Goal: Task Accomplishment & Management: Manage account settings

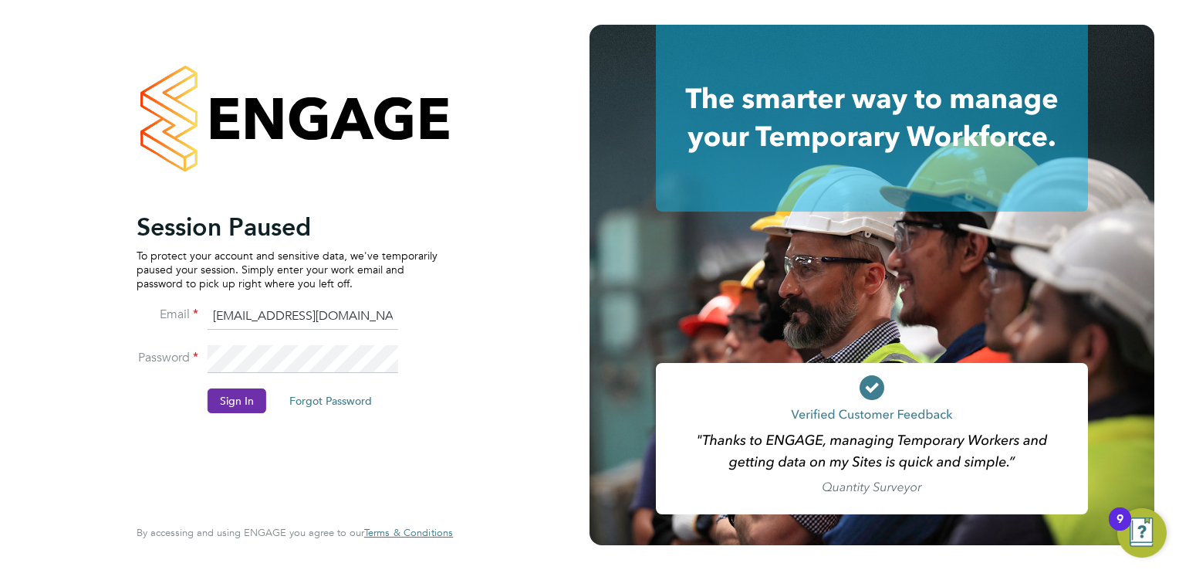
click at [238, 399] on button "Sign In" at bounding box center [237, 400] width 59 height 25
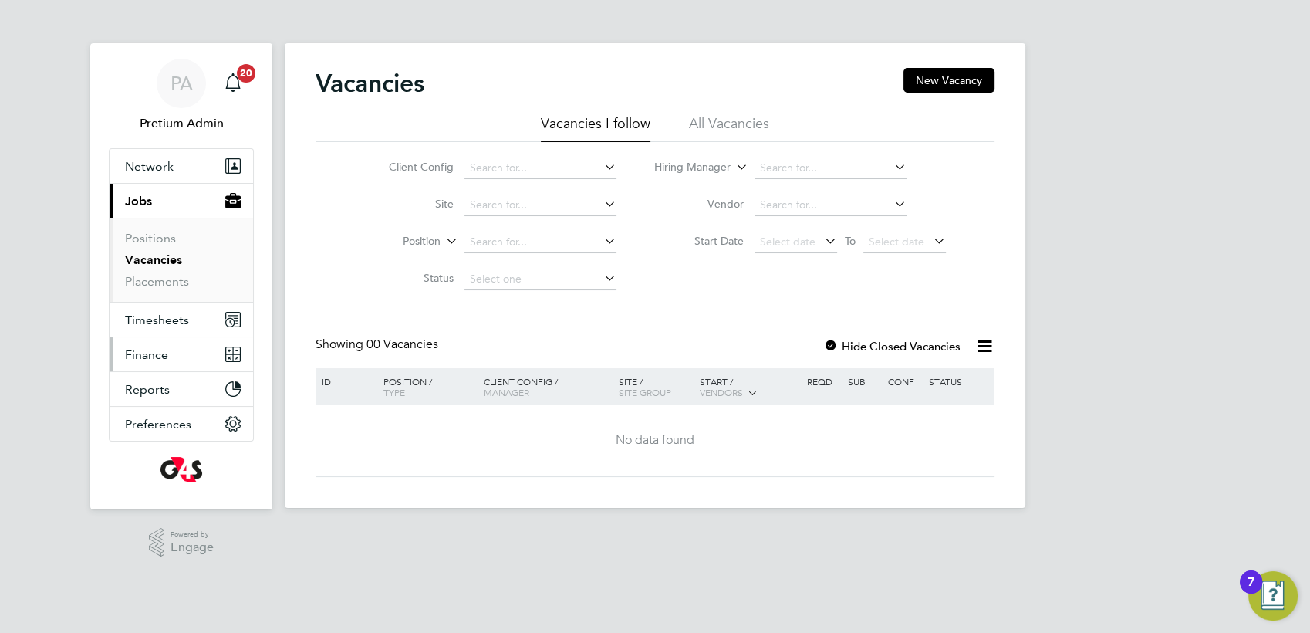
click at [184, 365] on button "Finance" at bounding box center [182, 354] width 144 height 34
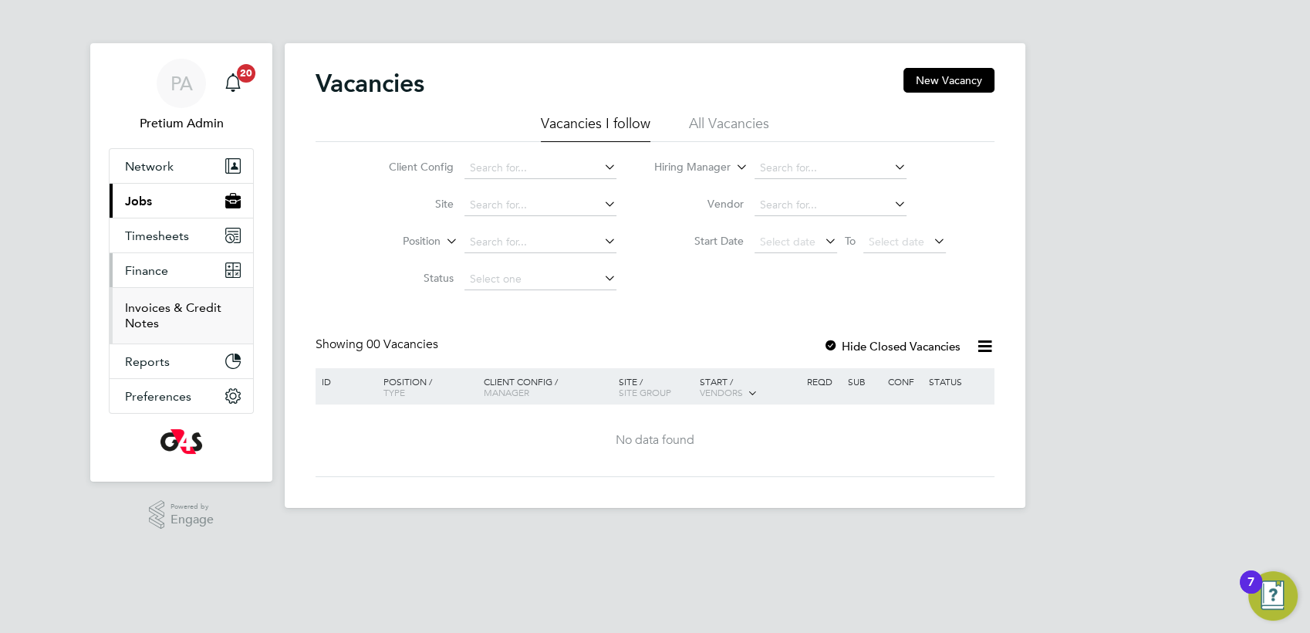
click at [162, 312] on link "Invoices & Credit Notes" at bounding box center [173, 315] width 96 height 30
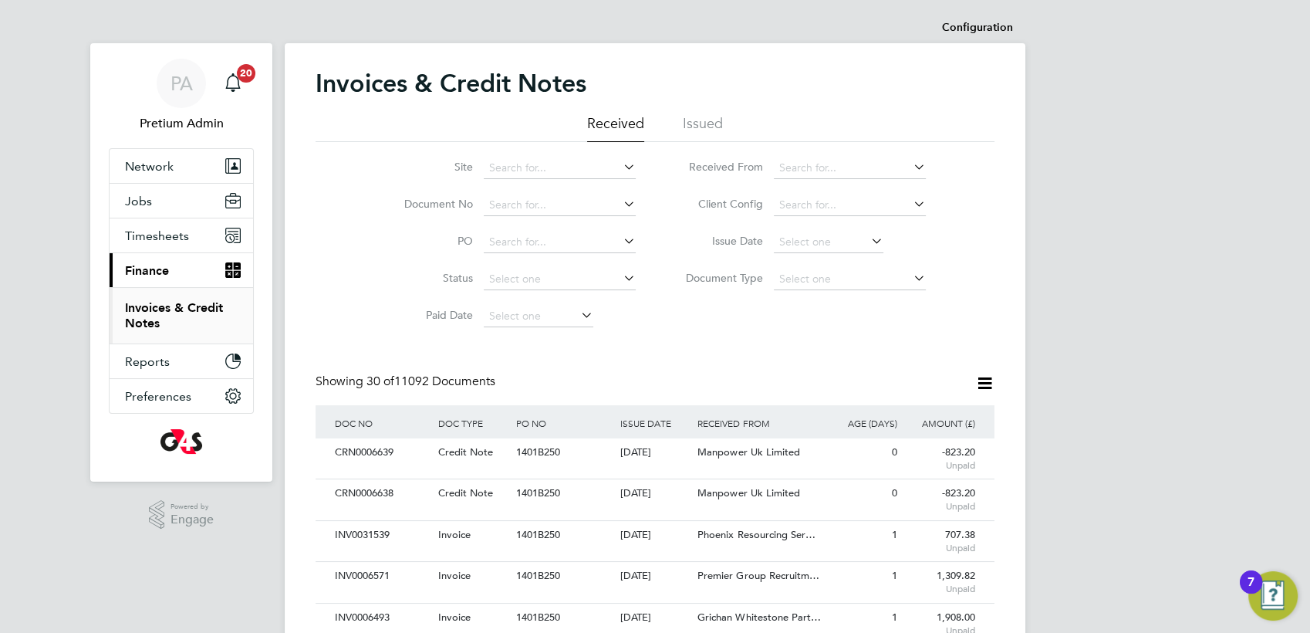
click at [985, 389] on icon at bounding box center [985, 383] width 19 height 19
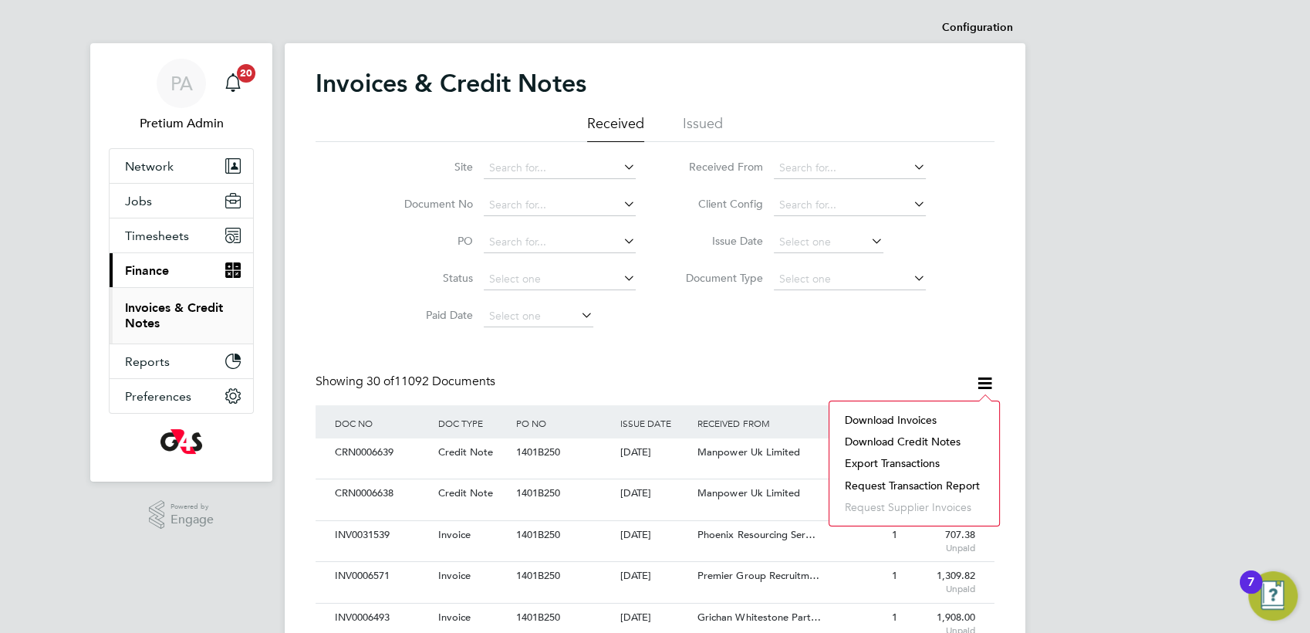
click at [880, 420] on li "Download invoices" at bounding box center [914, 420] width 154 height 22
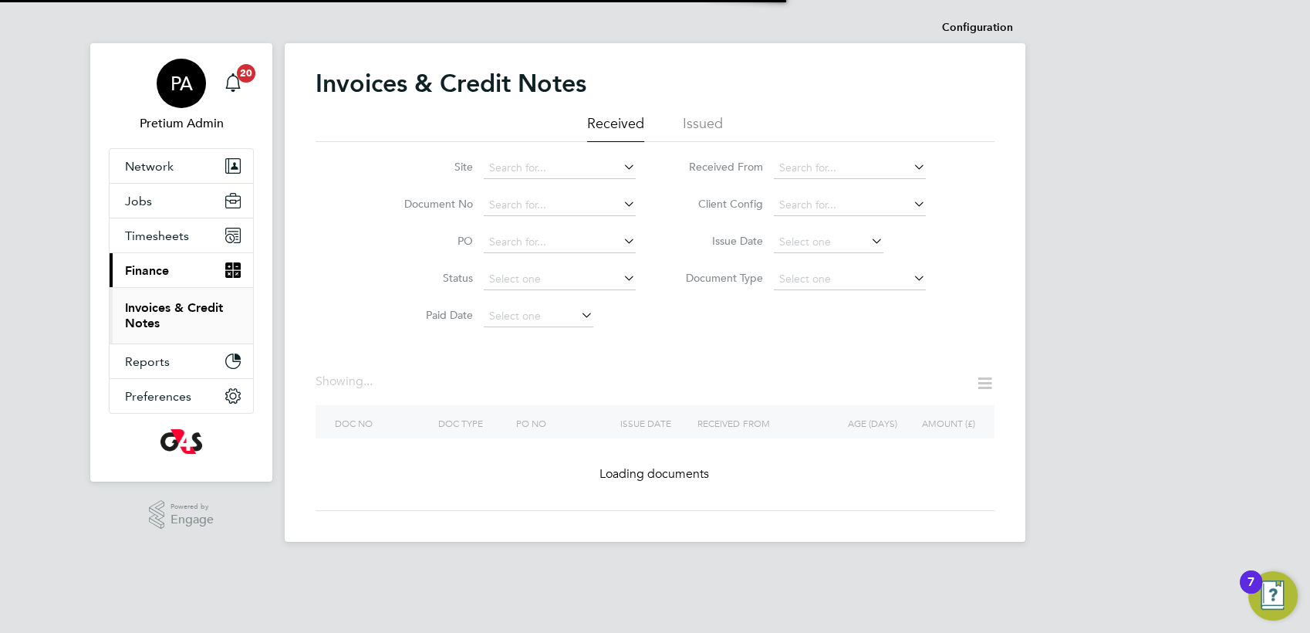
click at [180, 92] on span "PA" at bounding box center [182, 83] width 22 height 20
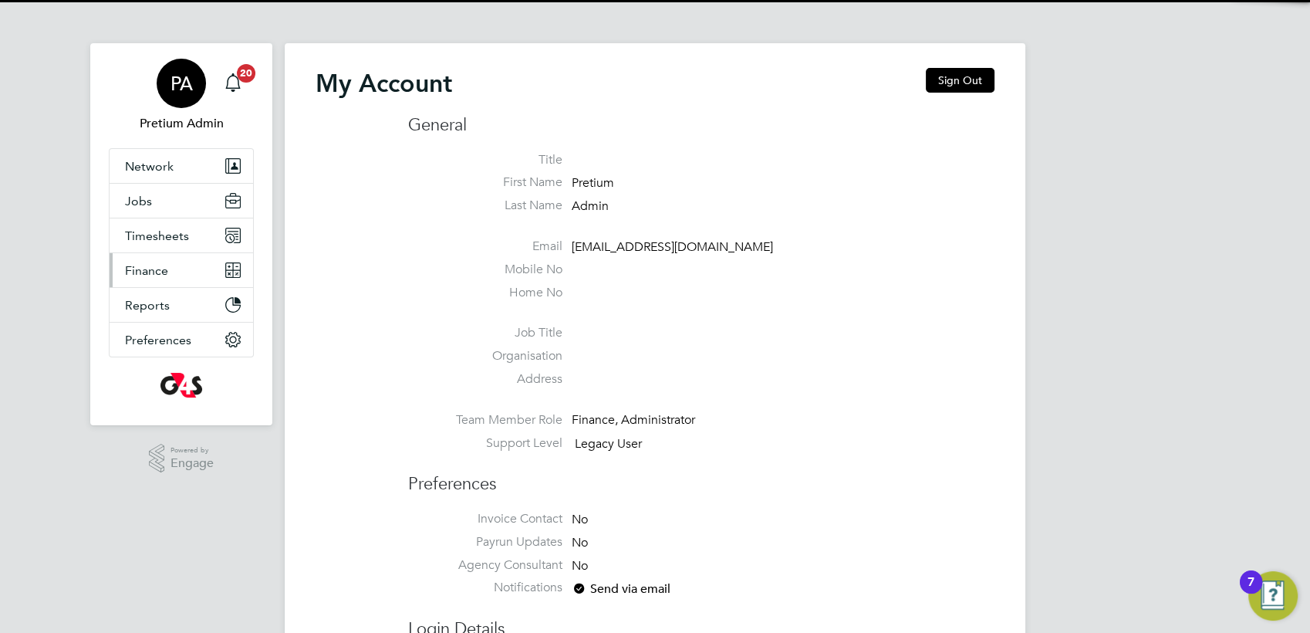
click at [159, 275] on span "Finance" at bounding box center [146, 270] width 43 height 15
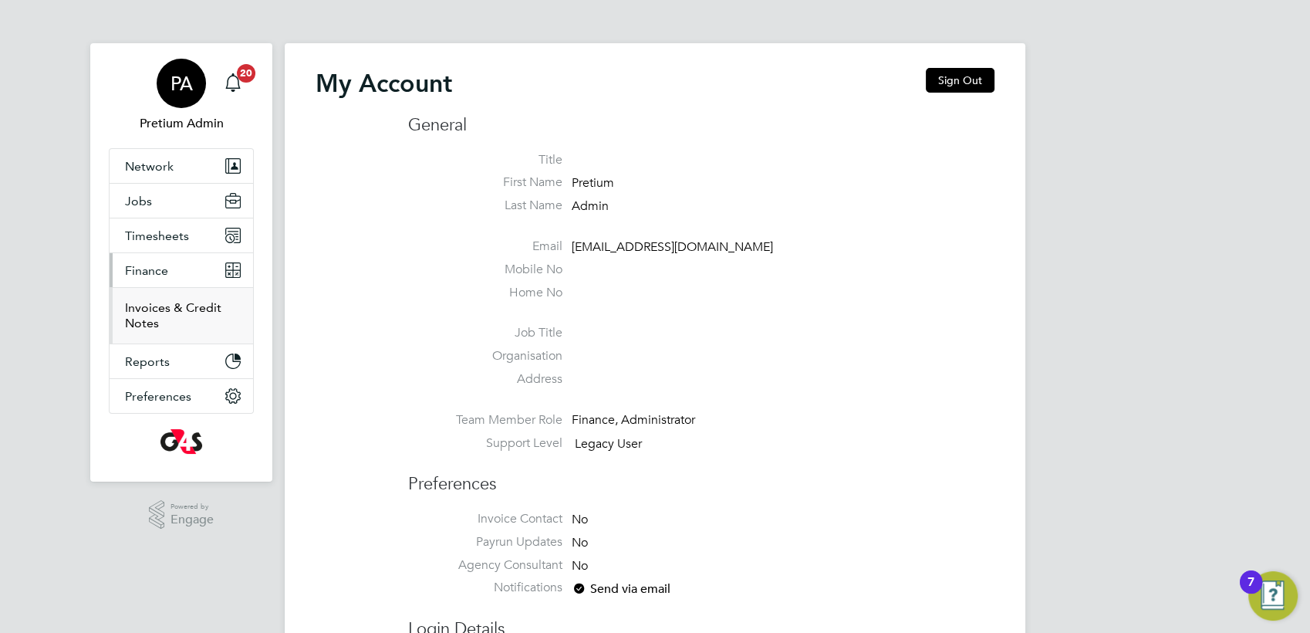
click at [154, 312] on link "Invoices & Credit Notes" at bounding box center [173, 315] width 96 height 30
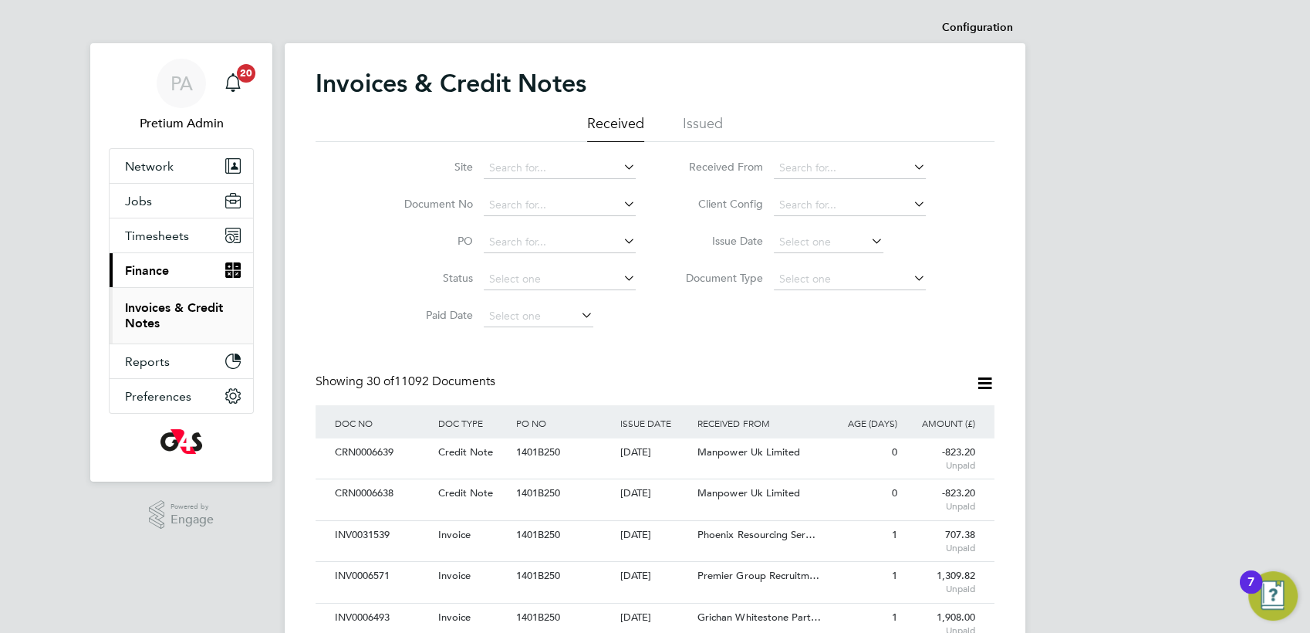
click at [982, 384] on icon at bounding box center [985, 383] width 19 height 19
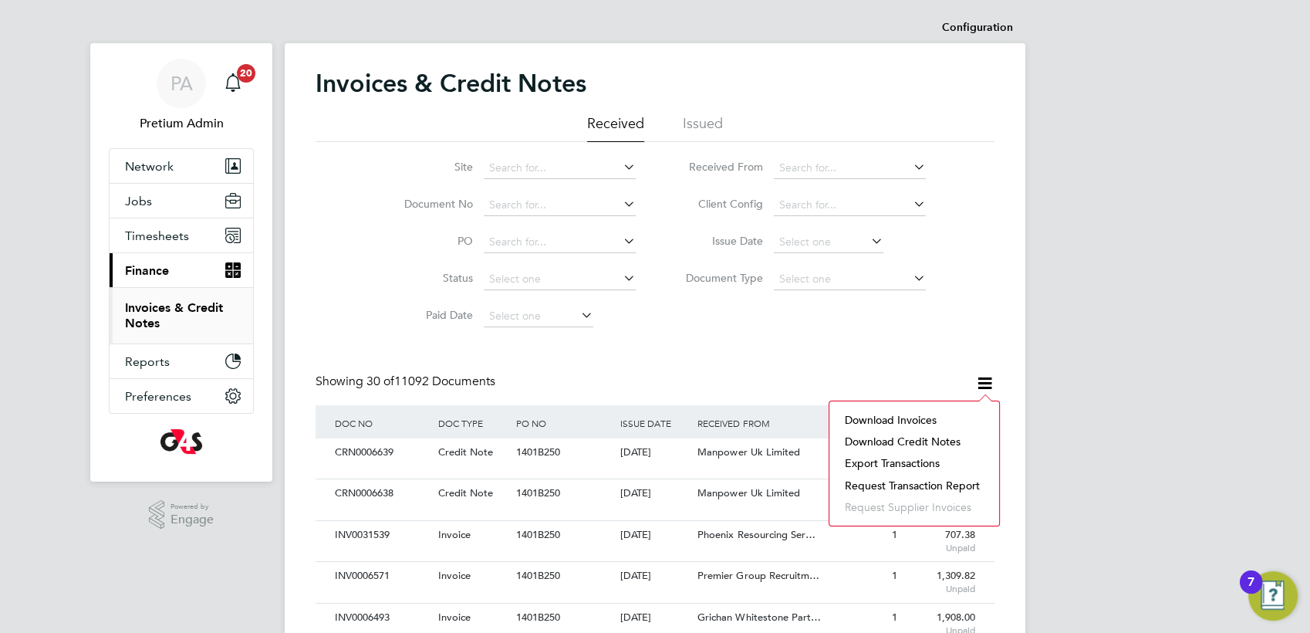
click at [903, 490] on li "Request transaction report" at bounding box center [914, 486] width 154 height 22
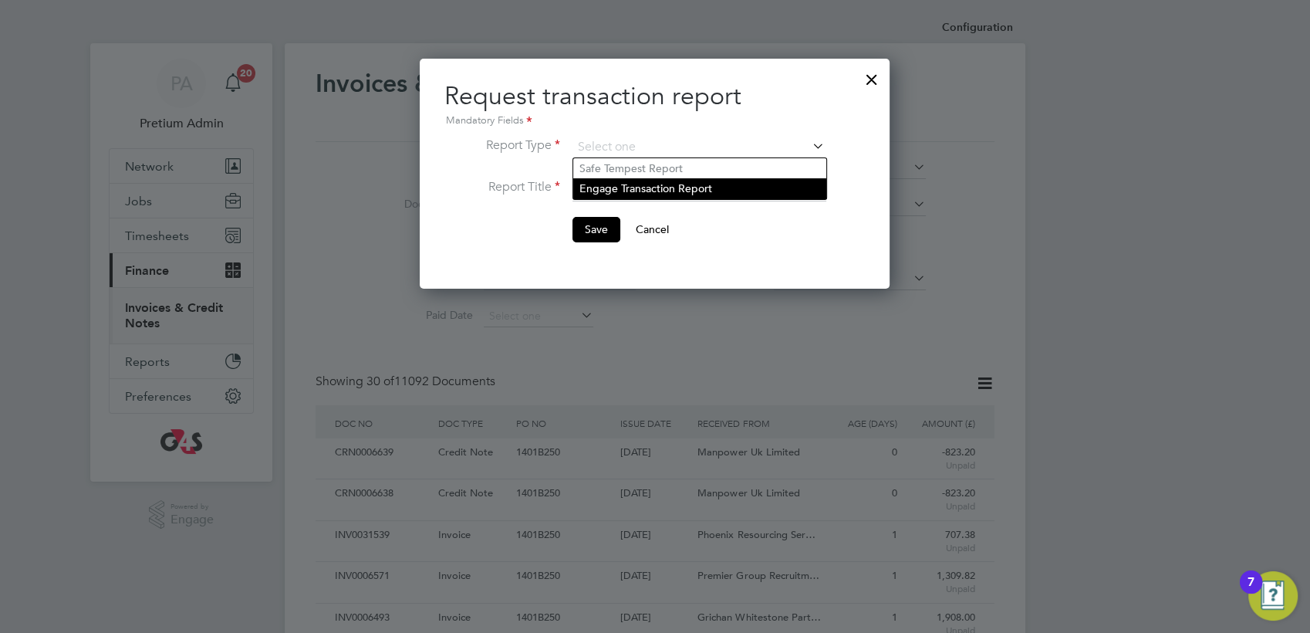
click at [664, 189] on li "Engage Transaction Report" at bounding box center [699, 188] width 253 height 20
type input "Engage Transaction Report"
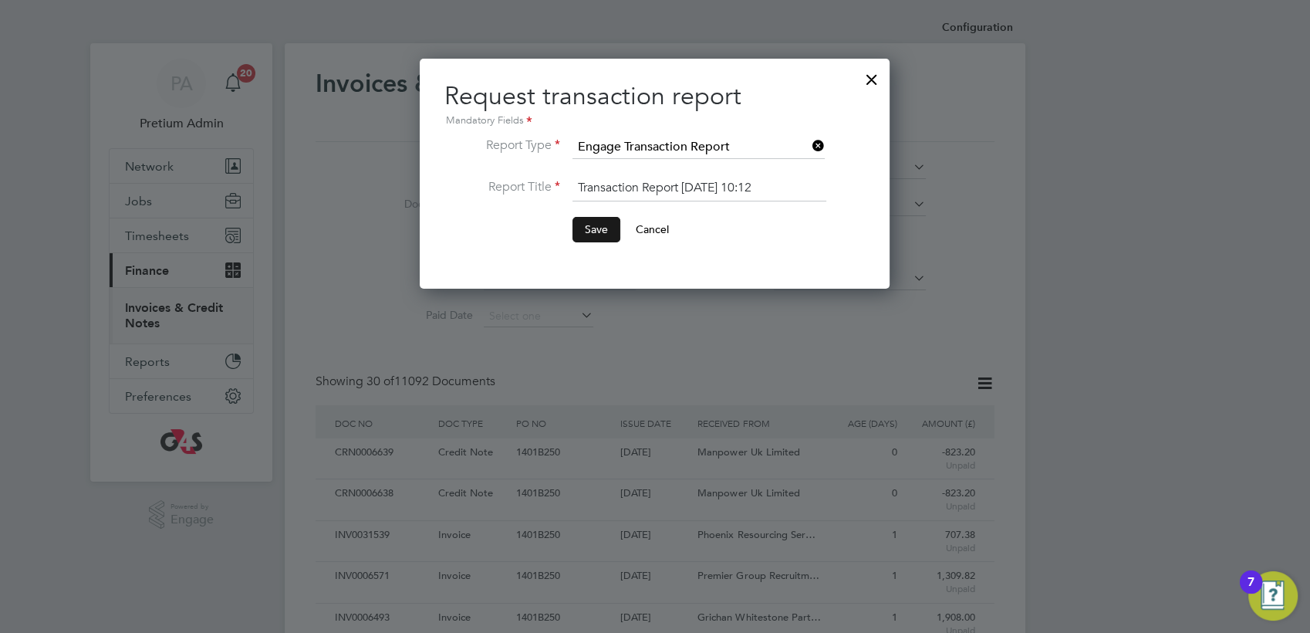
click at [593, 228] on button "Save" at bounding box center [597, 229] width 48 height 25
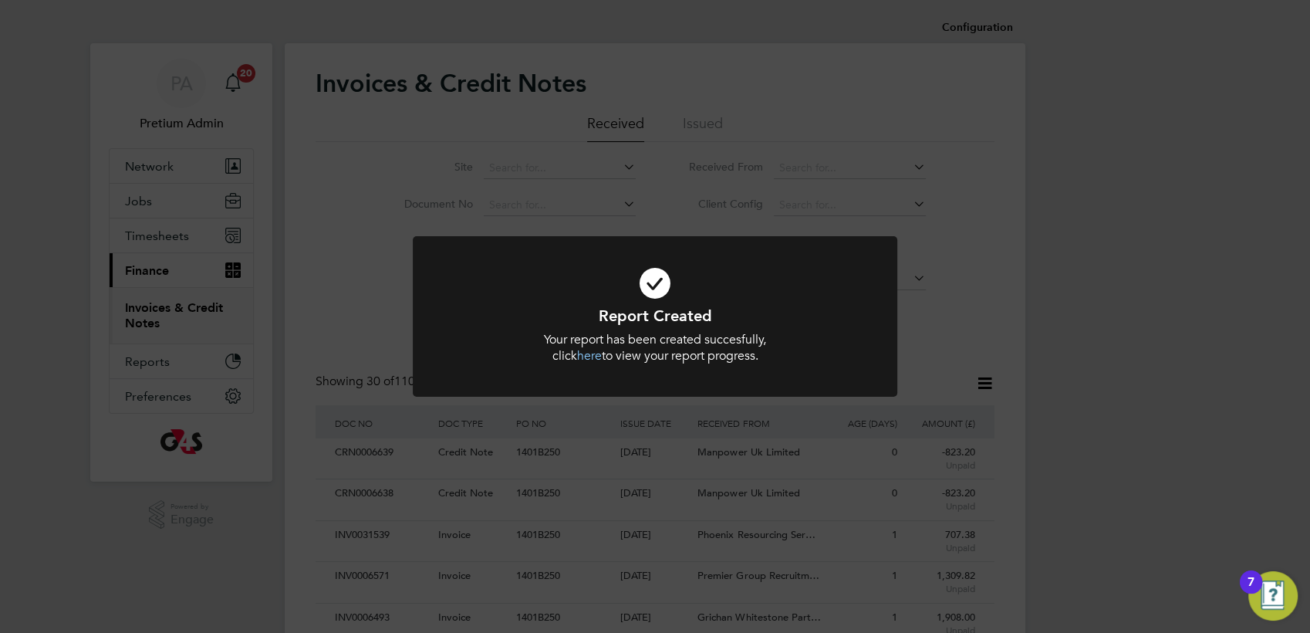
click at [766, 113] on div "Report Created Your report has been created succesfully, click here to view you…" at bounding box center [655, 316] width 1310 height 633
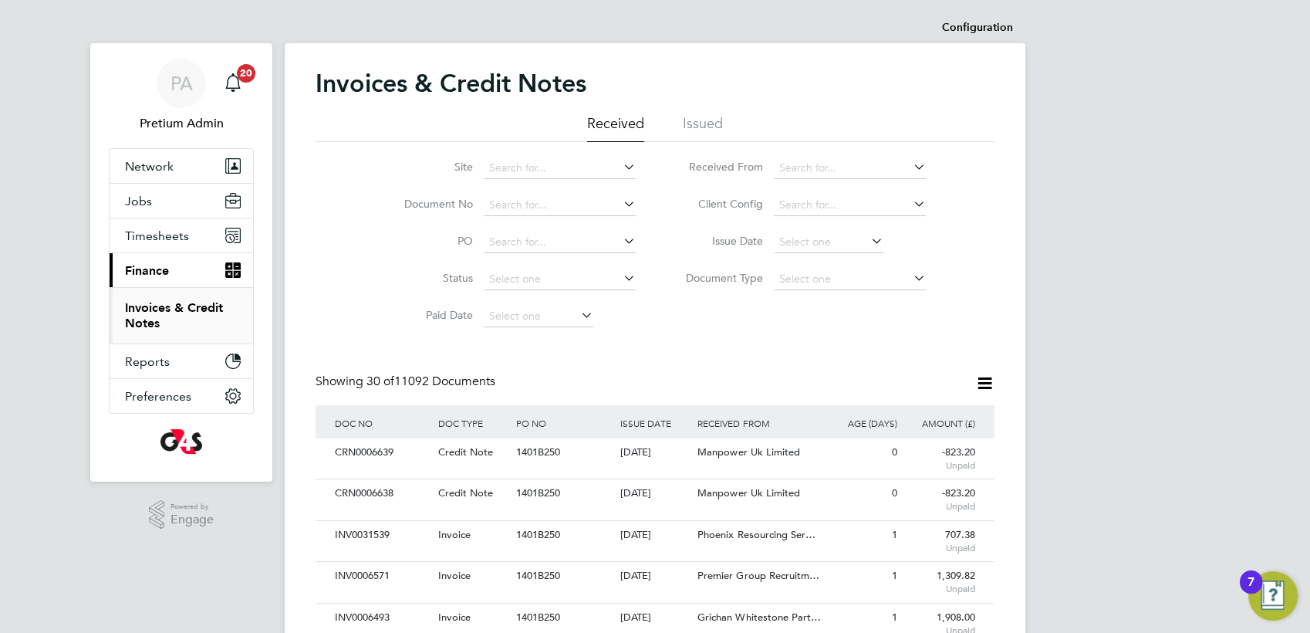
click at [981, 387] on icon at bounding box center [985, 383] width 19 height 19
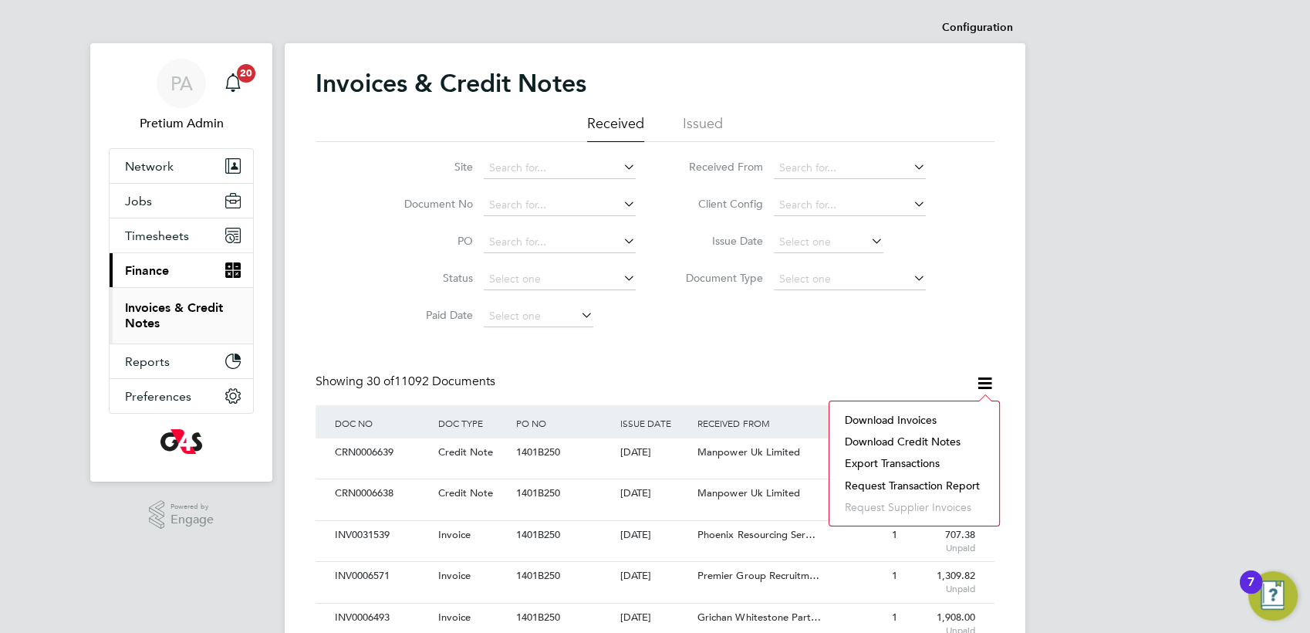
click at [872, 417] on li "Download invoices" at bounding box center [914, 420] width 154 height 22
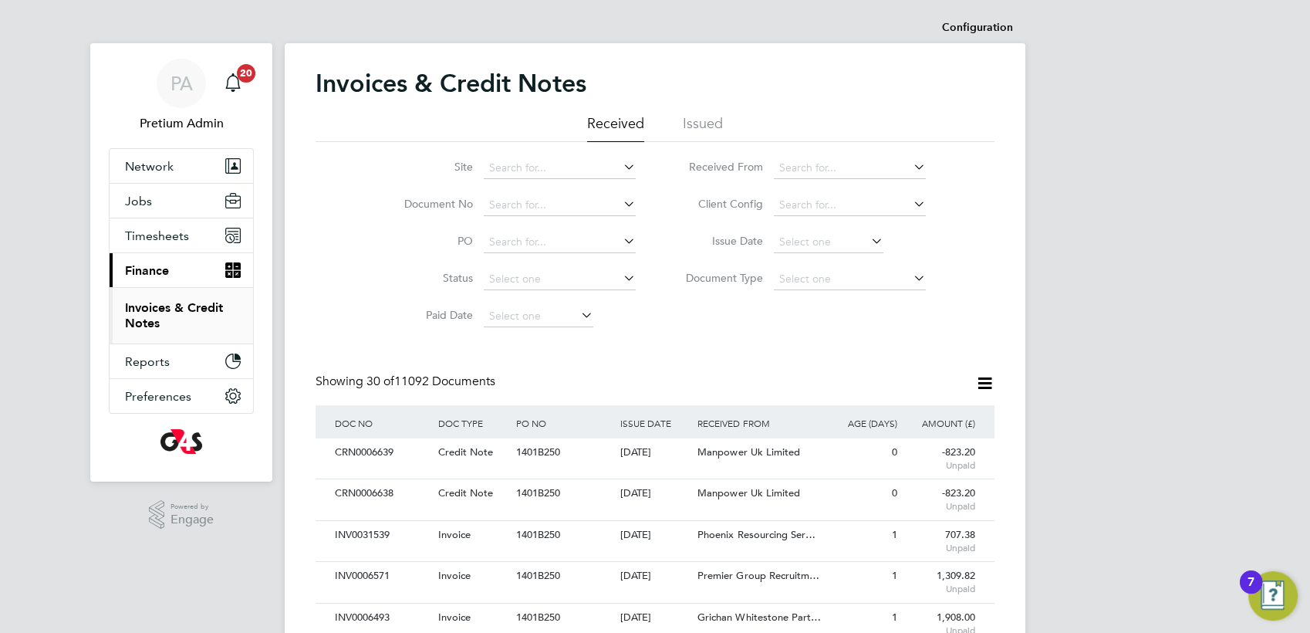
click at [192, 361] on button "Reports" at bounding box center [182, 361] width 144 height 34
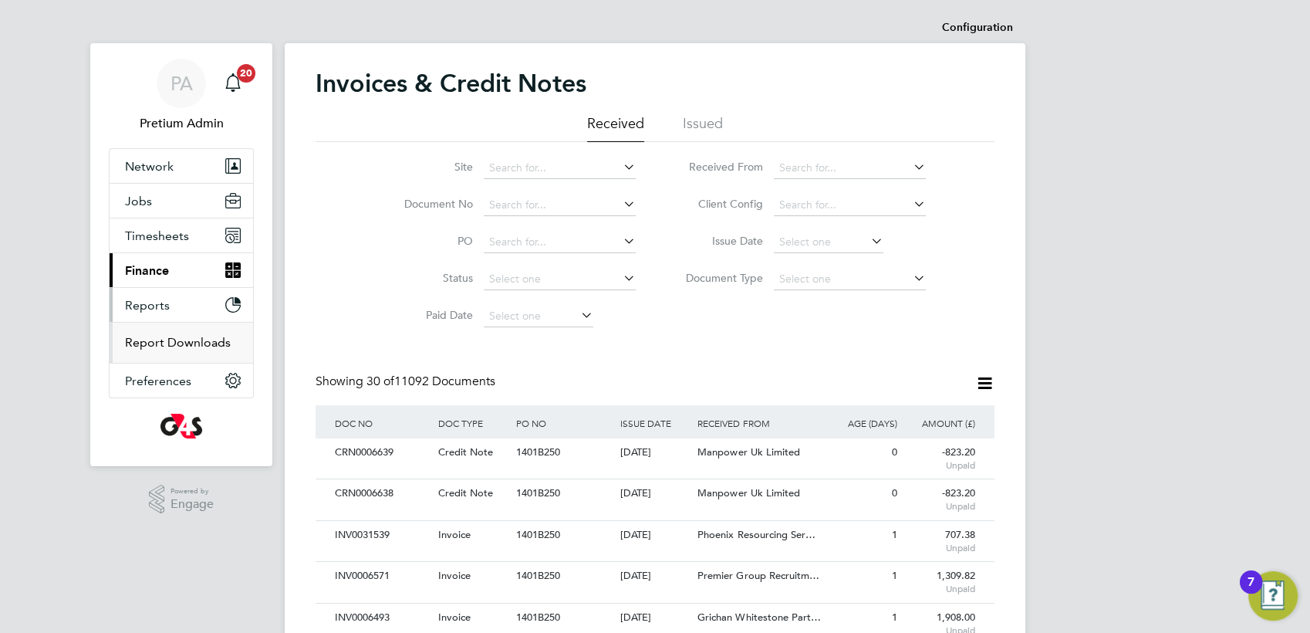
click at [156, 348] on link "Report Downloads" at bounding box center [178, 342] width 106 height 15
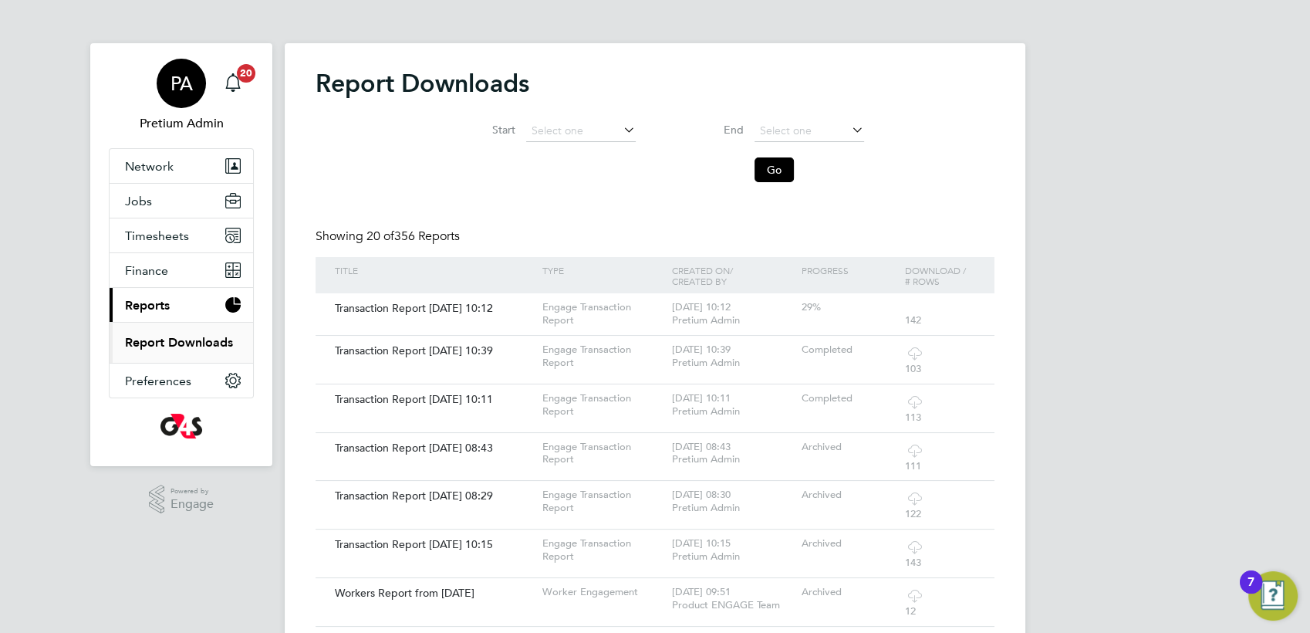
click at [178, 84] on span "PA" at bounding box center [182, 83] width 22 height 20
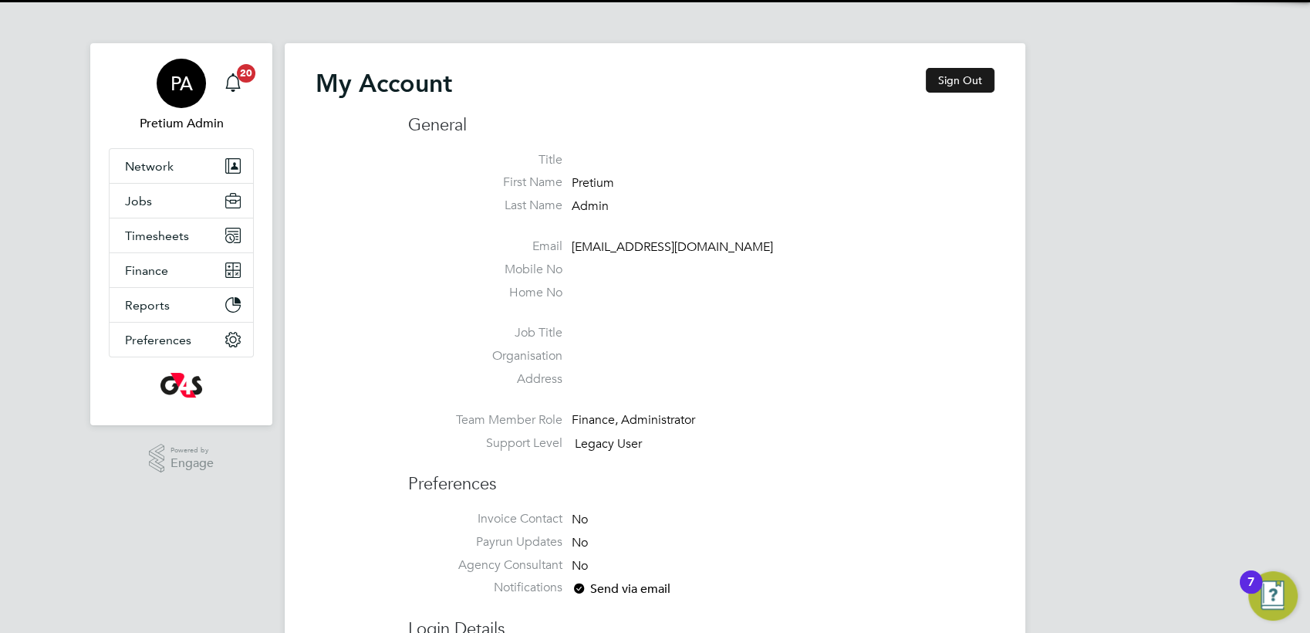
click at [971, 89] on button "Sign Out" at bounding box center [960, 80] width 69 height 25
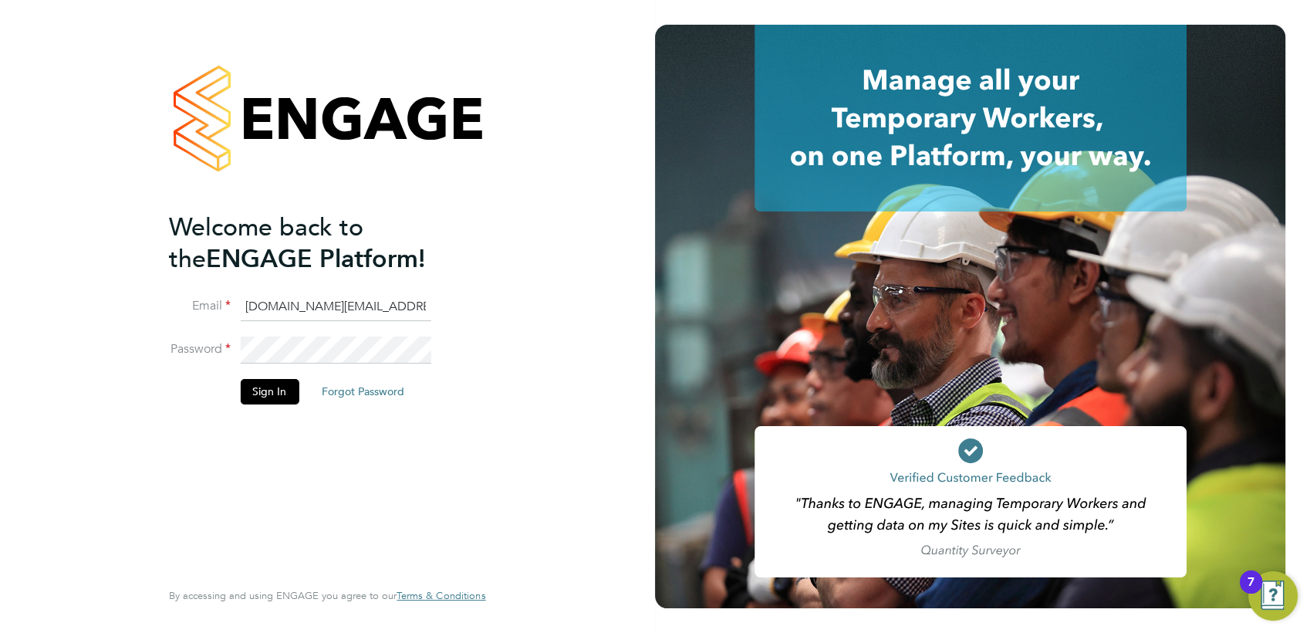
click at [290, 305] on input "account.support@pretiumresourcing.co.uk" at bounding box center [335, 307] width 191 height 28
type input "g4sess@pretiumresourcing.co.uk"
click at [261, 399] on button "Sign In" at bounding box center [269, 391] width 59 height 25
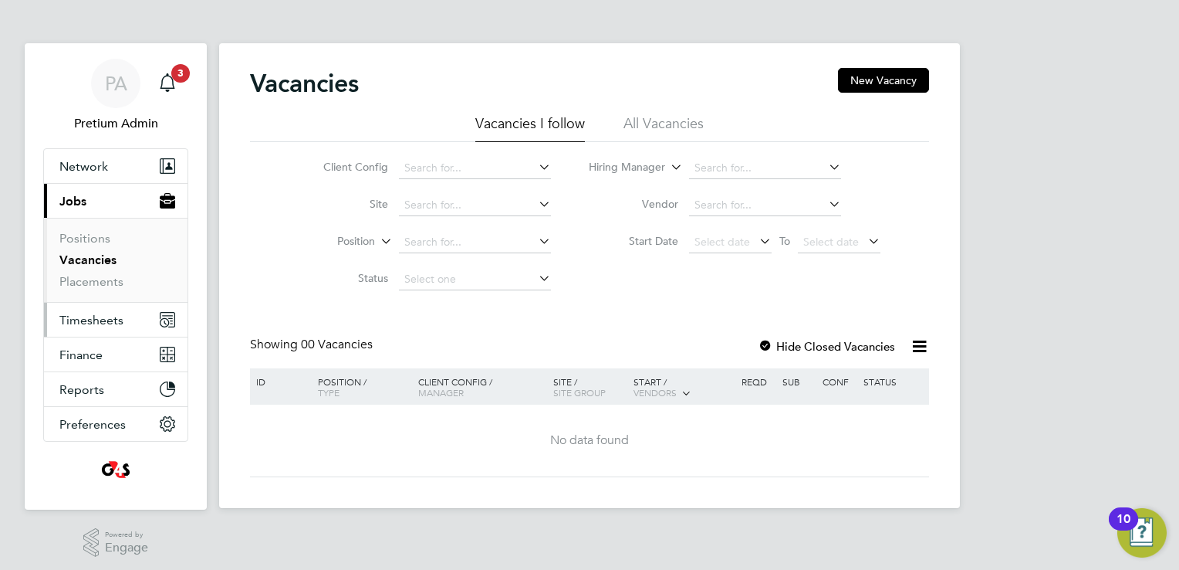
click at [102, 319] on span "Timesheets" at bounding box center [91, 320] width 64 height 15
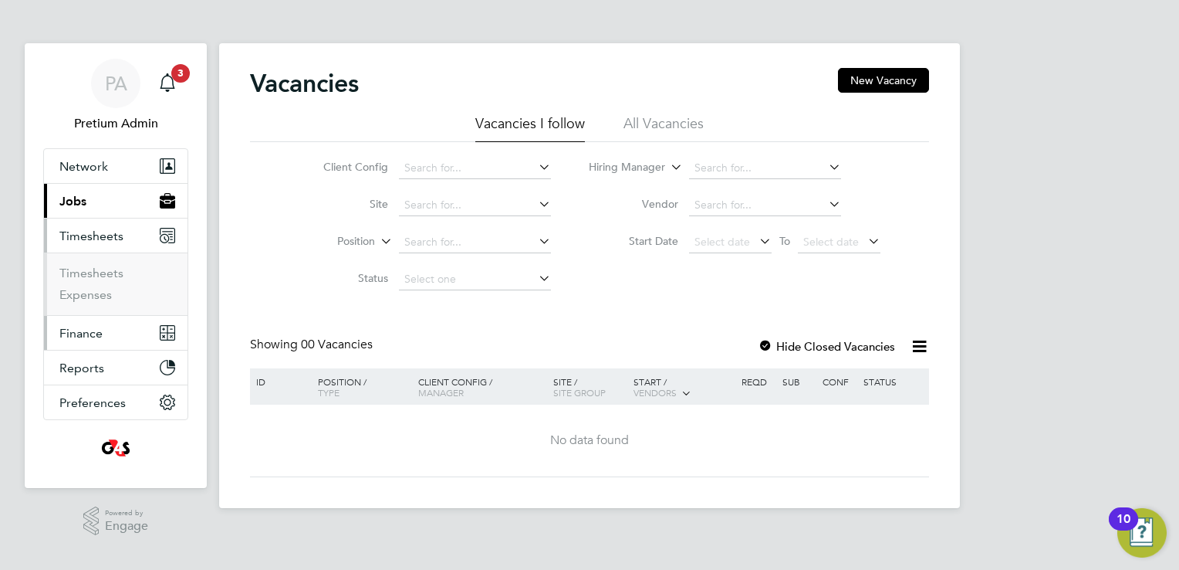
click at [109, 329] on button "Finance" at bounding box center [116, 333] width 144 height 34
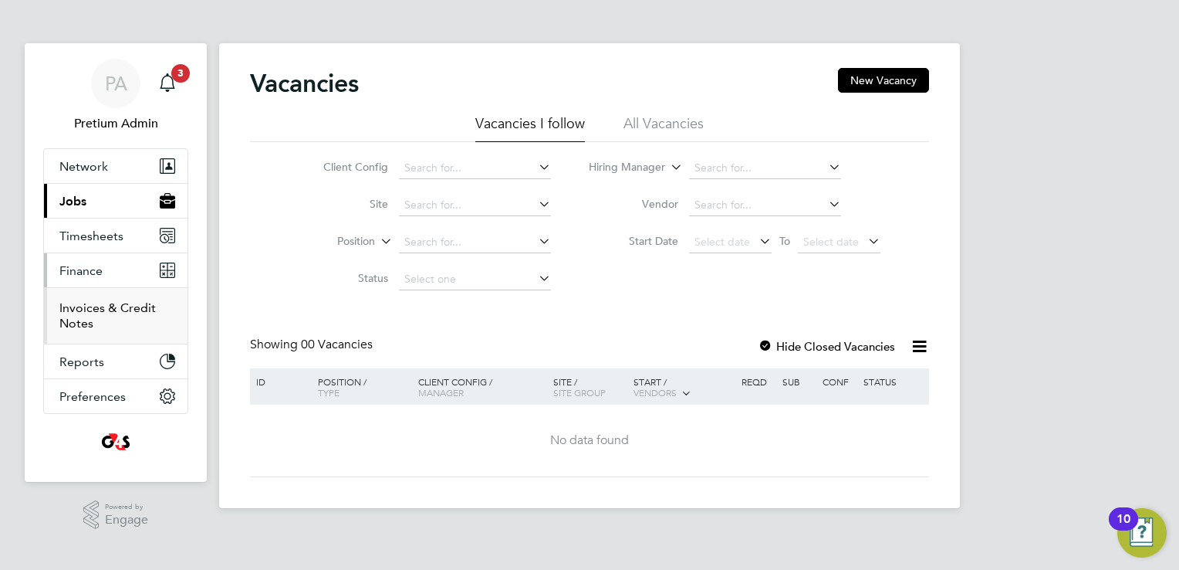
click at [115, 306] on link "Invoices & Credit Notes" at bounding box center [107, 315] width 96 height 30
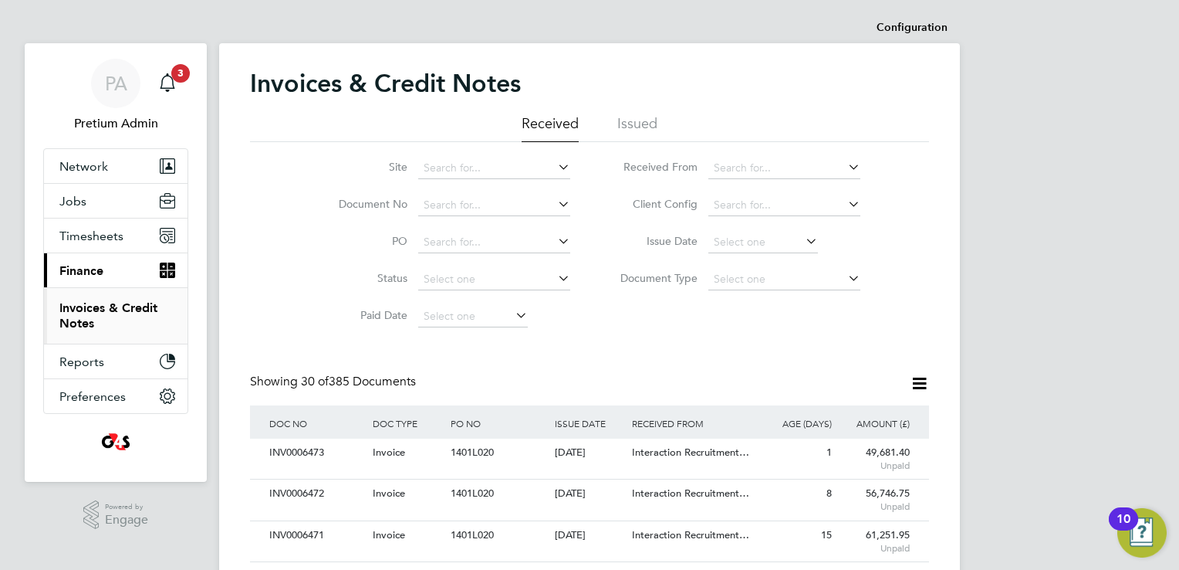
click at [919, 384] on icon at bounding box center [919, 383] width 19 height 19
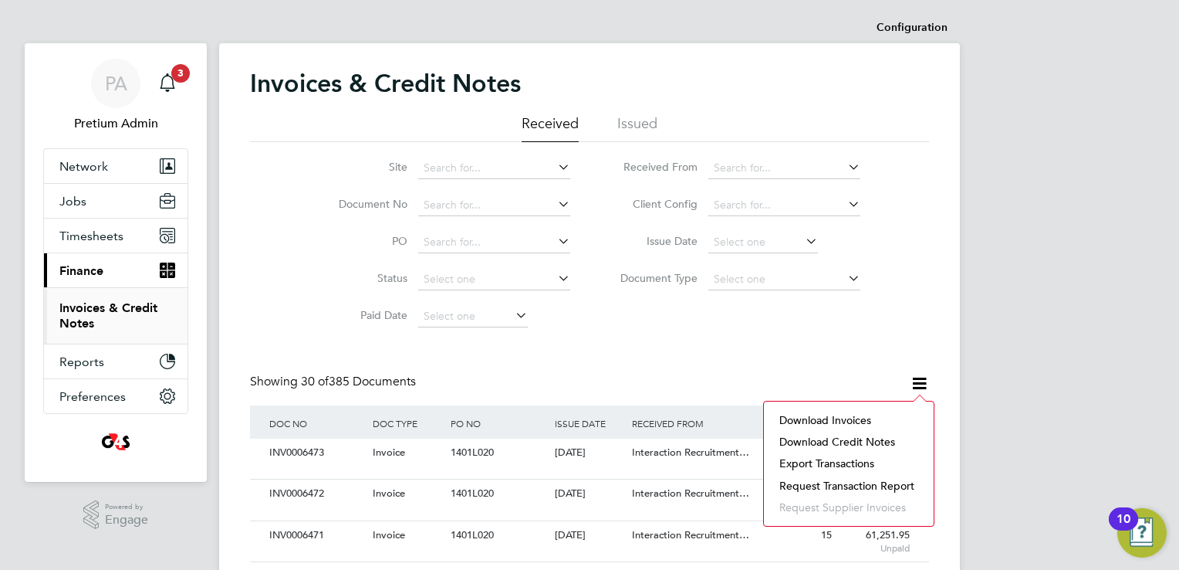
click at [821, 415] on li "Download invoices" at bounding box center [849, 420] width 154 height 22
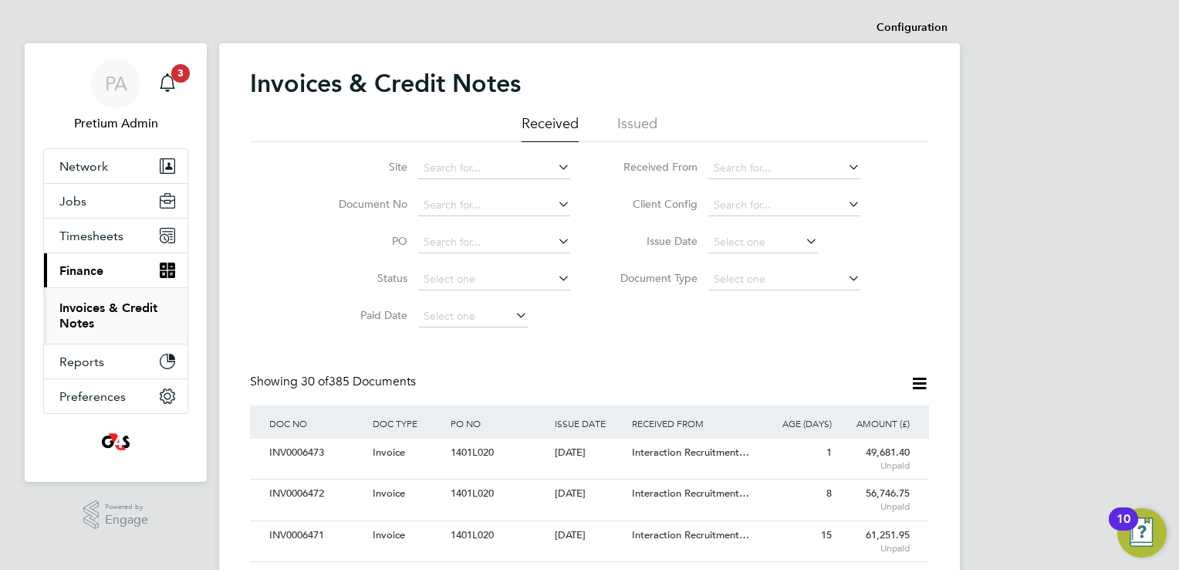
click at [744, 331] on div "Site Document No PO Status Paid Date Issued To Received From Client Config Issu…" at bounding box center [589, 238] width 679 height 193
click at [917, 381] on icon at bounding box center [919, 383] width 19 height 19
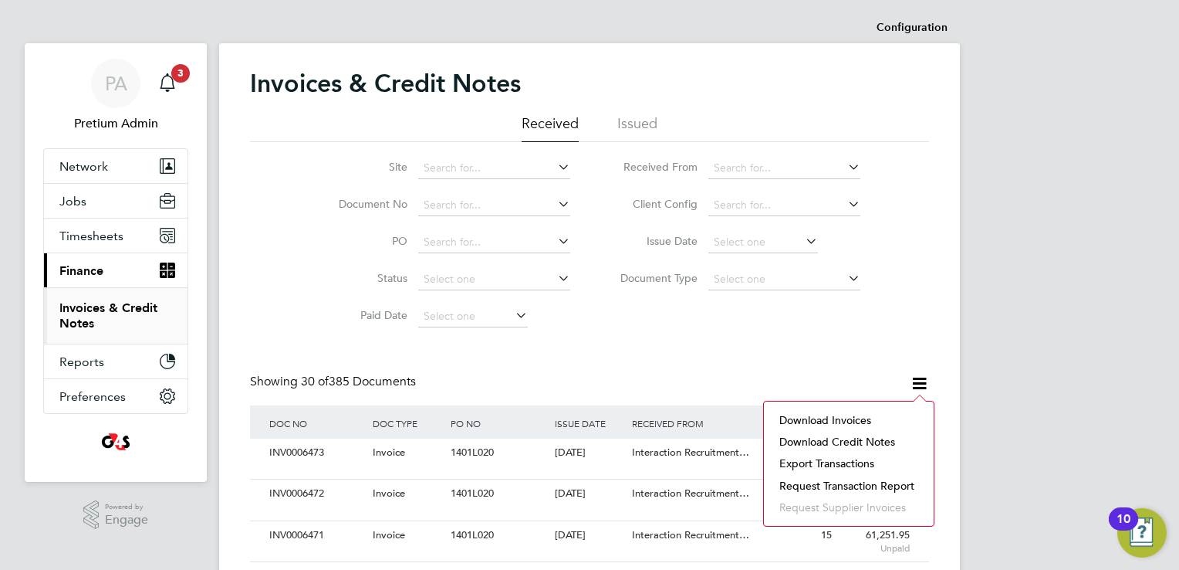
click at [850, 438] on li "Download credit notes" at bounding box center [849, 442] width 154 height 22
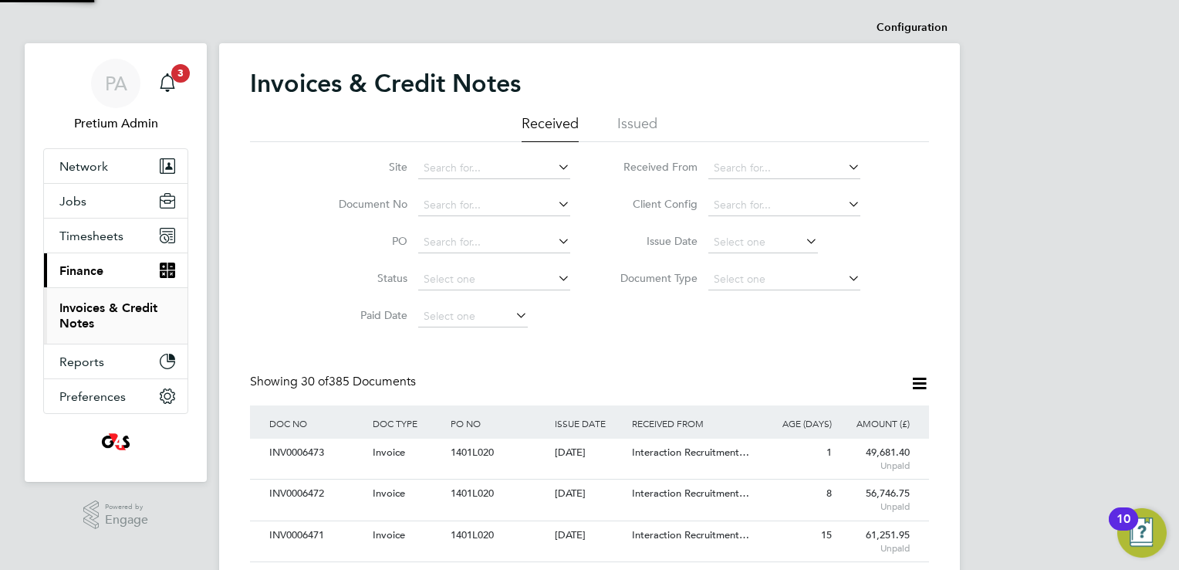
click at [918, 378] on icon at bounding box center [919, 383] width 19 height 19
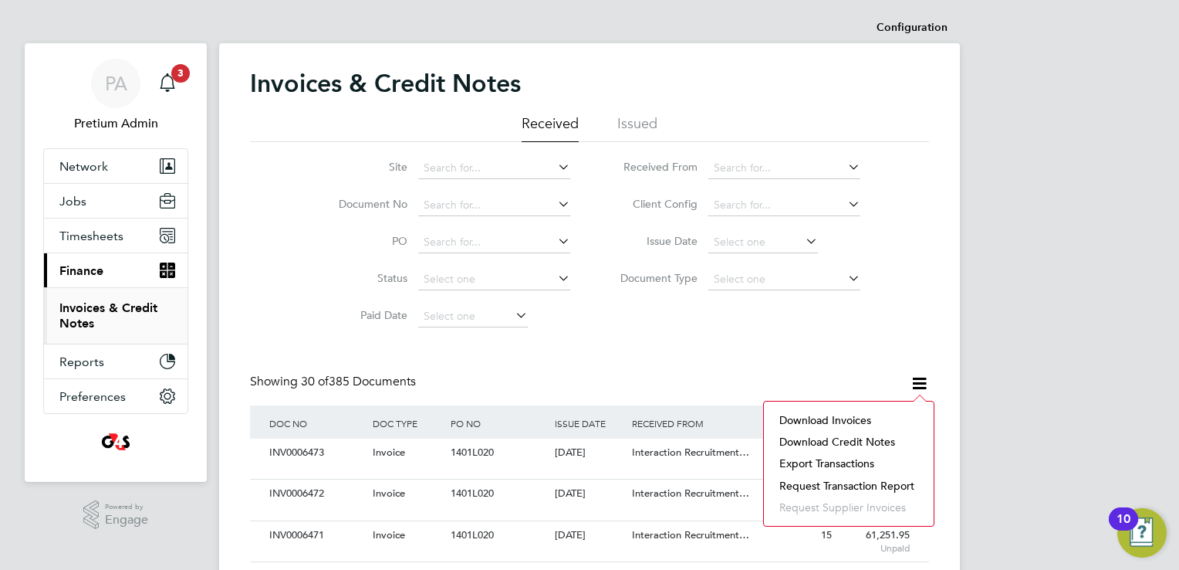
click at [832, 483] on li "Request transaction report" at bounding box center [849, 486] width 154 height 22
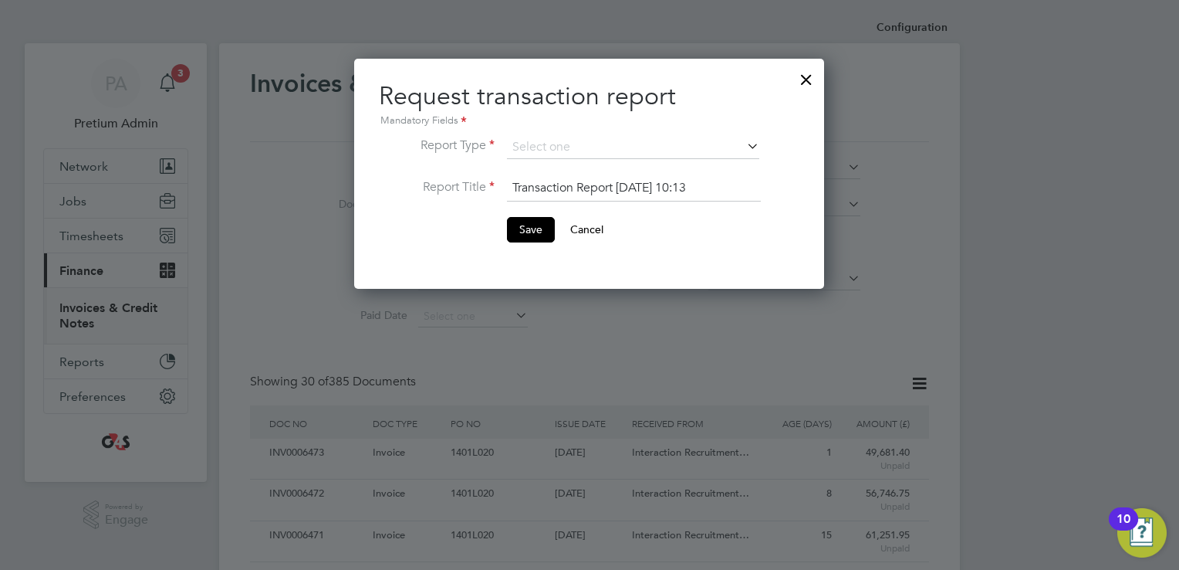
click at [568, 184] on li "Engage Transaction Report" at bounding box center [633, 188] width 253 height 20
type input "Engage Transaction Report"
click at [544, 218] on button "Save" at bounding box center [531, 229] width 48 height 25
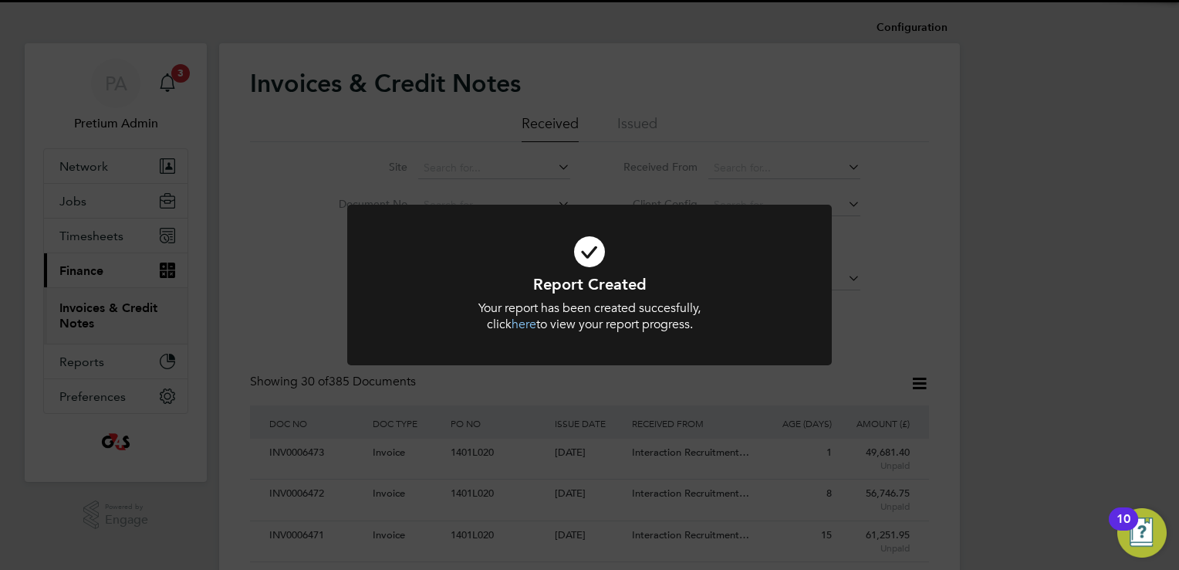
click at [644, 358] on div at bounding box center [589, 285] width 485 height 161
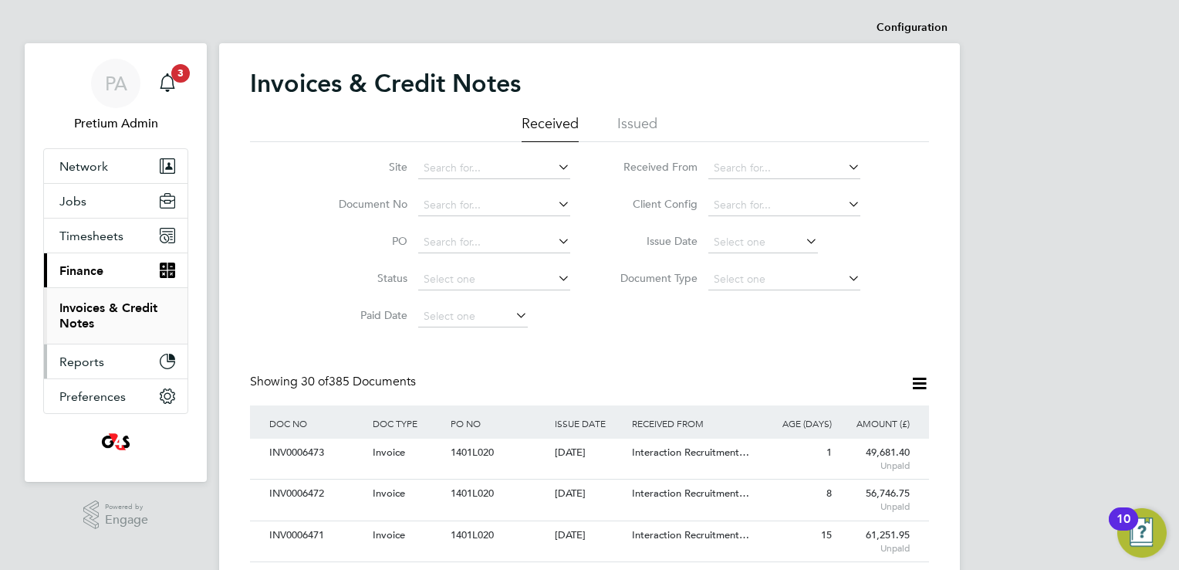
click at [130, 359] on button "Reports" at bounding box center [116, 361] width 144 height 34
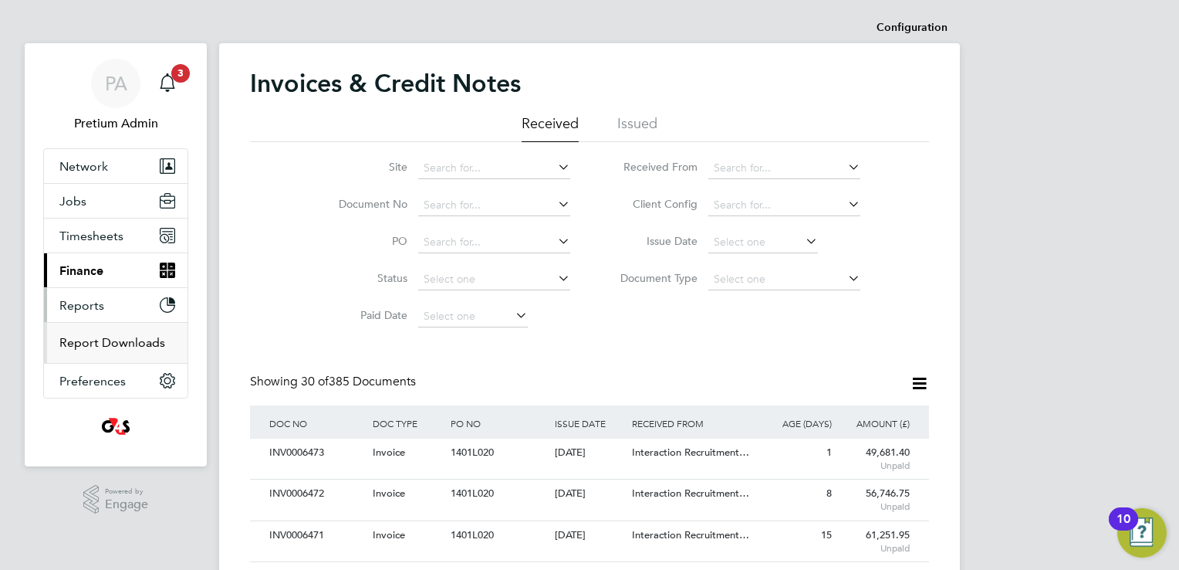
click at [100, 336] on link "Report Downloads" at bounding box center [112, 342] width 106 height 15
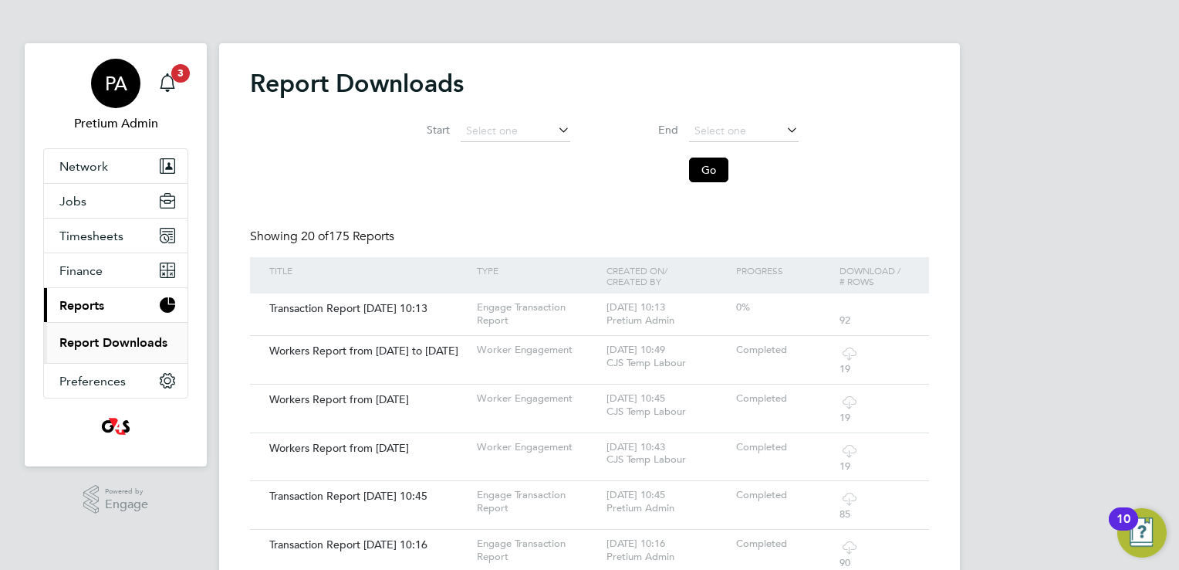
click at [108, 95] on div "PA" at bounding box center [115, 83] width 49 height 49
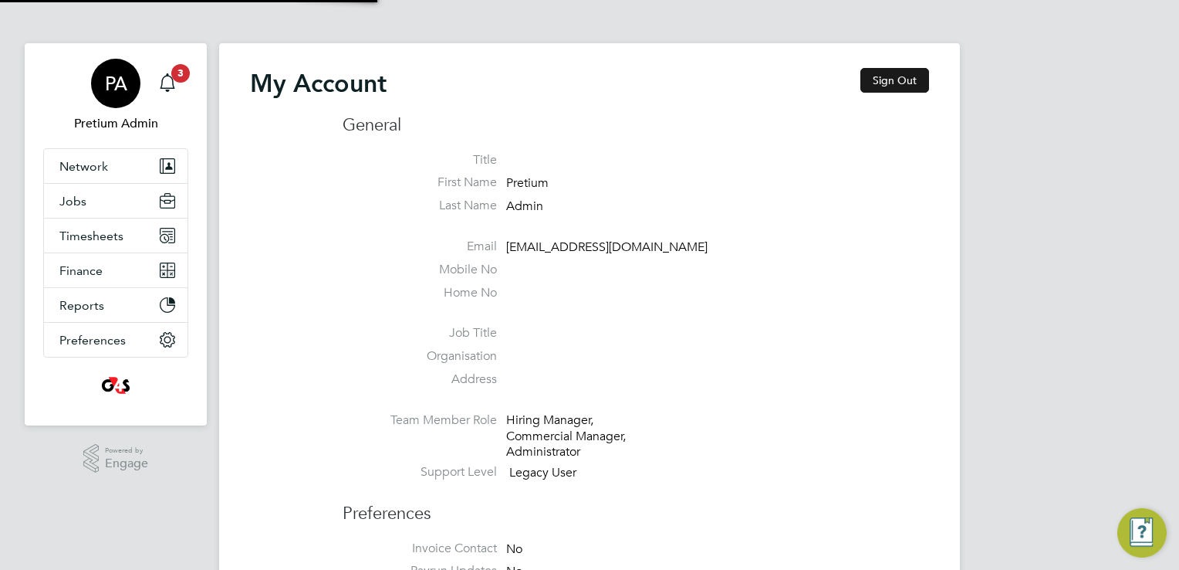
type input "g4scars@pretiumresourcing.co.uk"
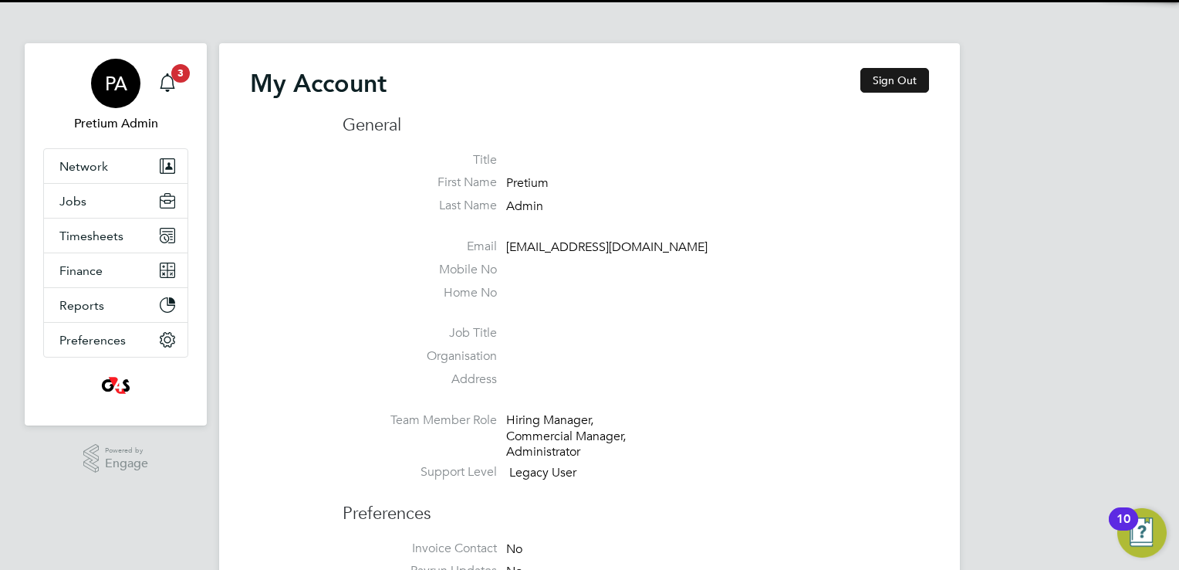
click at [894, 79] on button "Sign Out" at bounding box center [895, 80] width 69 height 25
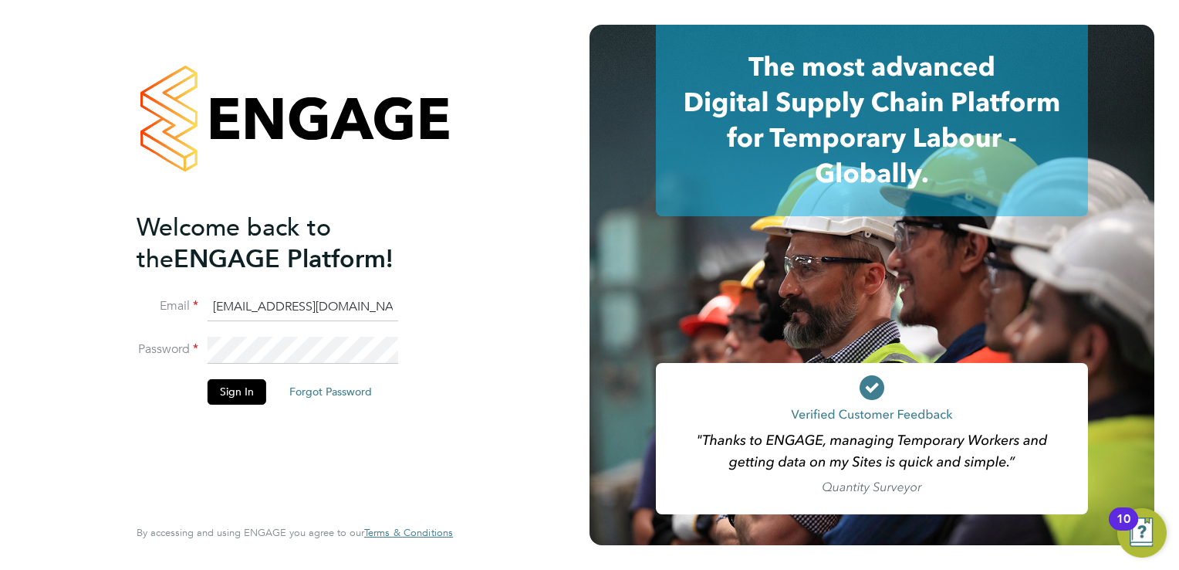
click at [226, 309] on input "g4scars@pretiumresourcing.co.uk" at bounding box center [303, 307] width 191 height 28
type input "G4S@pretiumresourcing.co.uk"
click at [238, 388] on button "Sign In" at bounding box center [237, 391] width 59 height 25
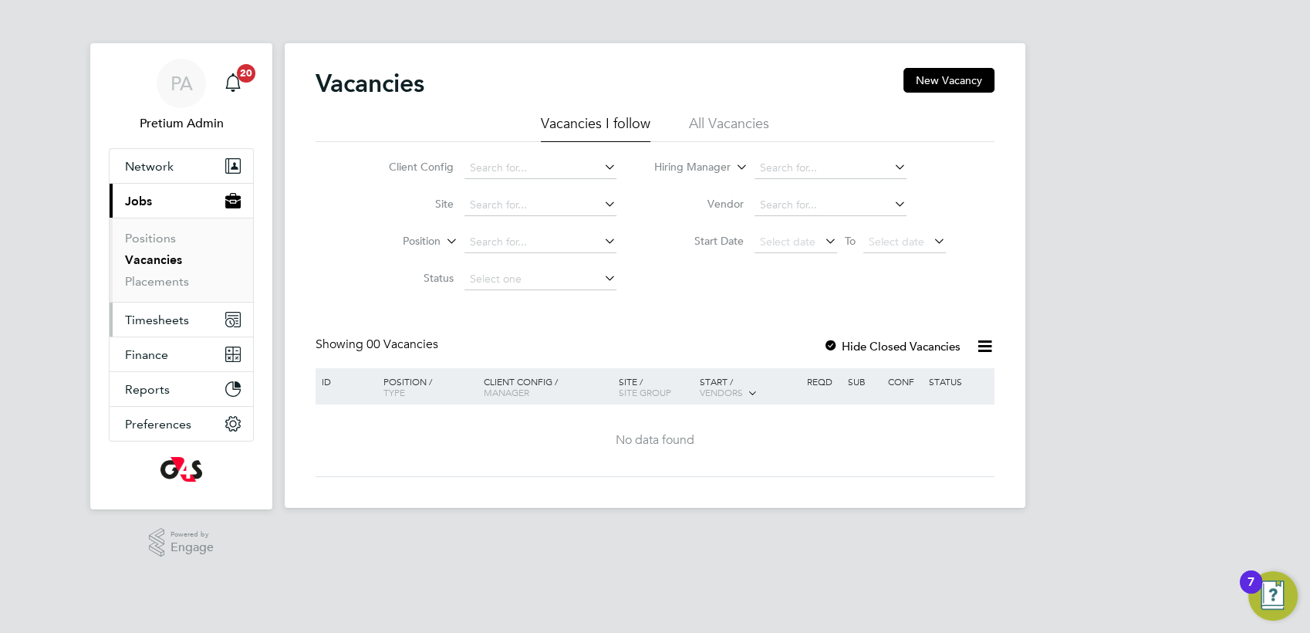
click at [182, 324] on span "Timesheets" at bounding box center [157, 320] width 64 height 15
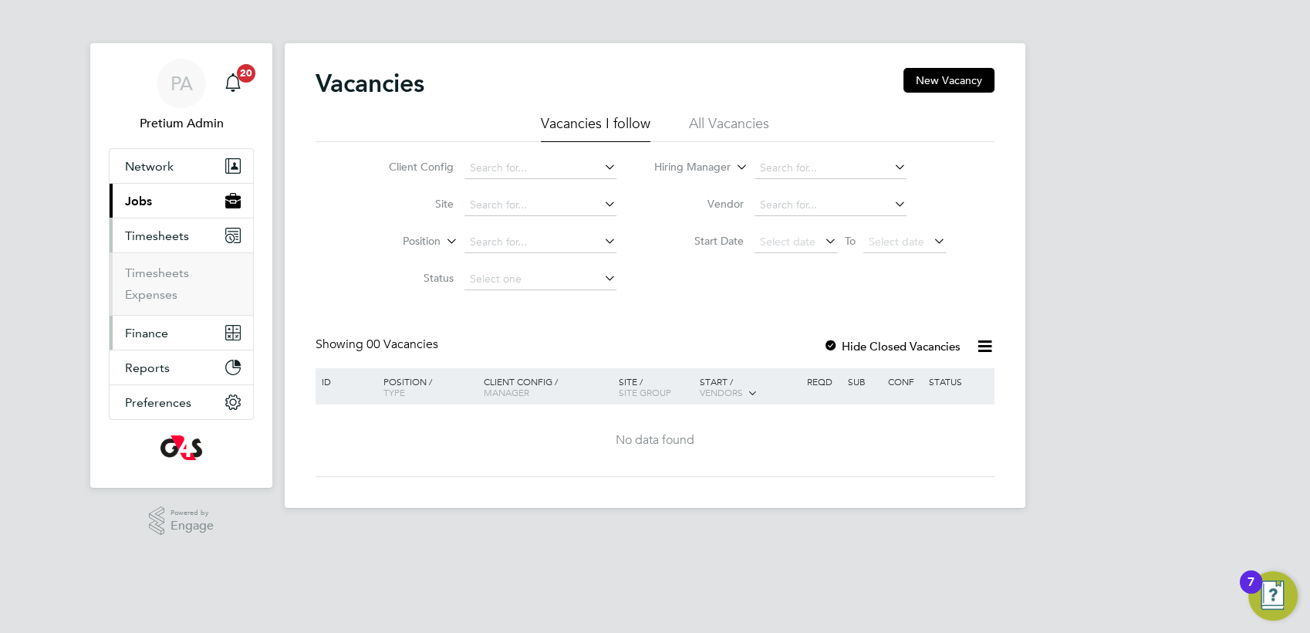
click at [181, 344] on button "Finance" at bounding box center [182, 333] width 144 height 34
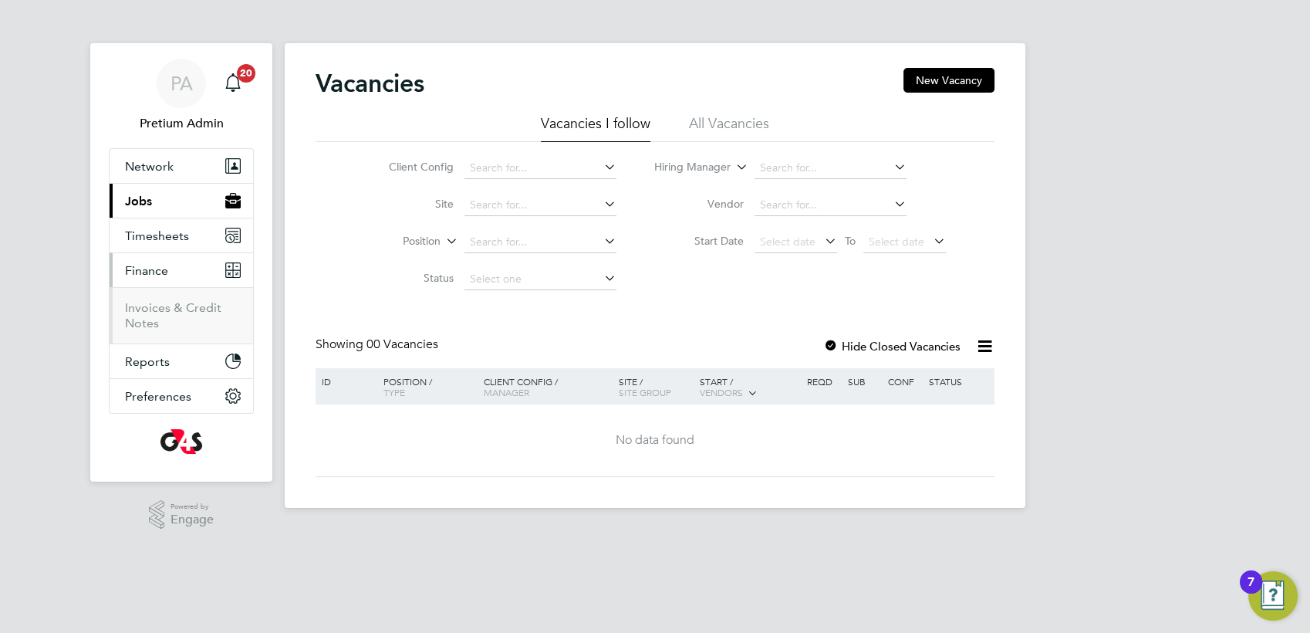
click at [185, 316] on li "Invoices & Credit Notes" at bounding box center [183, 315] width 116 height 31
click at [193, 308] on link "Invoices & Credit Notes" at bounding box center [173, 315] width 96 height 30
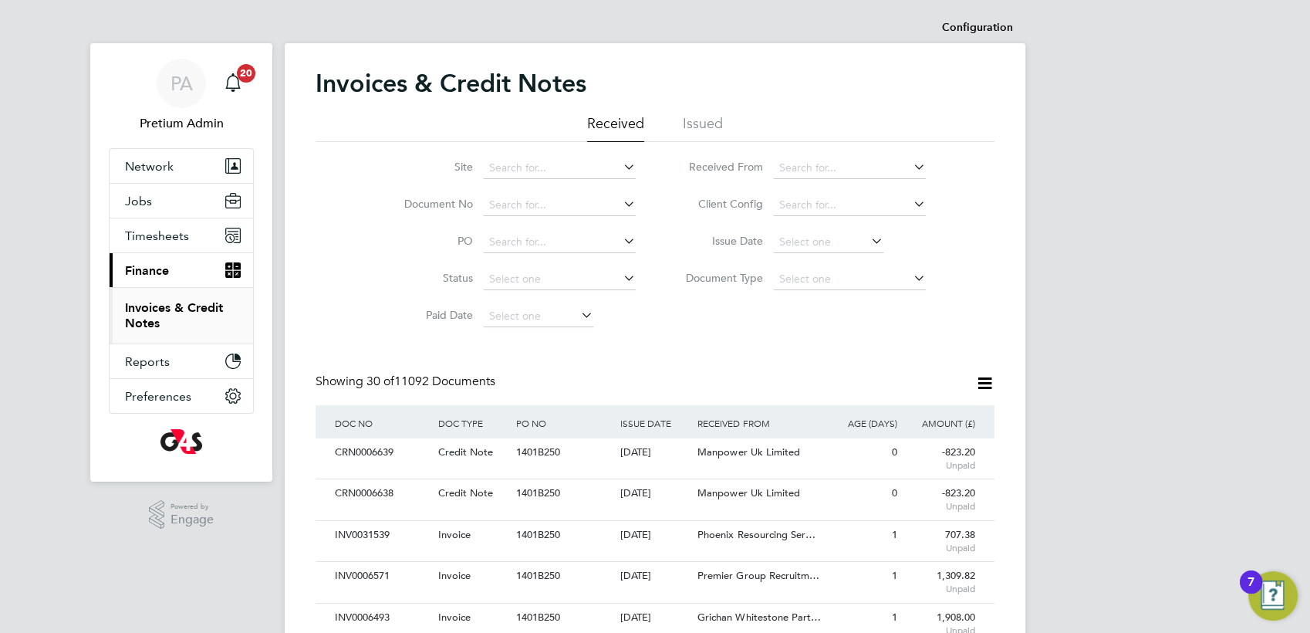
click at [986, 386] on icon at bounding box center [985, 383] width 19 height 19
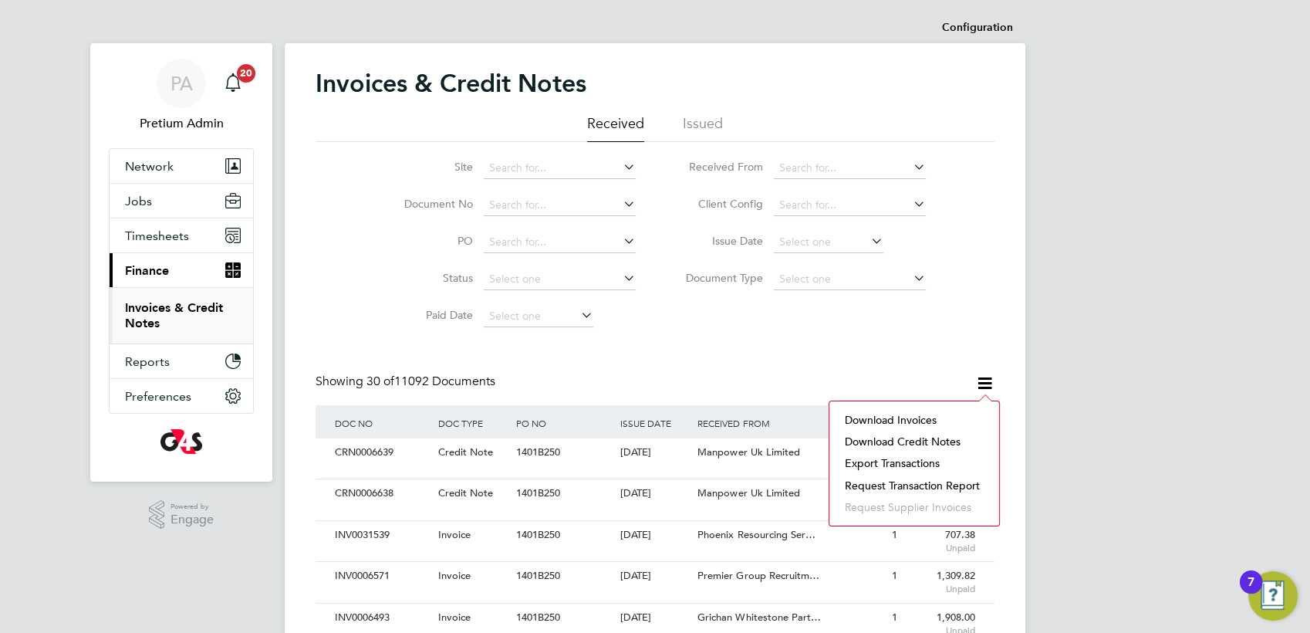
click at [877, 436] on li "Download credit notes" at bounding box center [914, 442] width 154 height 22
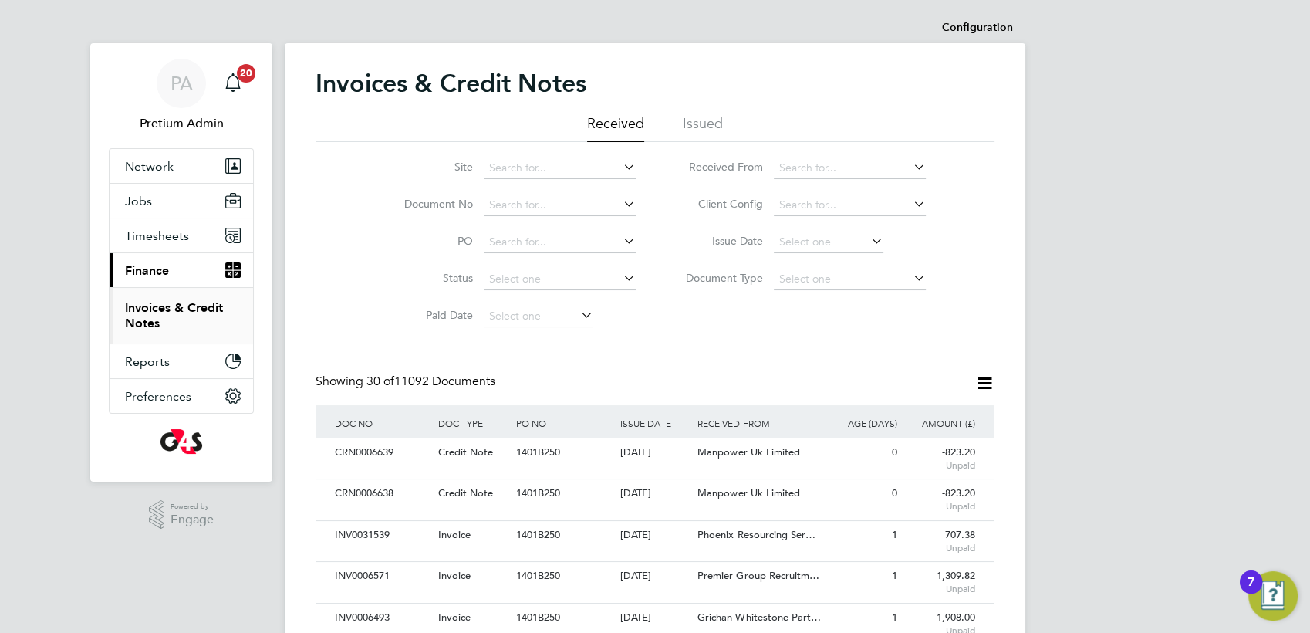
click at [189, 81] on span "PA" at bounding box center [182, 83] width 22 height 20
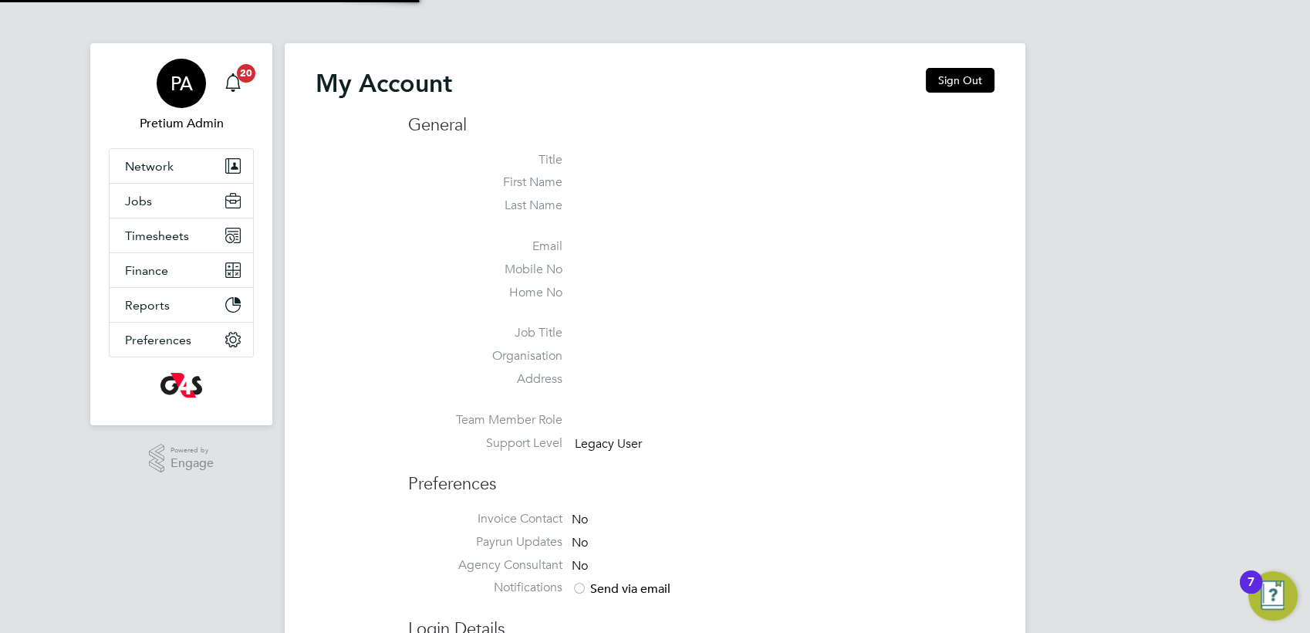
type input "g4sess@pretiumresourcing.co.uk"
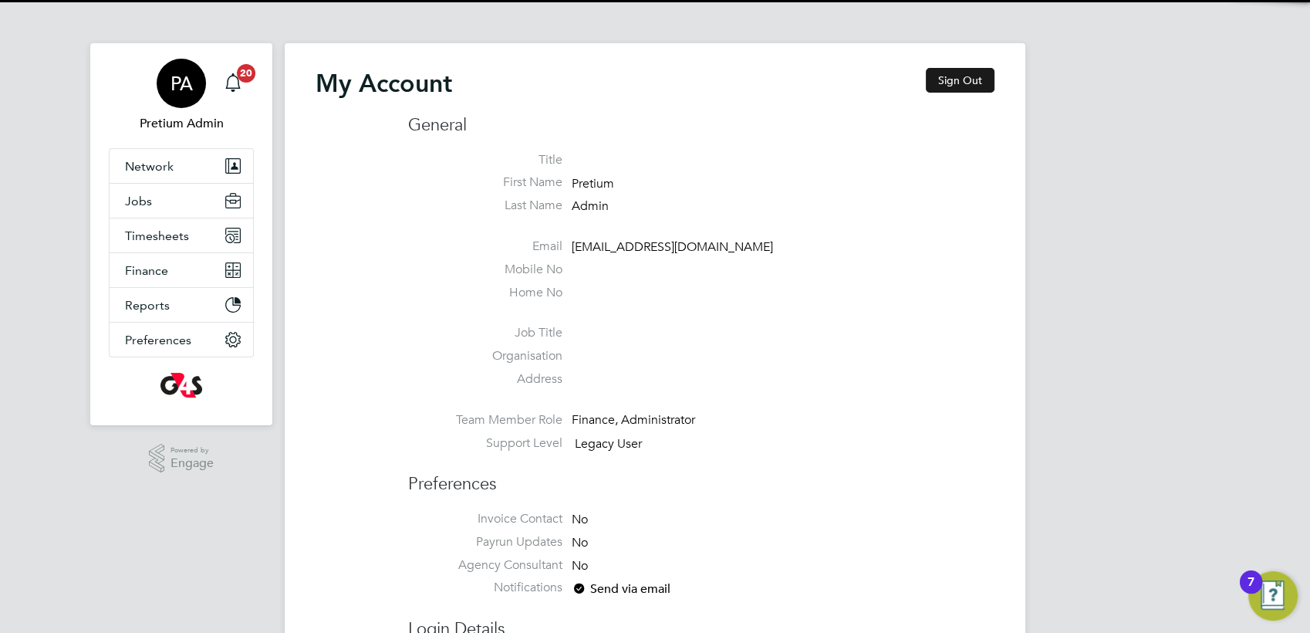
click at [959, 88] on button "Sign Out" at bounding box center [960, 80] width 69 height 25
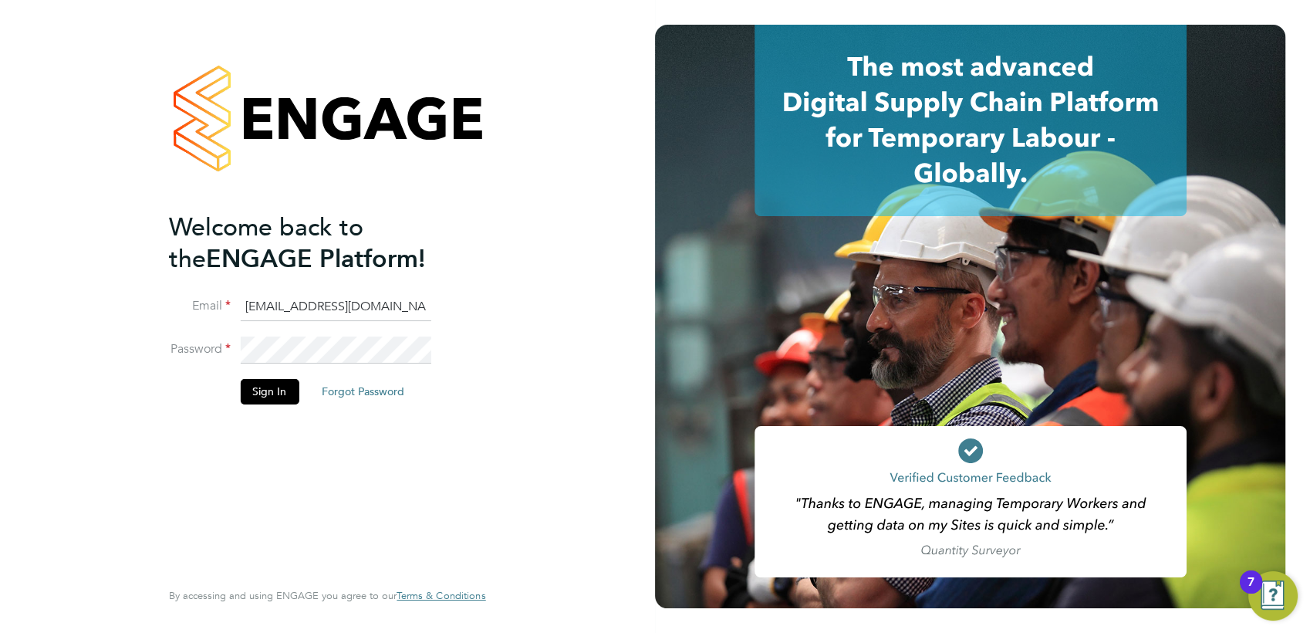
click at [269, 309] on input "g4sess@pretiumresourcing.co.uk" at bounding box center [335, 307] width 191 height 28
type input "[EMAIL_ADDRESS][DOMAIN_NAME]"
click at [288, 382] on button "Sign In" at bounding box center [269, 391] width 59 height 25
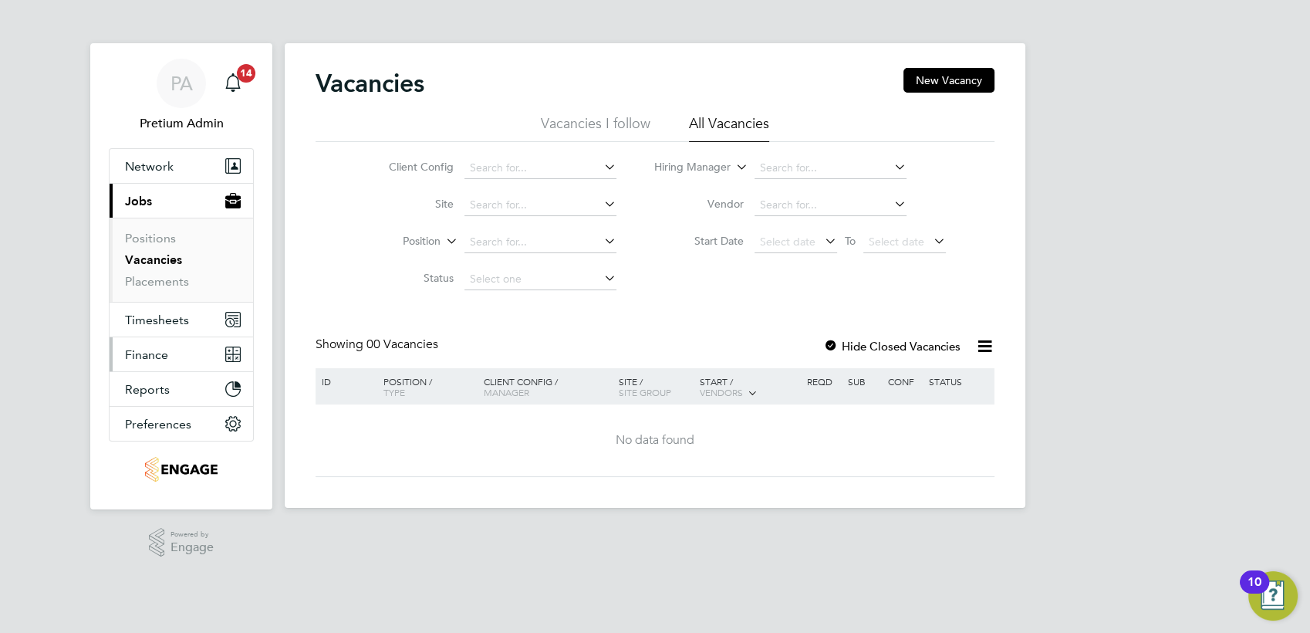
click at [185, 357] on button "Finance" at bounding box center [182, 354] width 144 height 34
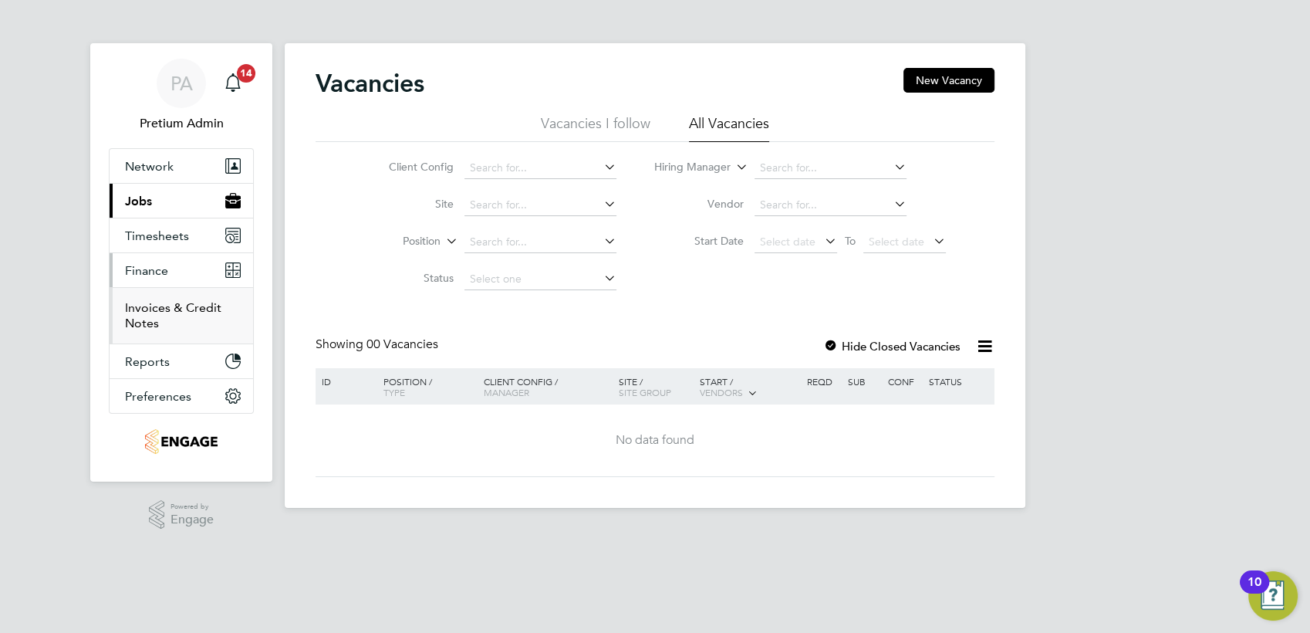
click at [154, 318] on link "Invoices & Credit Notes" at bounding box center [173, 315] width 96 height 30
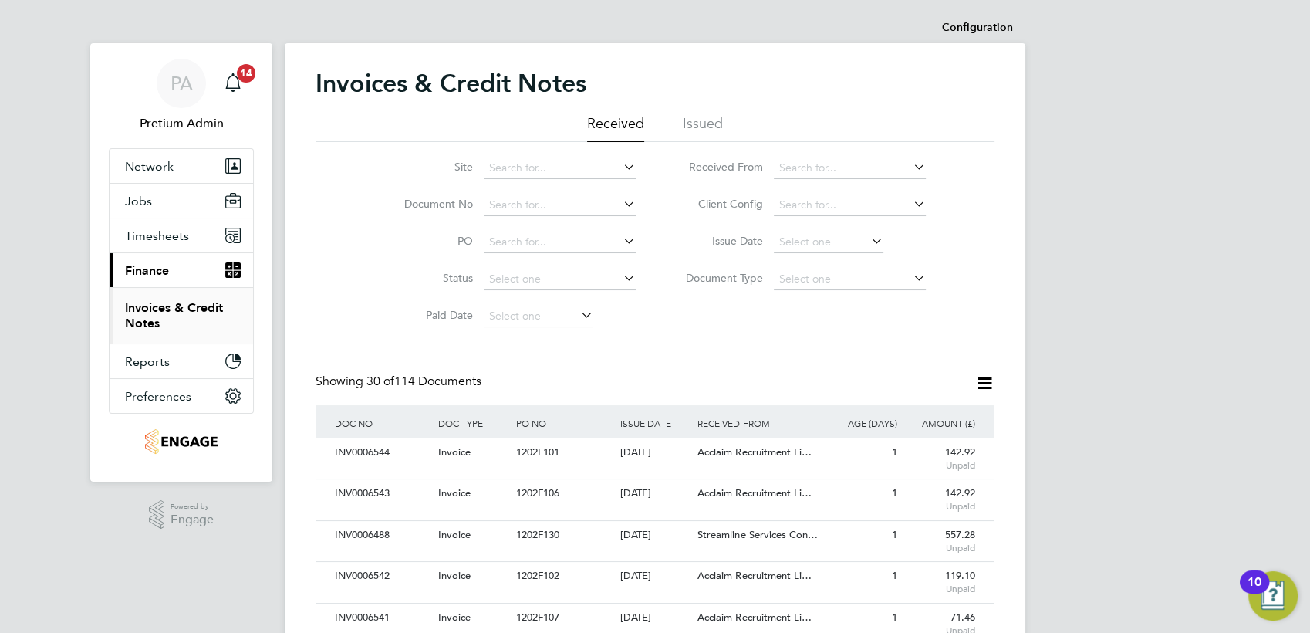
click at [993, 384] on icon at bounding box center [985, 383] width 19 height 19
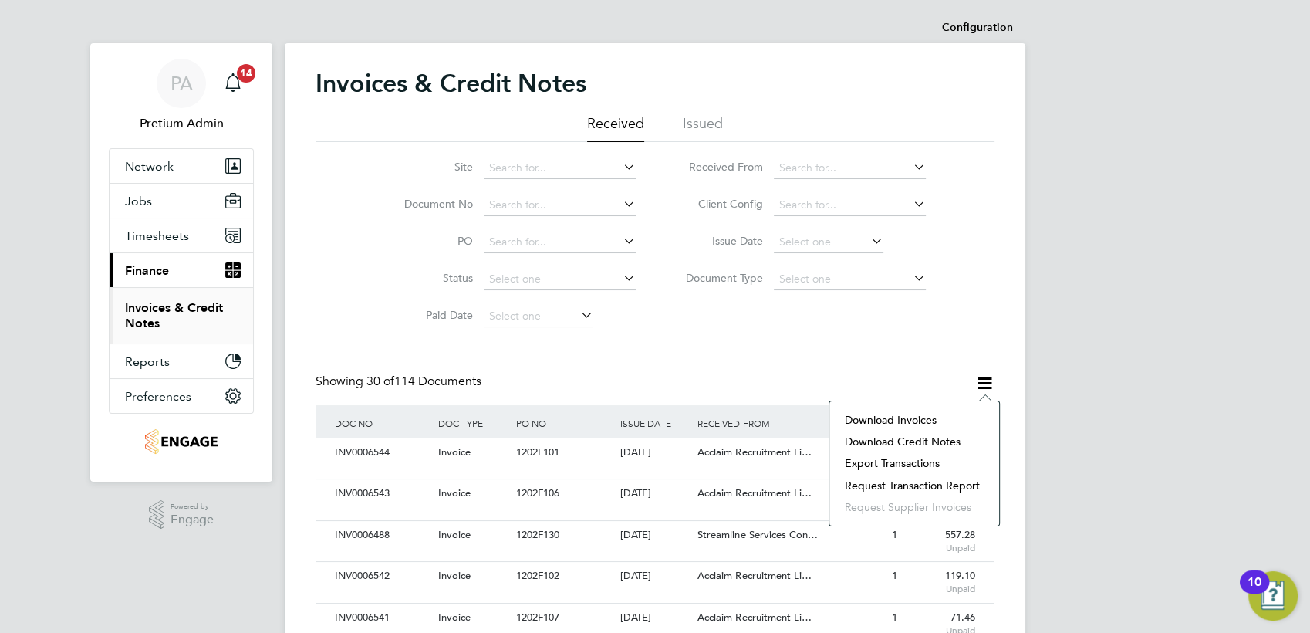
click at [905, 485] on li "Request transaction report" at bounding box center [914, 486] width 154 height 22
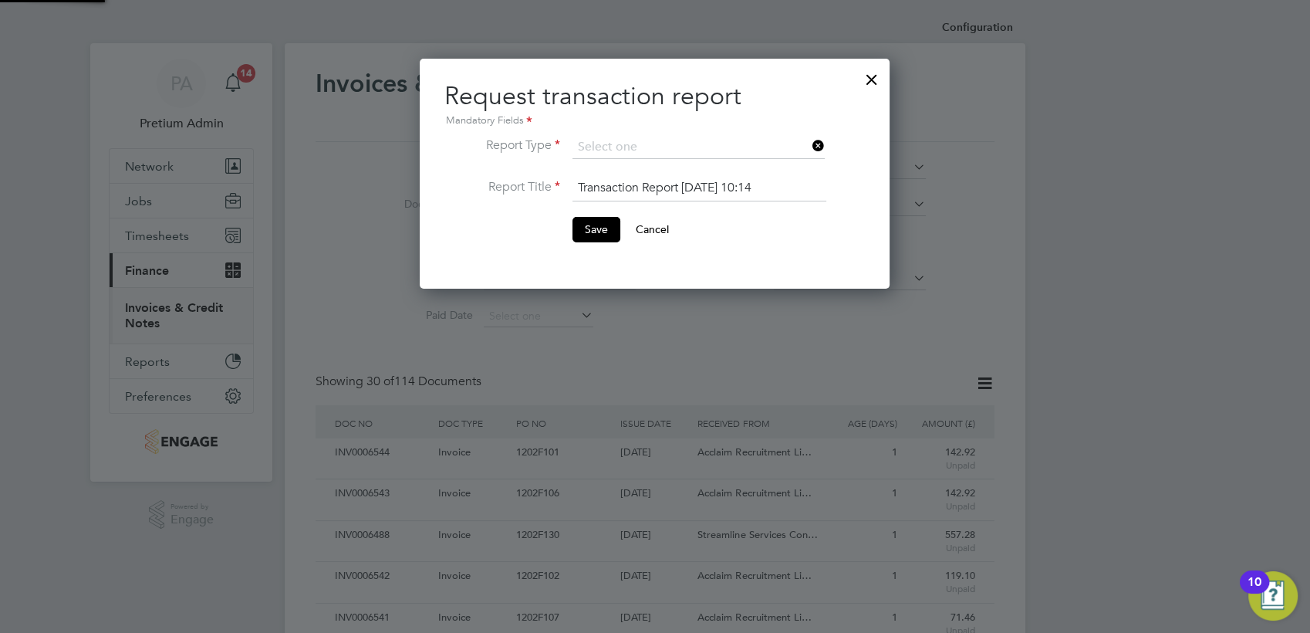
click at [756, 343] on div at bounding box center [655, 316] width 1310 height 633
click at [630, 144] on input at bounding box center [699, 147] width 252 height 23
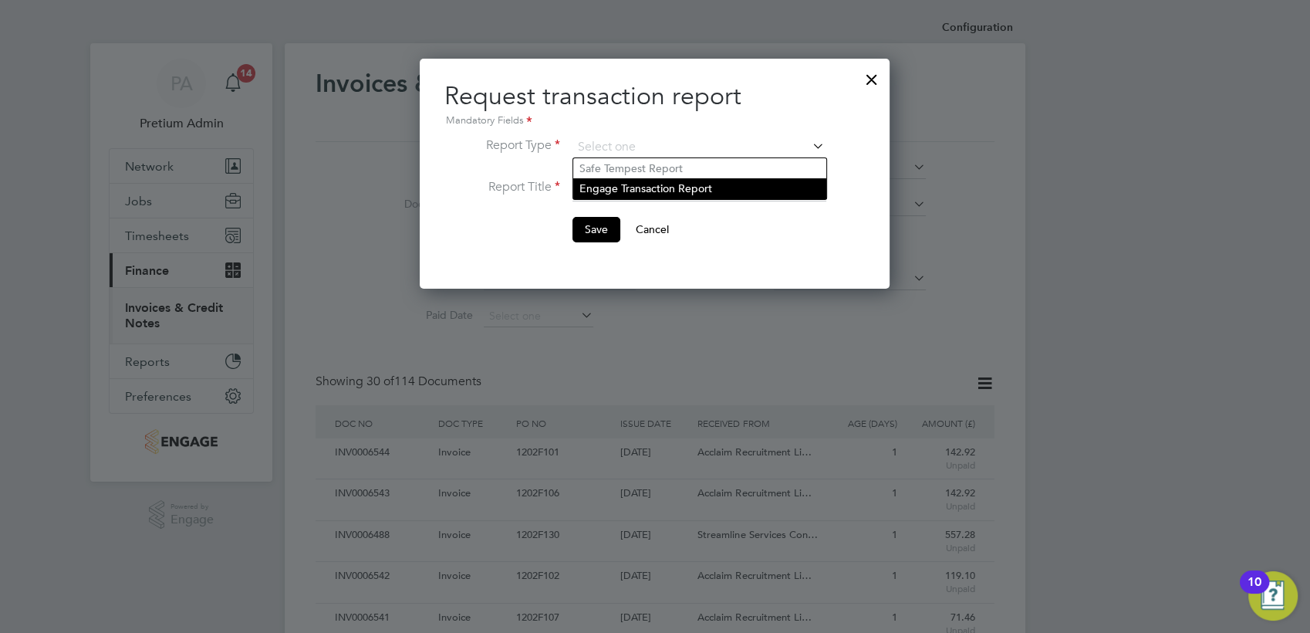
click at [638, 195] on li "Engage Transaction Report" at bounding box center [699, 188] width 253 height 20
type input "Engage Transaction Report"
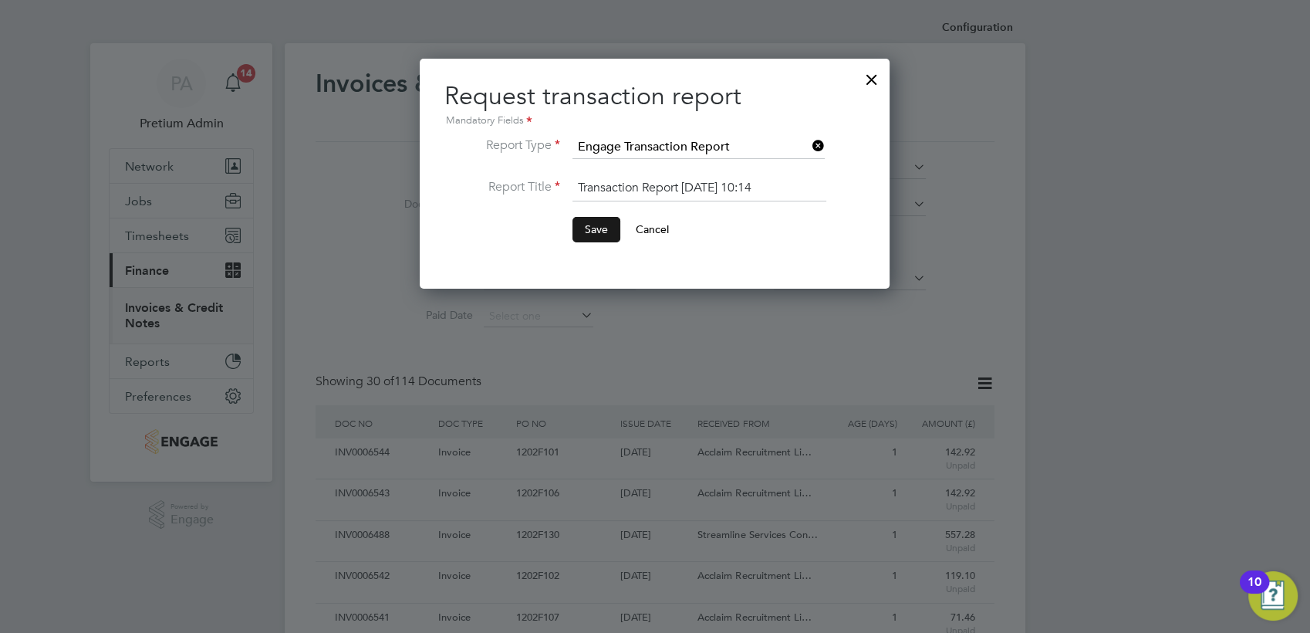
click at [600, 234] on button "Save" at bounding box center [597, 229] width 48 height 25
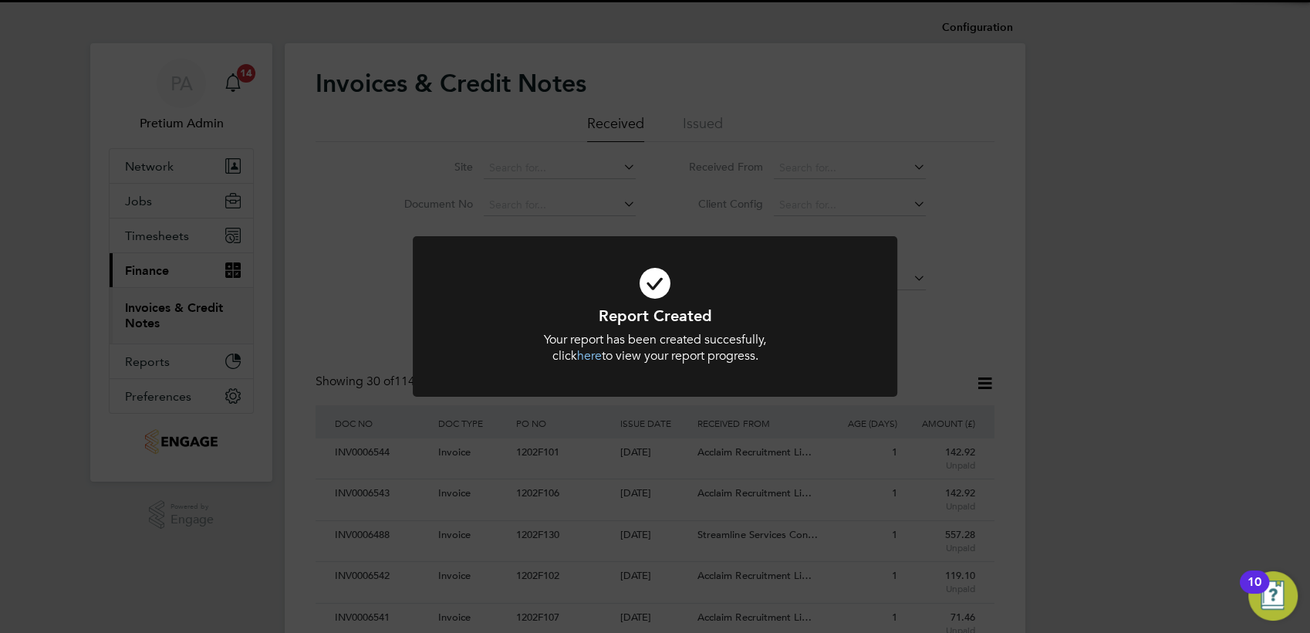
click at [947, 367] on div "Report Created Your report has been created succesfully, click here to view you…" at bounding box center [655, 316] width 1310 height 633
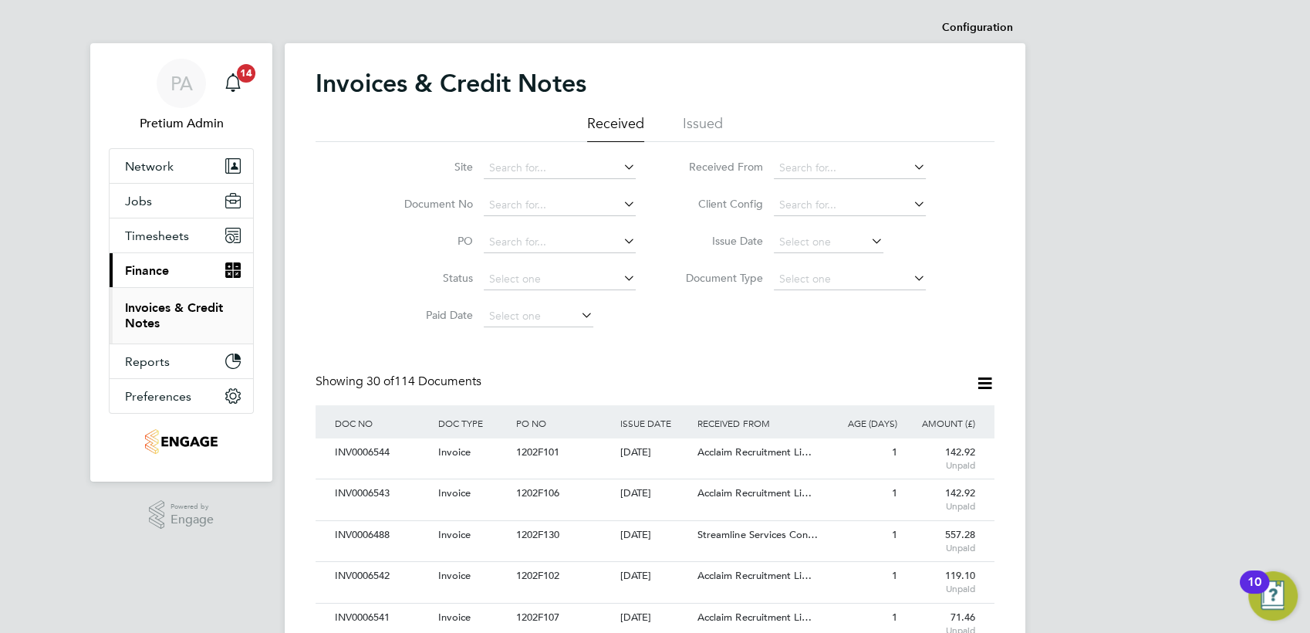
click at [989, 386] on icon at bounding box center [985, 383] width 19 height 19
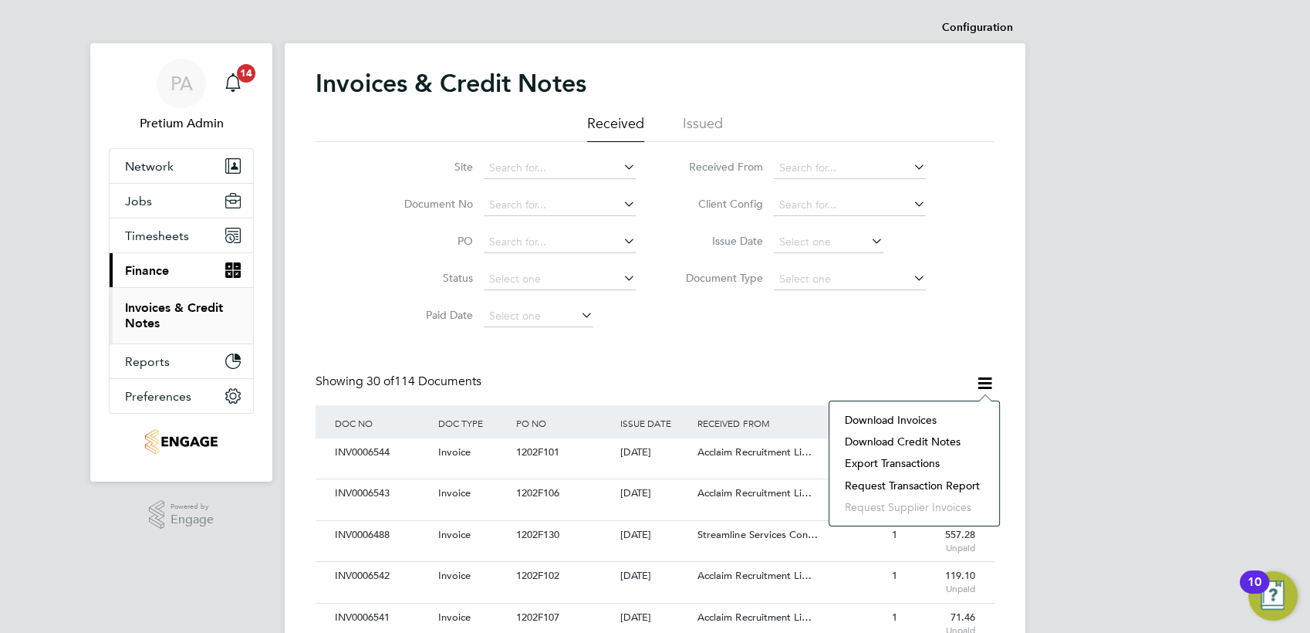
click at [915, 422] on li "Download invoices" at bounding box center [914, 420] width 154 height 22
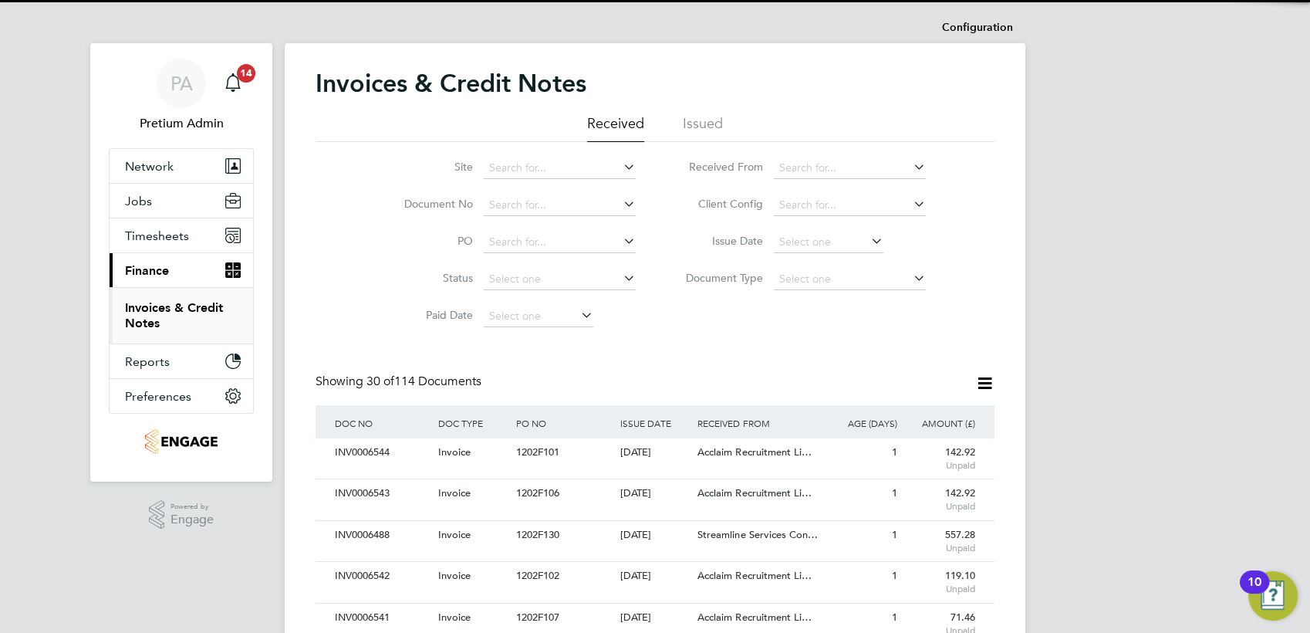
click at [840, 316] on div "Site Document No PO Status Paid Date Issued To Received From Client Config Issu…" at bounding box center [655, 238] width 679 height 193
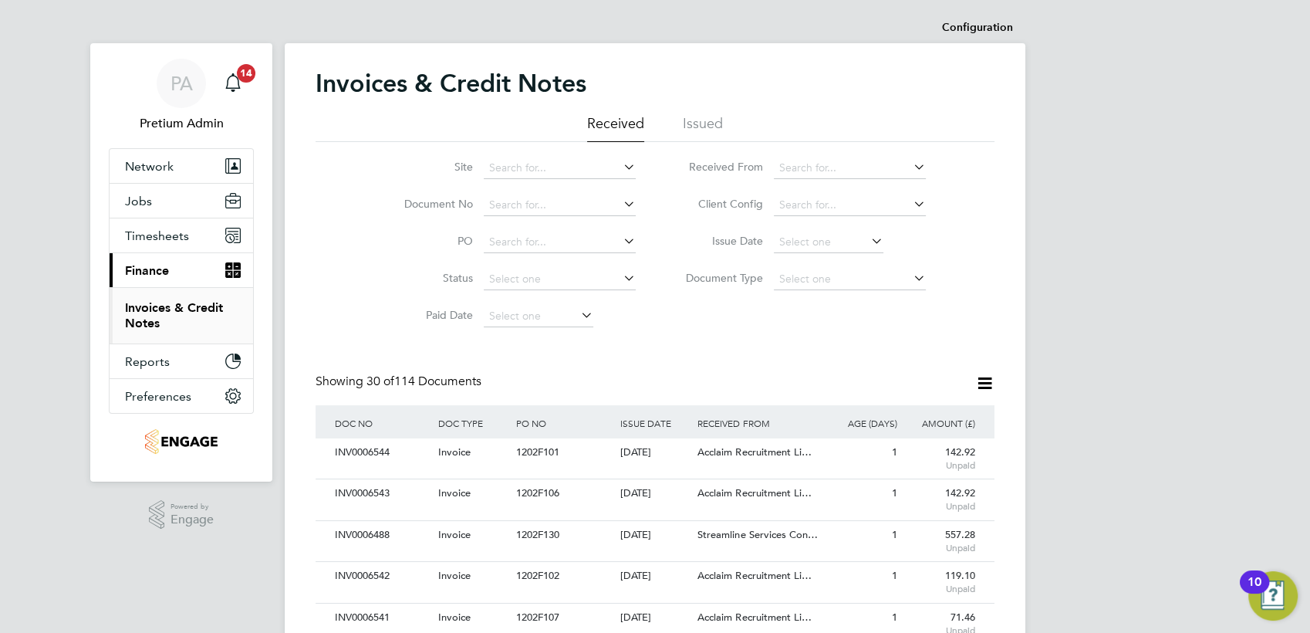
click at [988, 385] on icon at bounding box center [985, 383] width 19 height 19
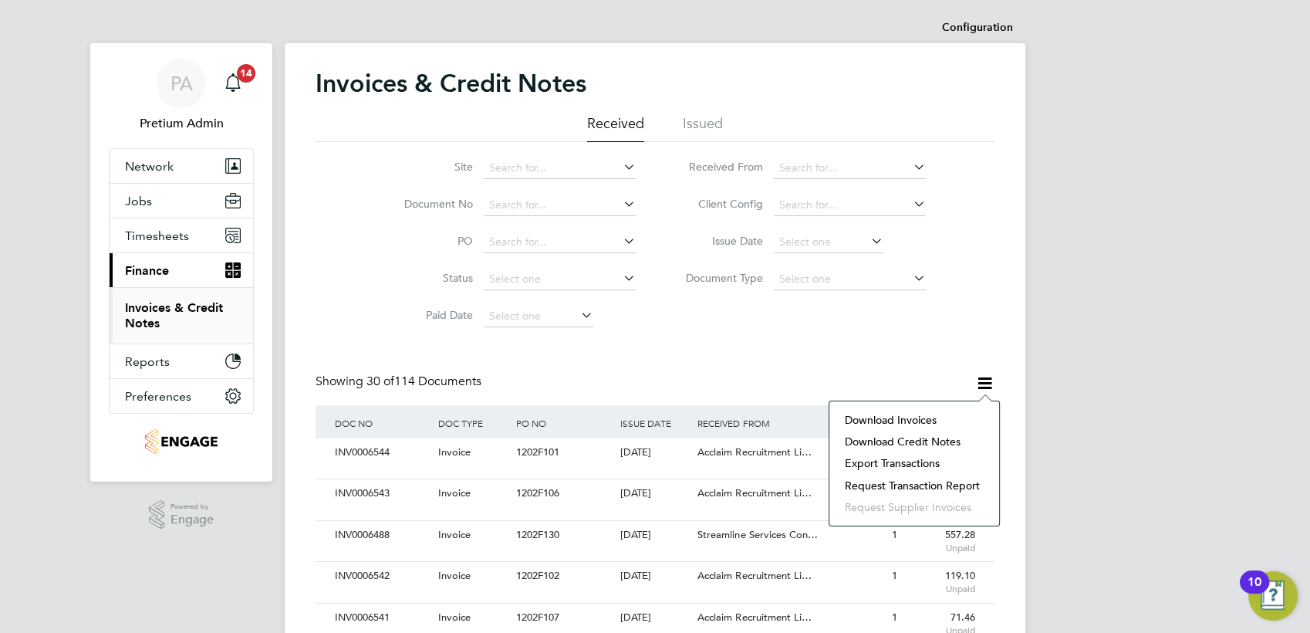
click at [932, 440] on li "Download credit notes" at bounding box center [914, 442] width 154 height 22
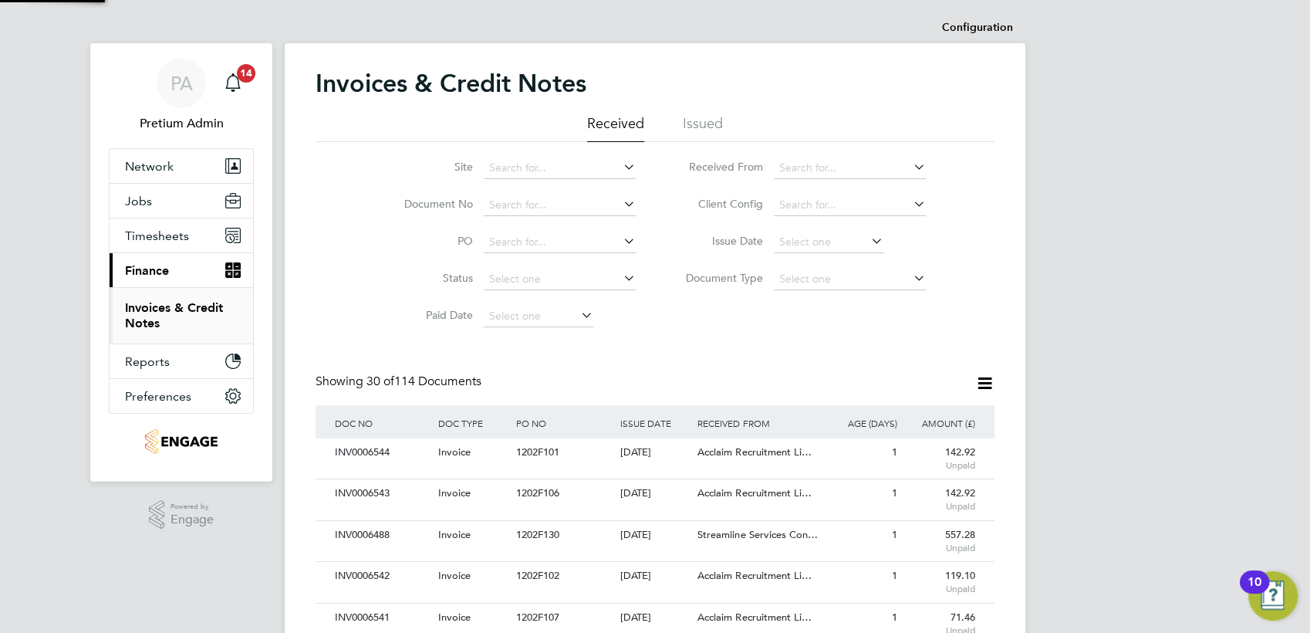
click at [682, 318] on div "Site Document No PO Status Paid Date Issued To Received From Client Config Issu…" at bounding box center [655, 238] width 679 height 193
click at [173, 77] on span "PA" at bounding box center [182, 83] width 22 height 20
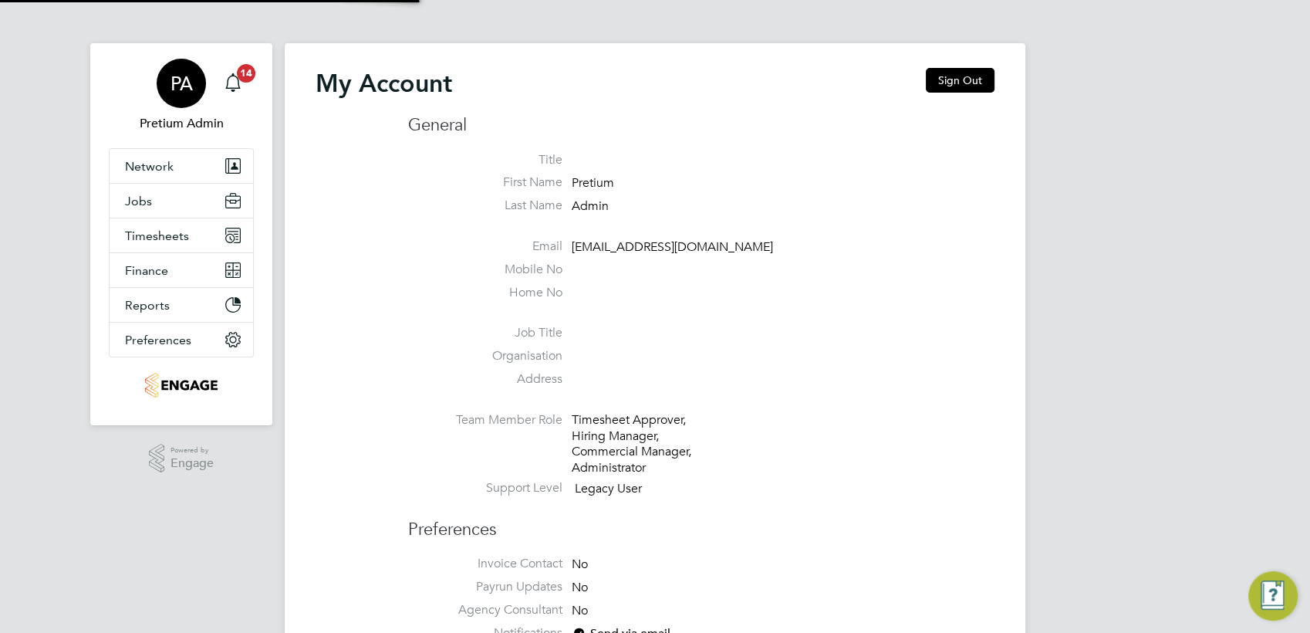
type input "G4SCS@pretiumresourcing.co.uk"
click at [969, 81] on button "Sign Out" at bounding box center [960, 80] width 69 height 25
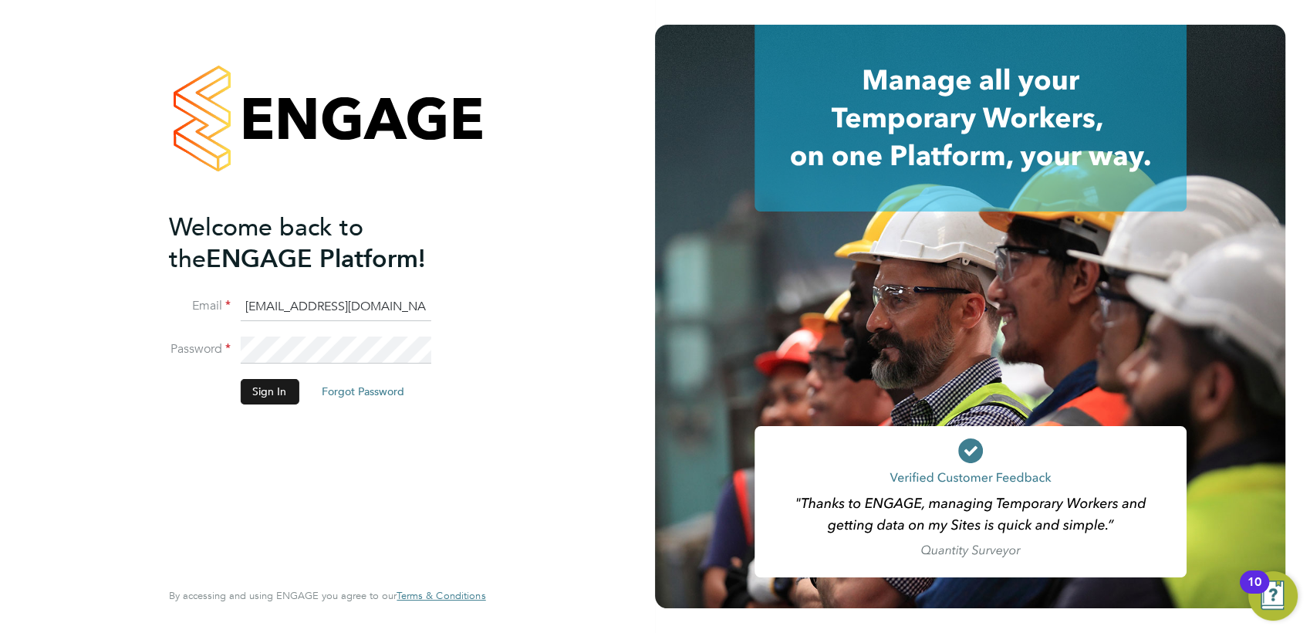
click at [260, 394] on button "Sign In" at bounding box center [269, 391] width 59 height 25
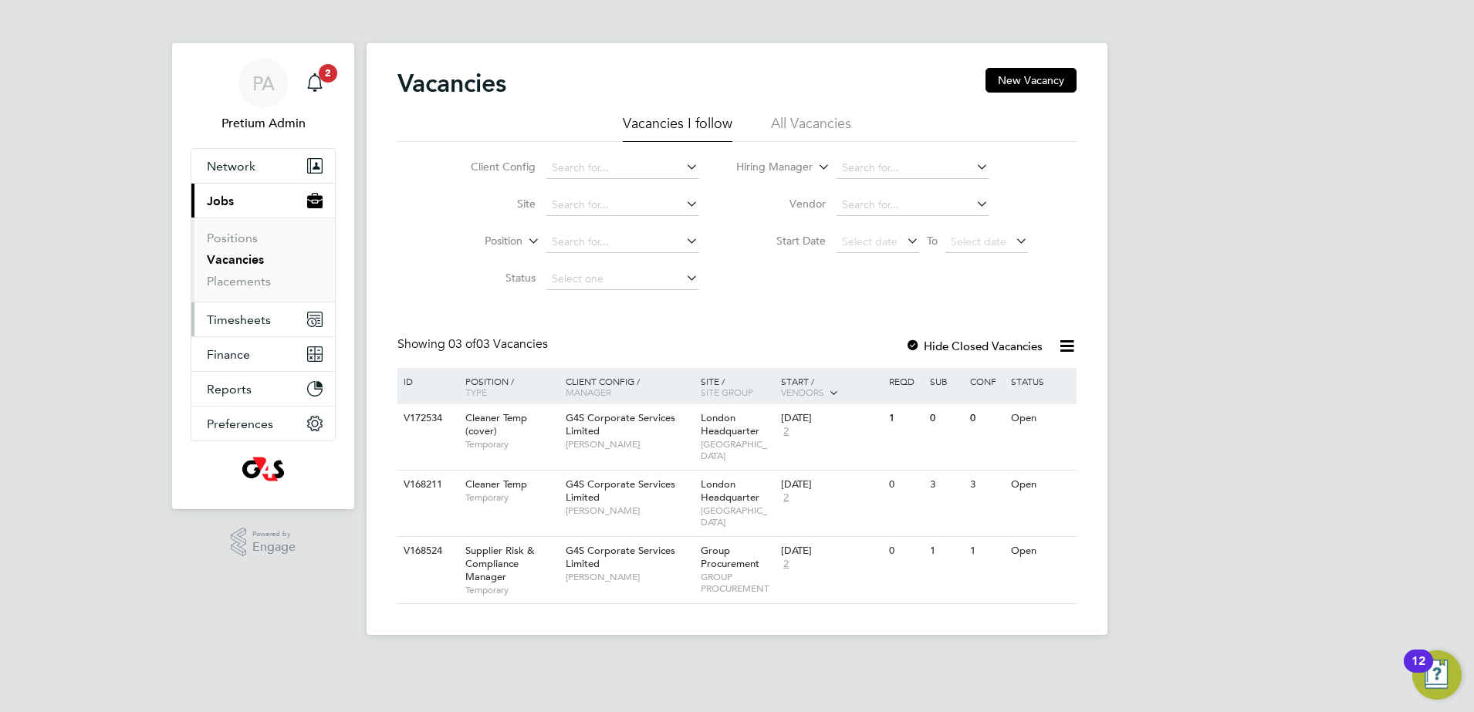
click at [259, 326] on button "Timesheets" at bounding box center [263, 320] width 144 height 34
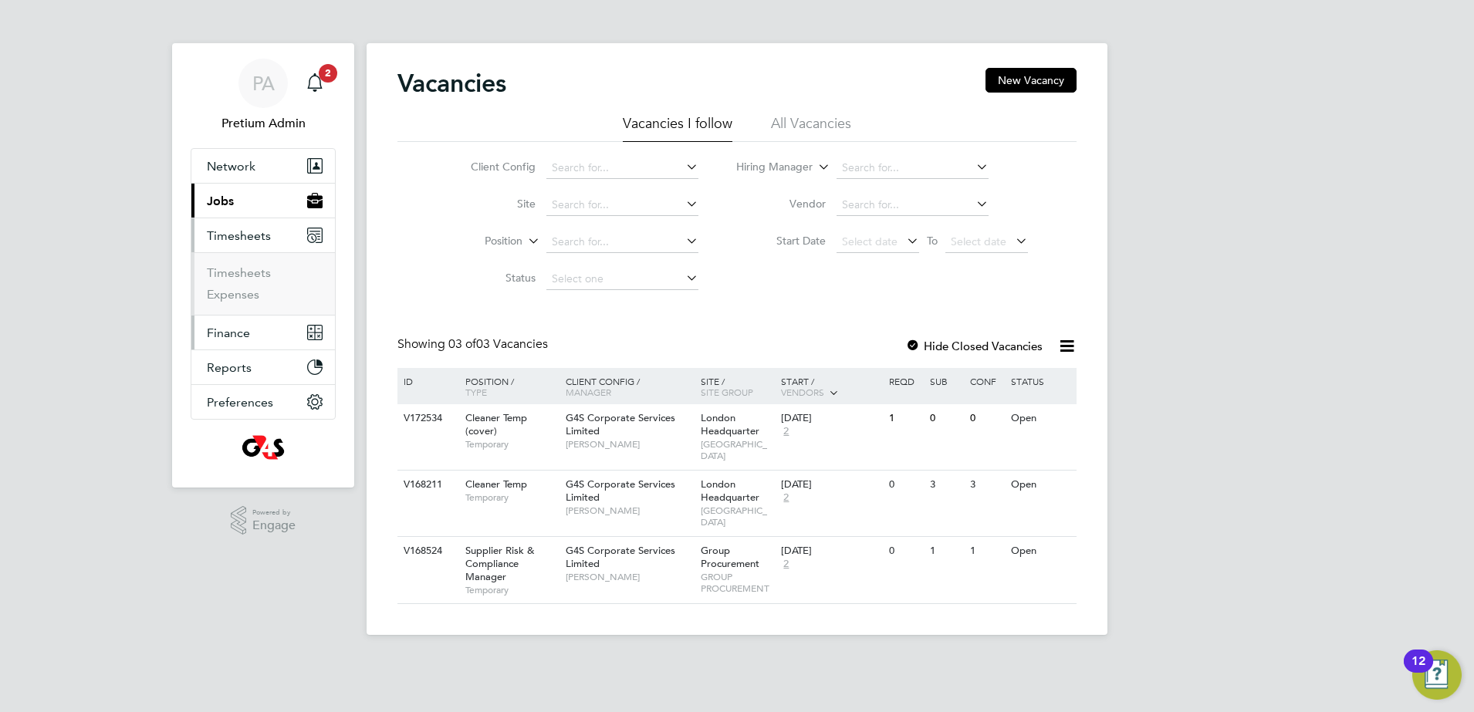
click at [249, 329] on span "Finance" at bounding box center [228, 333] width 43 height 15
click at [246, 308] on link "Invoices & Credit Notes" at bounding box center [255, 315] width 96 height 30
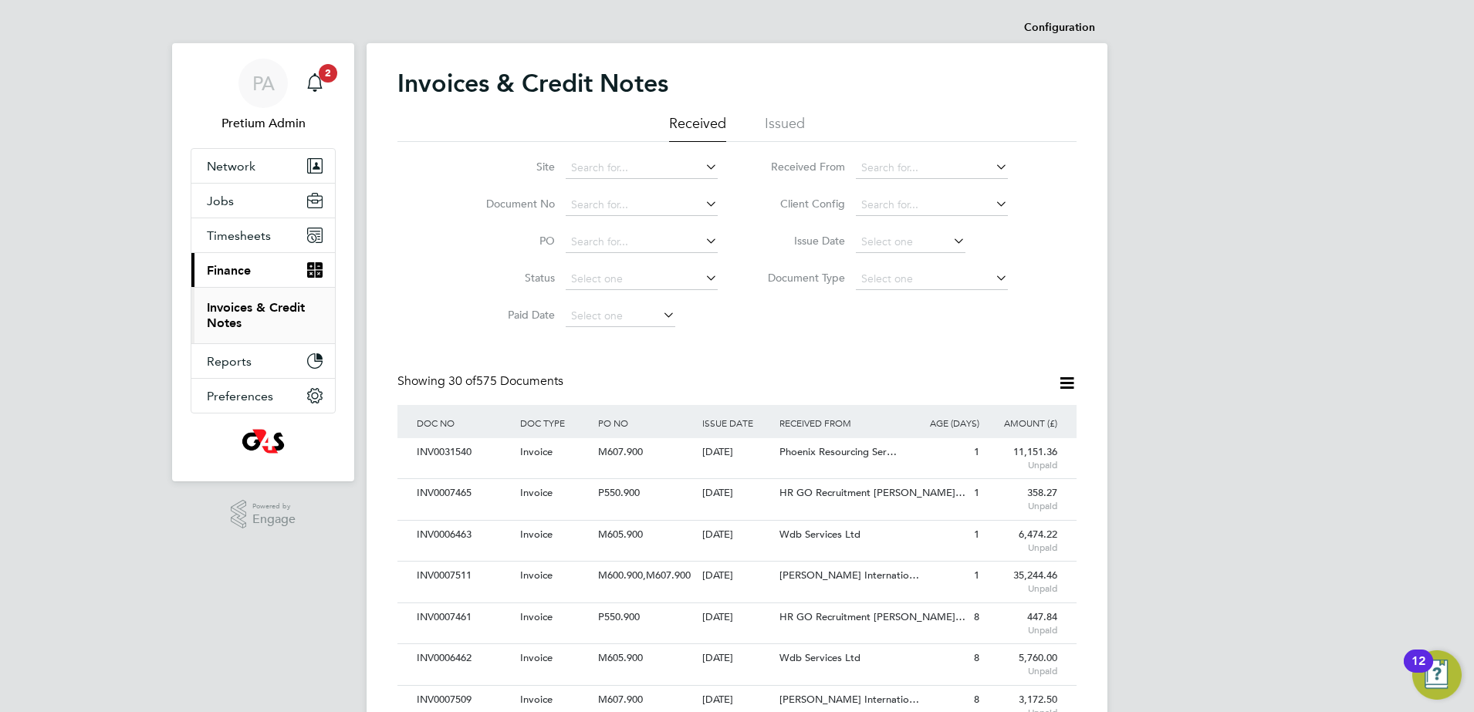
click at [1064, 382] on icon at bounding box center [1066, 383] width 19 height 19
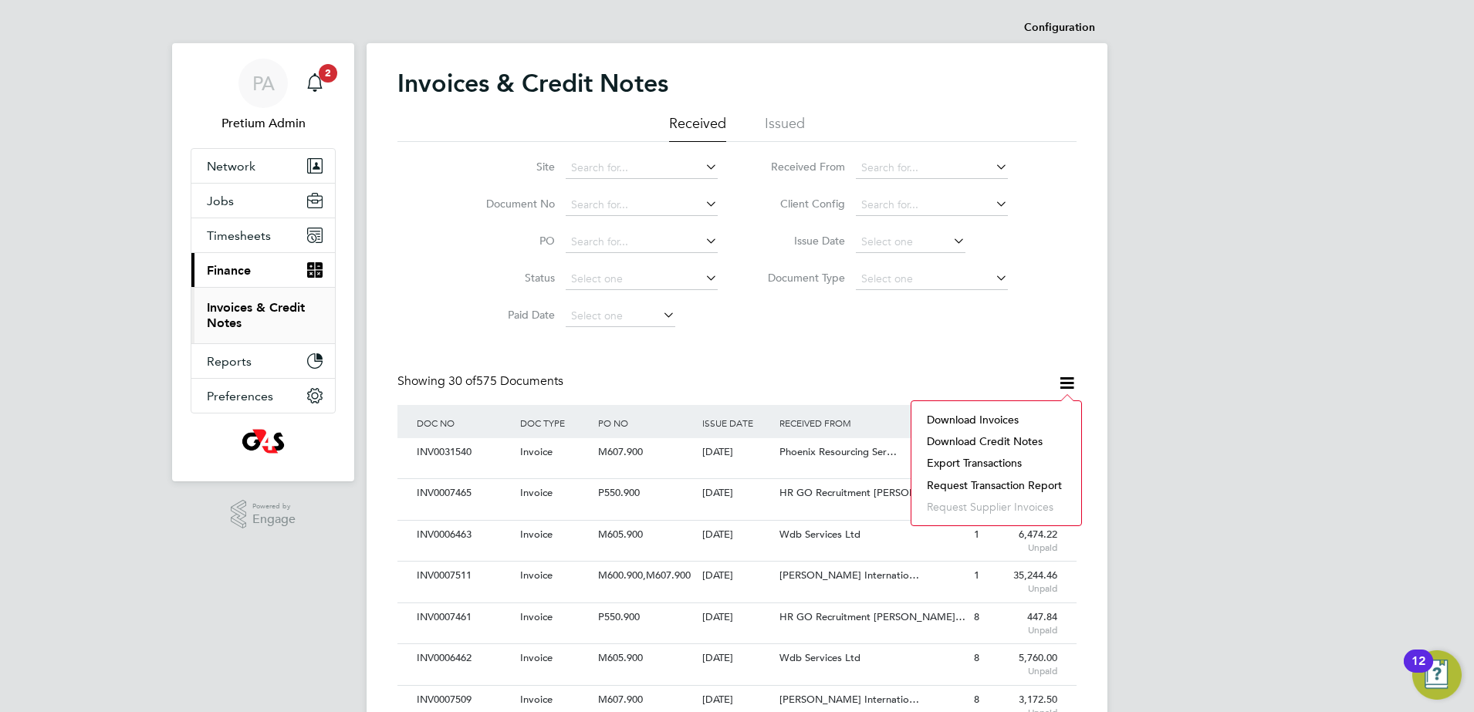
click at [976, 485] on li "Request transaction report" at bounding box center [996, 486] width 154 height 22
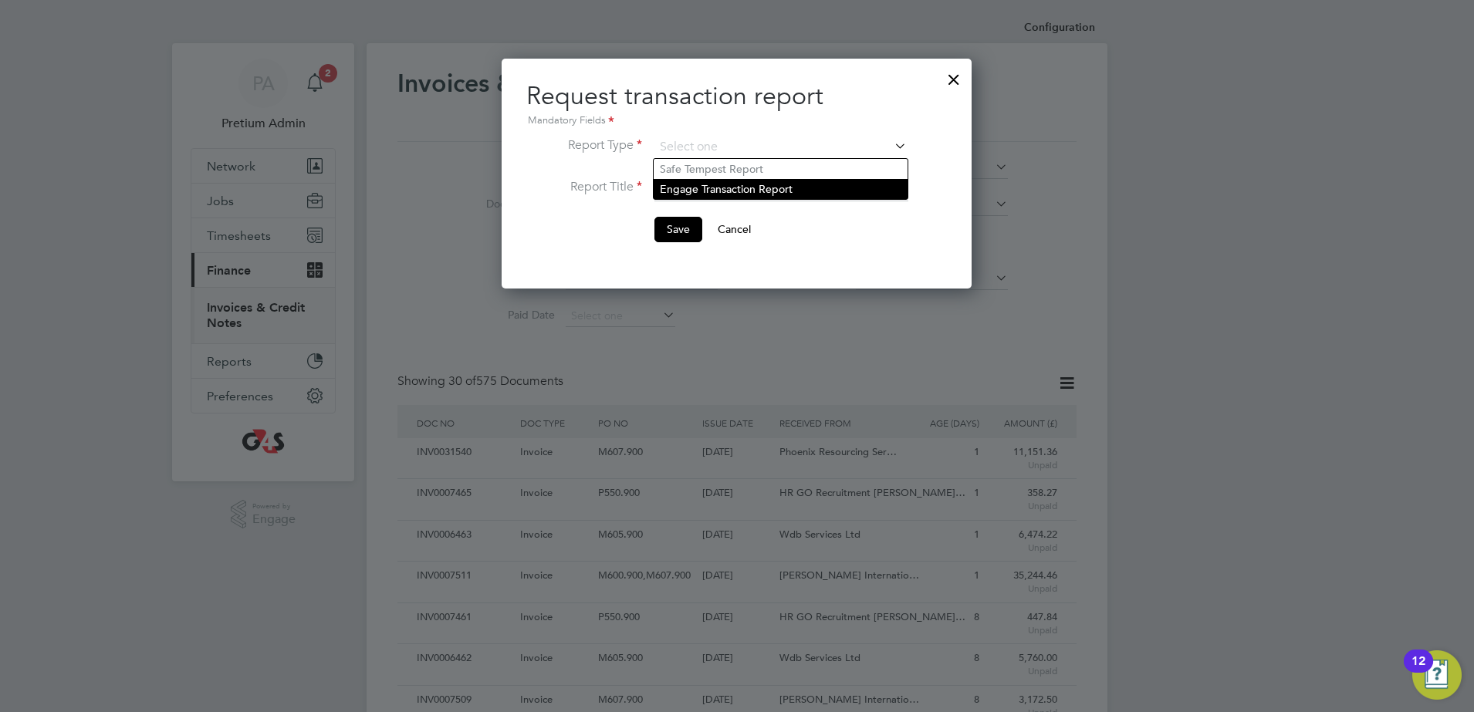
click at [681, 190] on li "Engage Transaction Report" at bounding box center [781, 189] width 254 height 20
type input "Engage Transaction Report"
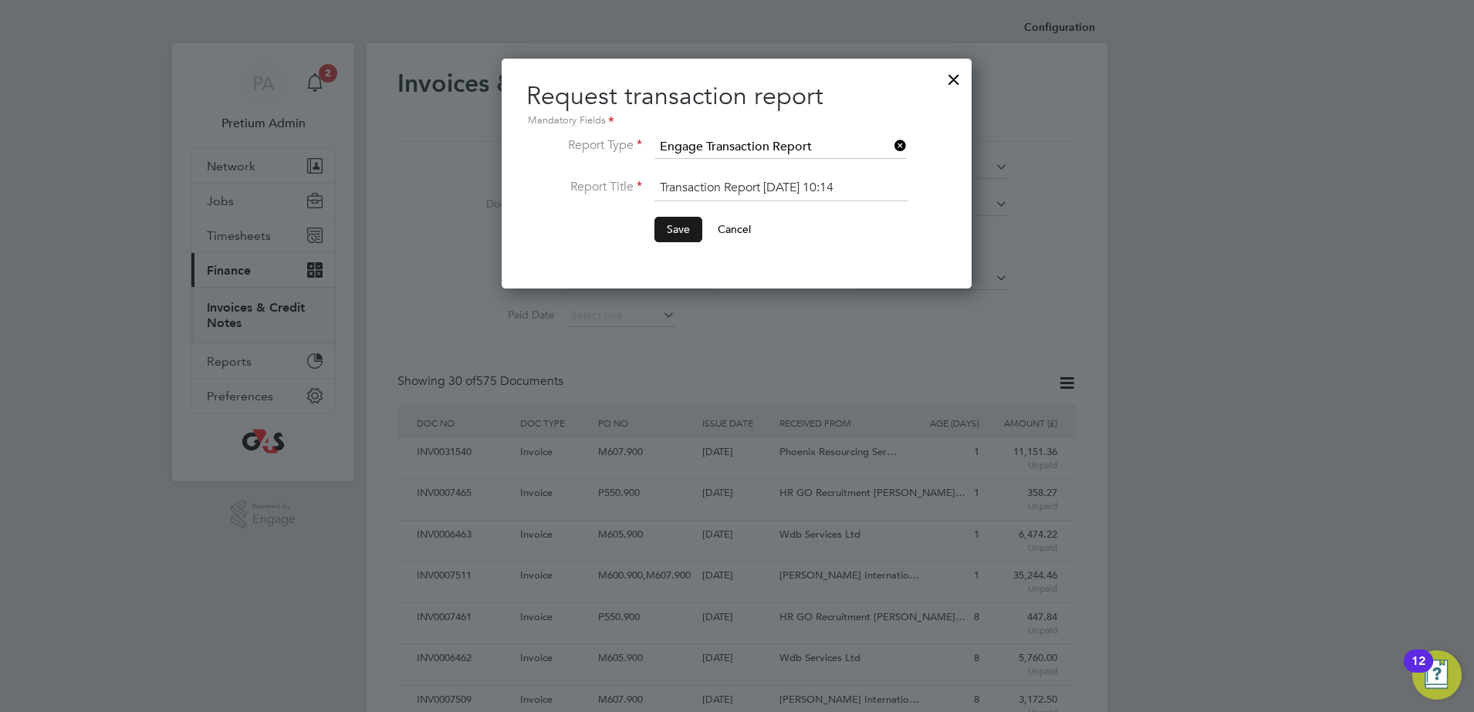
click at [678, 235] on button "Save" at bounding box center [678, 229] width 48 height 25
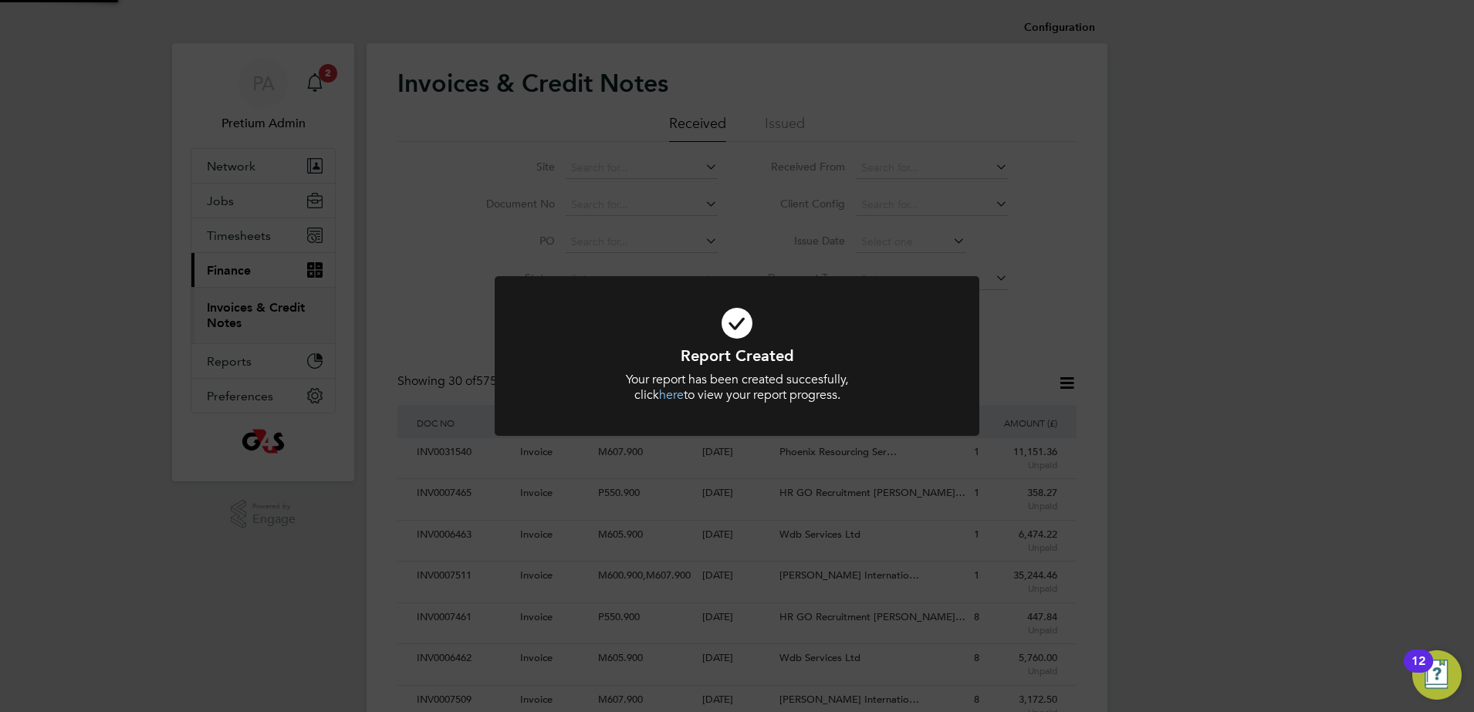
click at [1129, 374] on div "Report Created Your report has been created succesfully, click here to view you…" at bounding box center [737, 356] width 1474 height 712
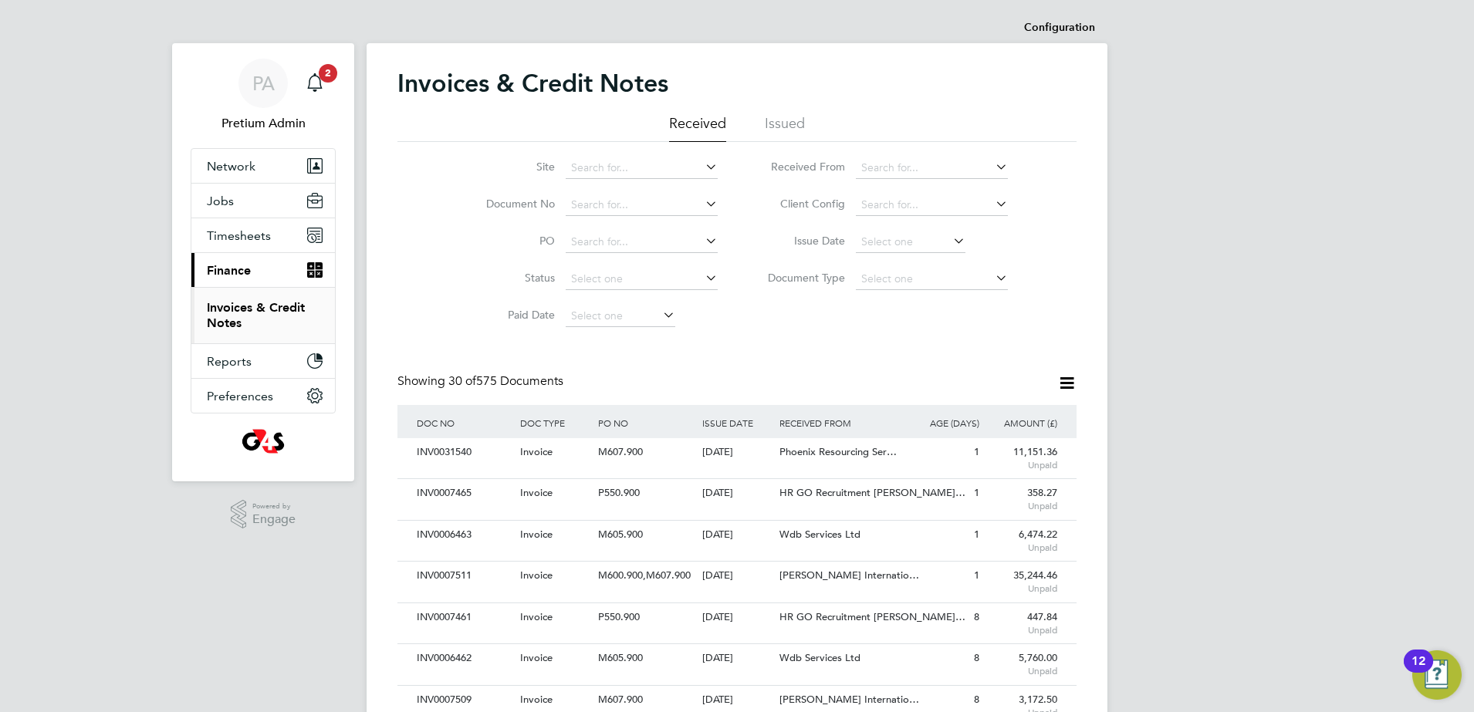
click at [1070, 384] on icon at bounding box center [1066, 383] width 19 height 19
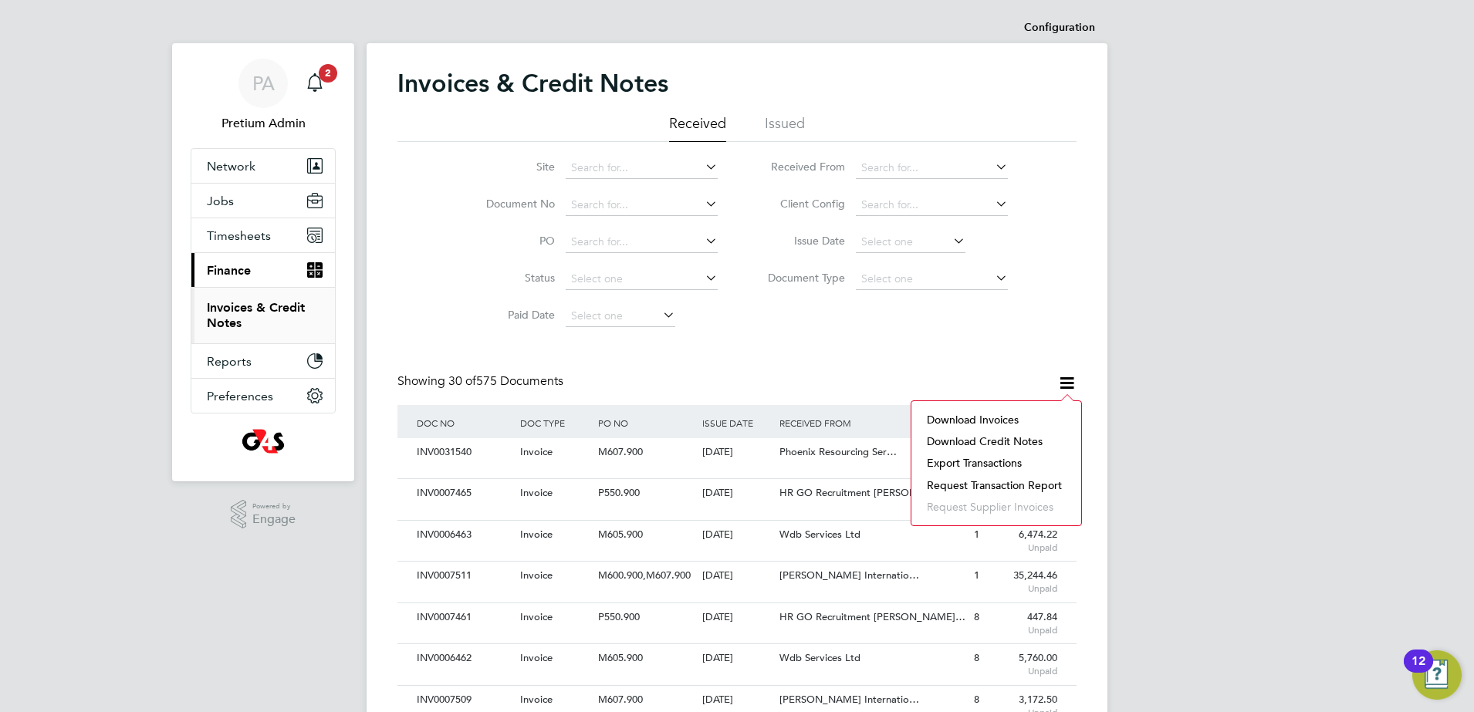
click at [983, 417] on li "Download invoices" at bounding box center [996, 420] width 154 height 22
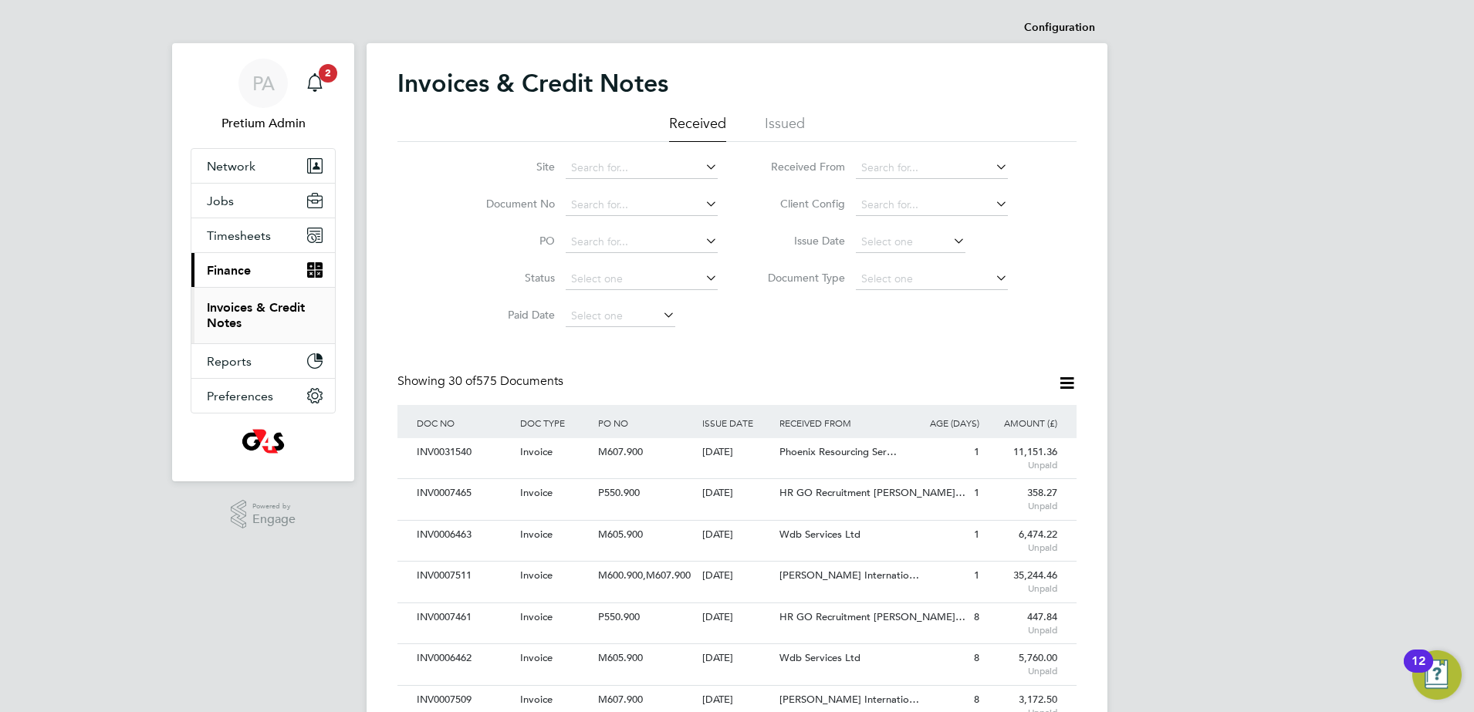
click at [1075, 384] on icon at bounding box center [1066, 383] width 19 height 19
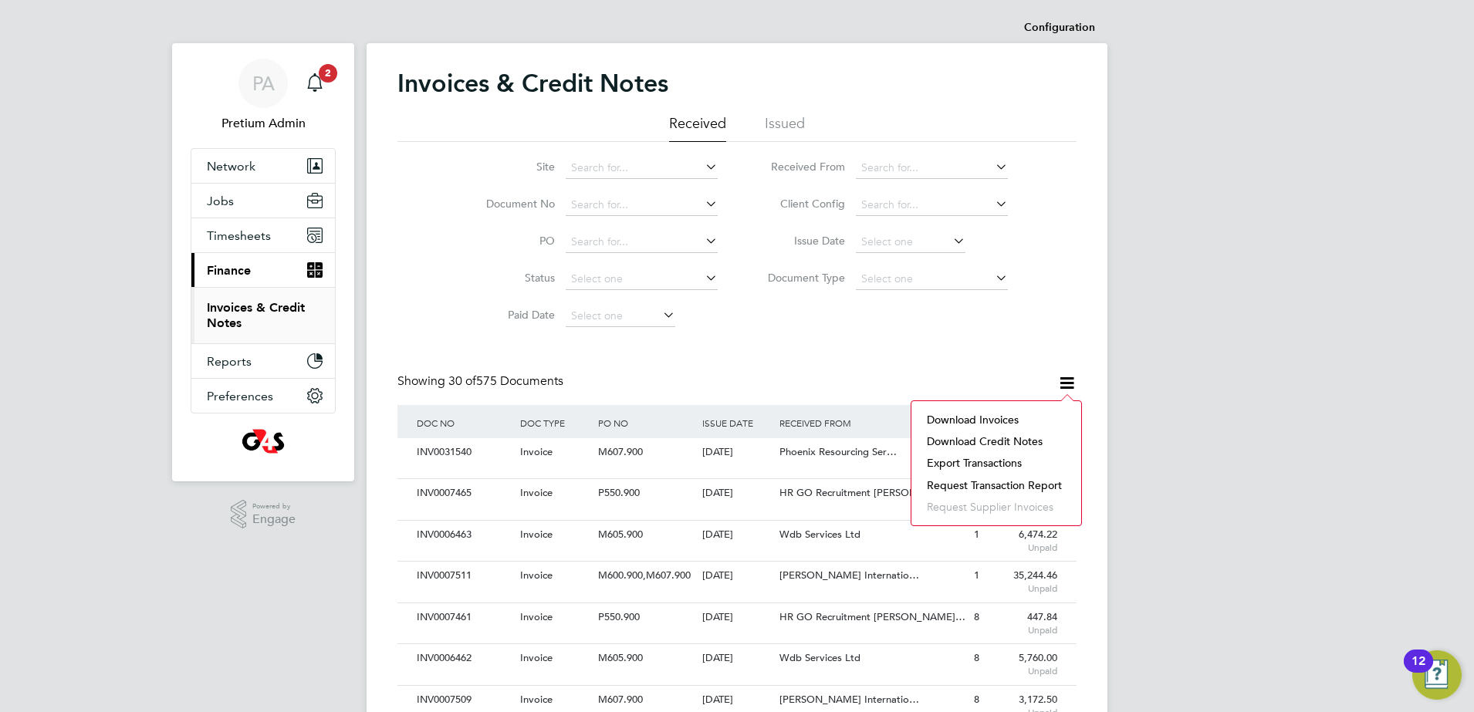
click at [980, 439] on li "Download credit notes" at bounding box center [996, 442] width 154 height 22
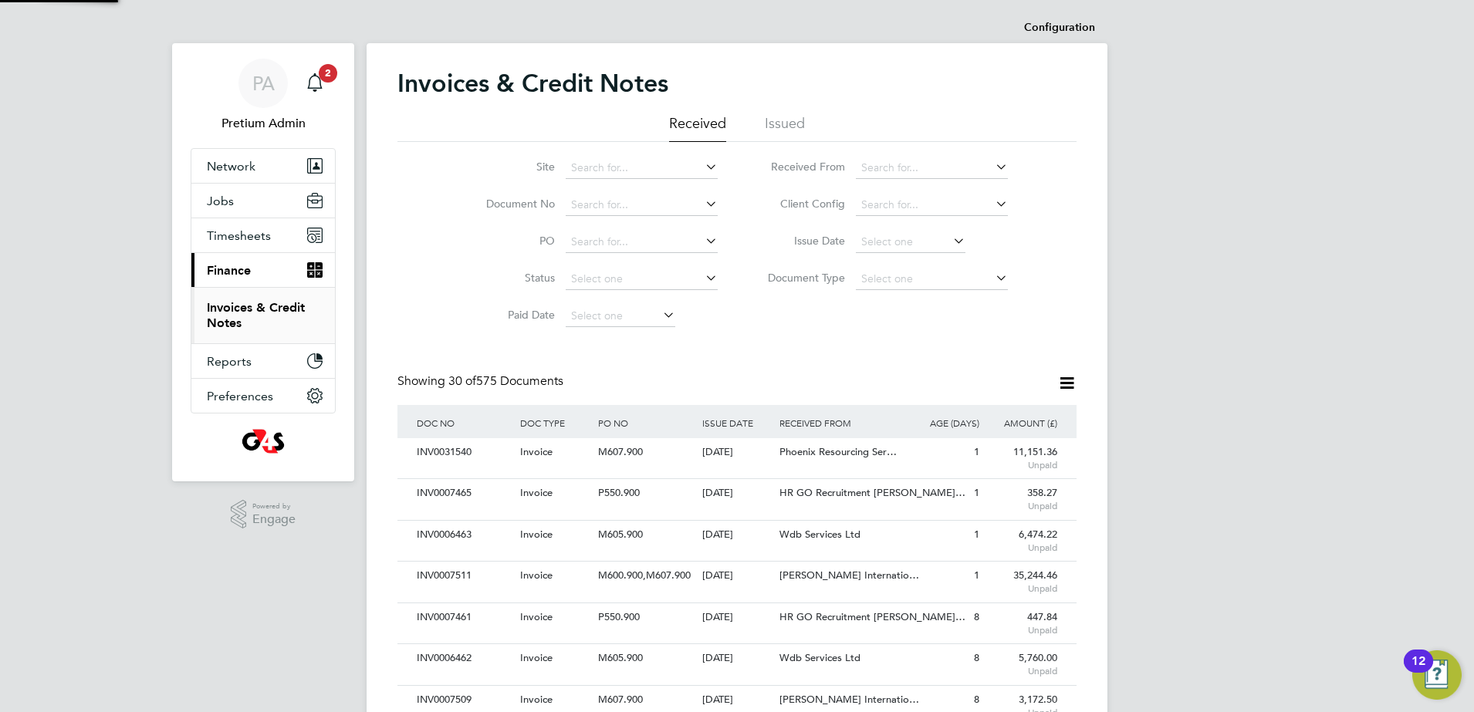
click at [738, 290] on li "Document Type" at bounding box center [882, 279] width 290 height 37
click at [248, 83] on div "PA" at bounding box center [262, 83] width 49 height 49
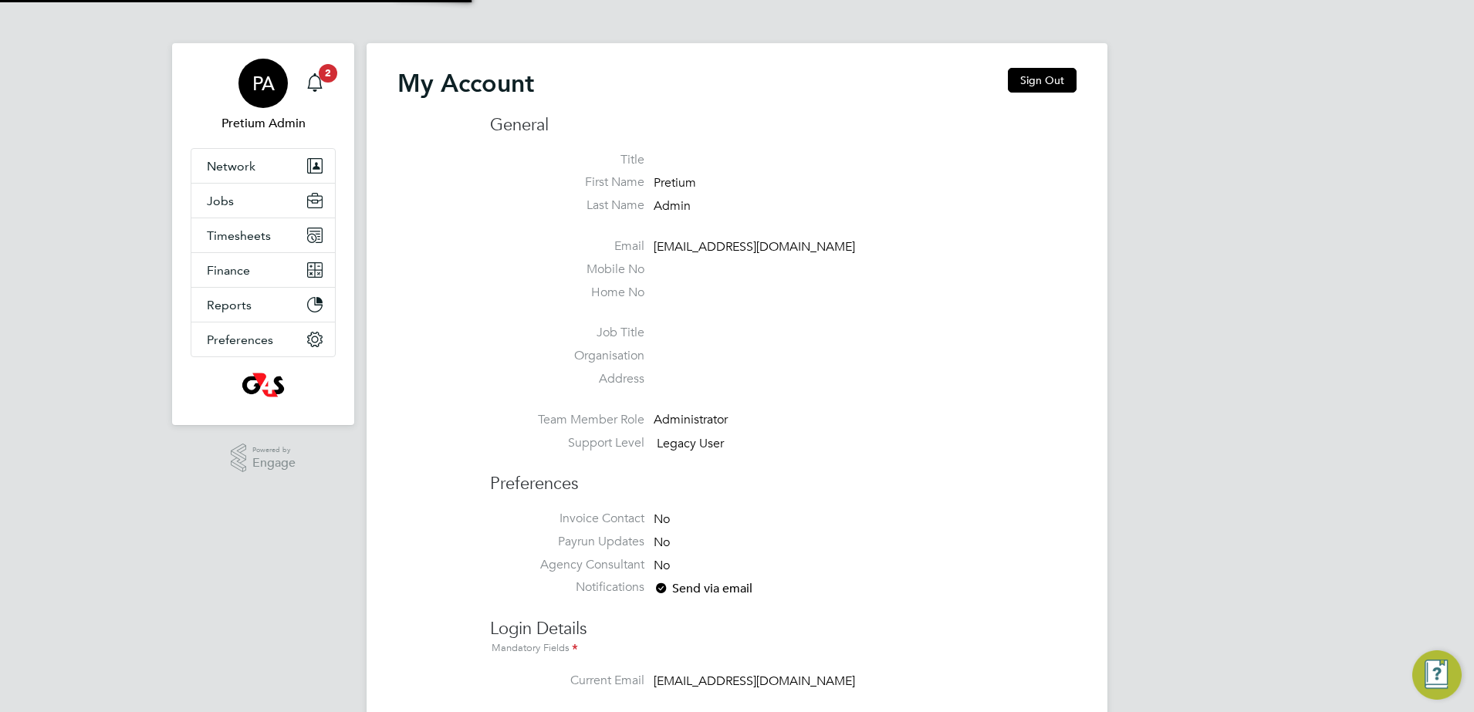
type input "ncc@pretiumresourcing.co.uk"
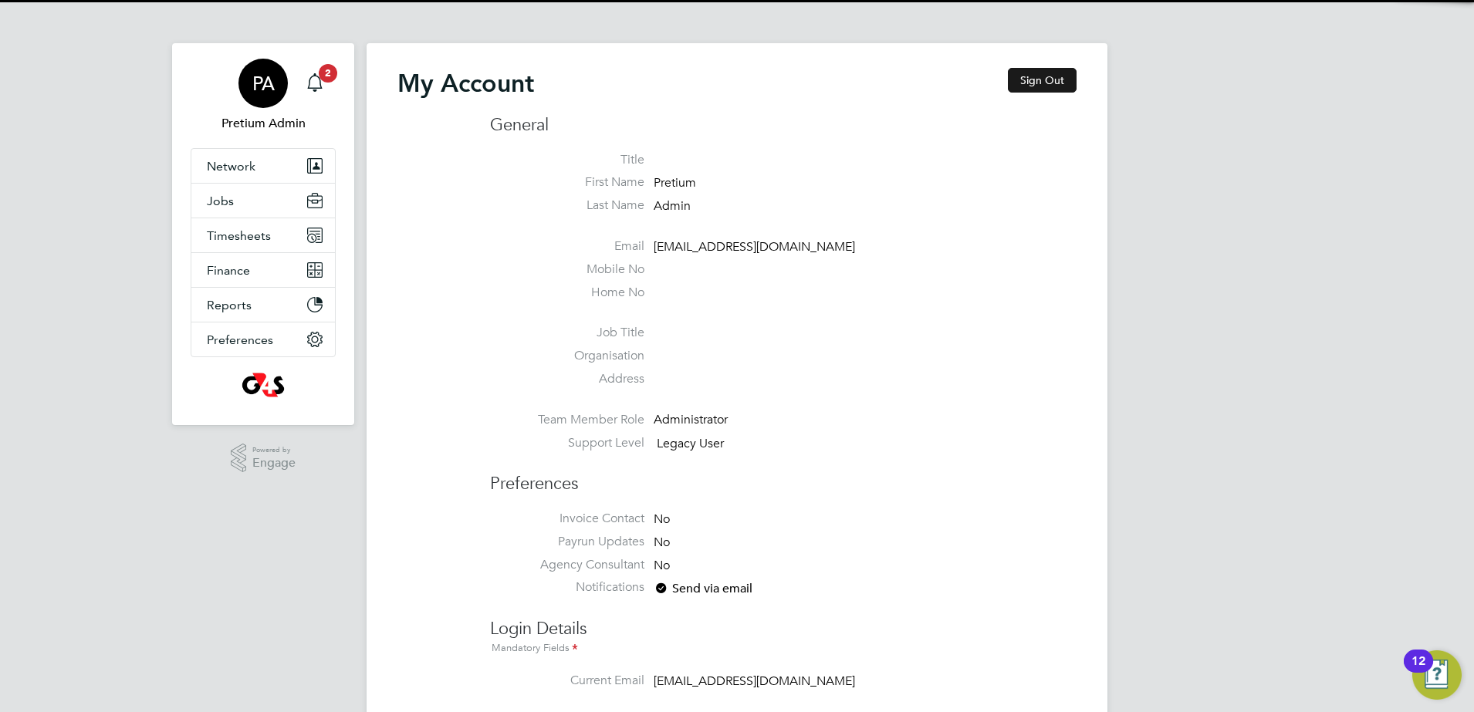
click at [1057, 84] on button "Sign Out" at bounding box center [1042, 80] width 69 height 25
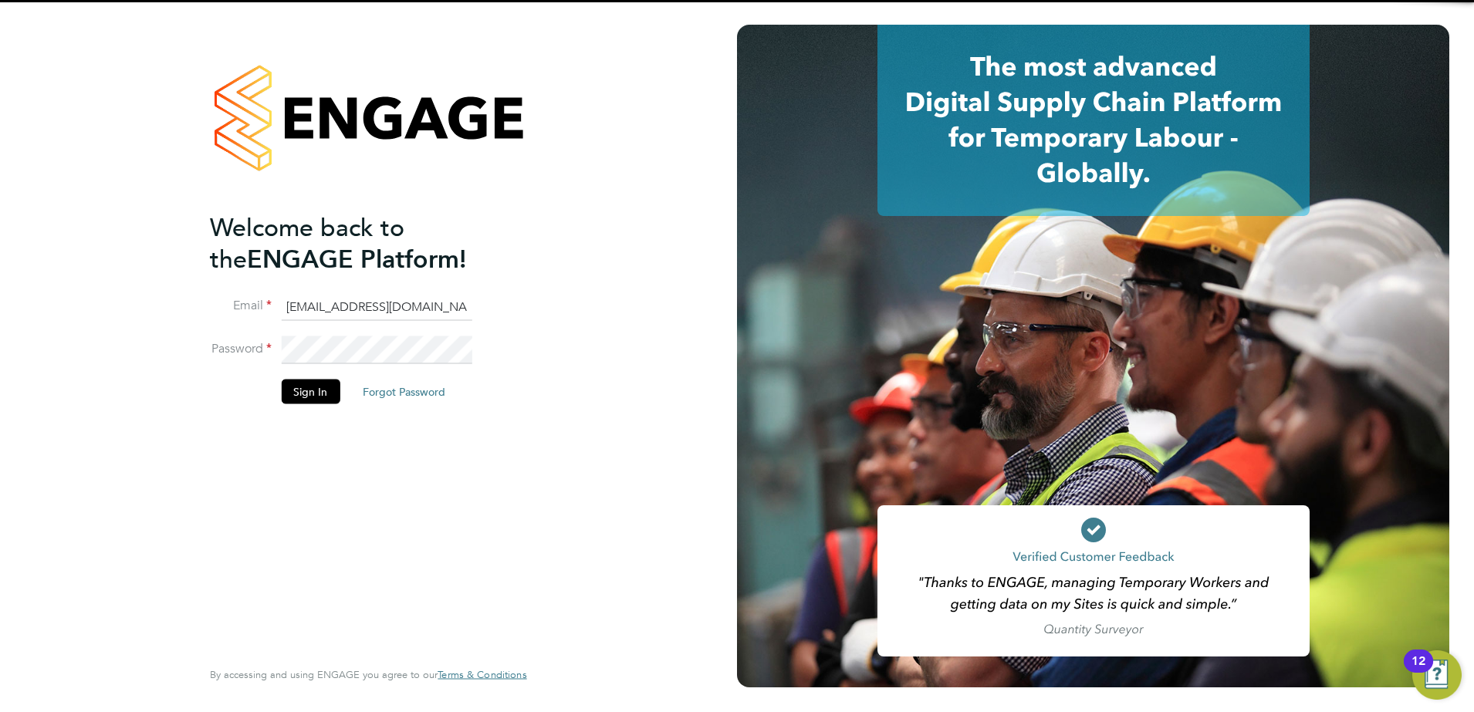
click at [333, 308] on input "ncc@pretiumresourcing.co.uk" at bounding box center [376, 307] width 191 height 28
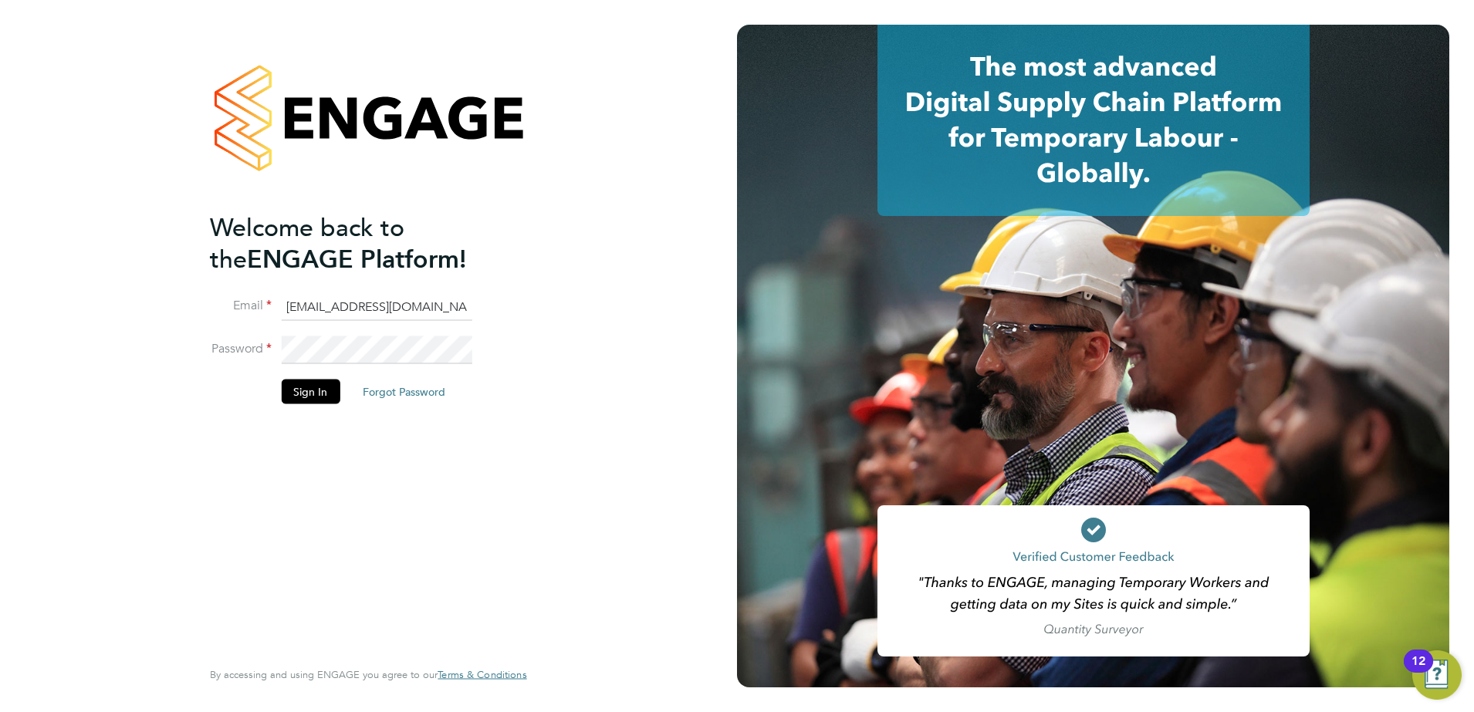
click at [333, 308] on input "ncc@pretiumresourcing.co.uk" at bounding box center [376, 307] width 191 height 28
type input "rmg4s@pretiumresourcing.co.uk"
click at [313, 386] on button "Sign In" at bounding box center [310, 392] width 59 height 25
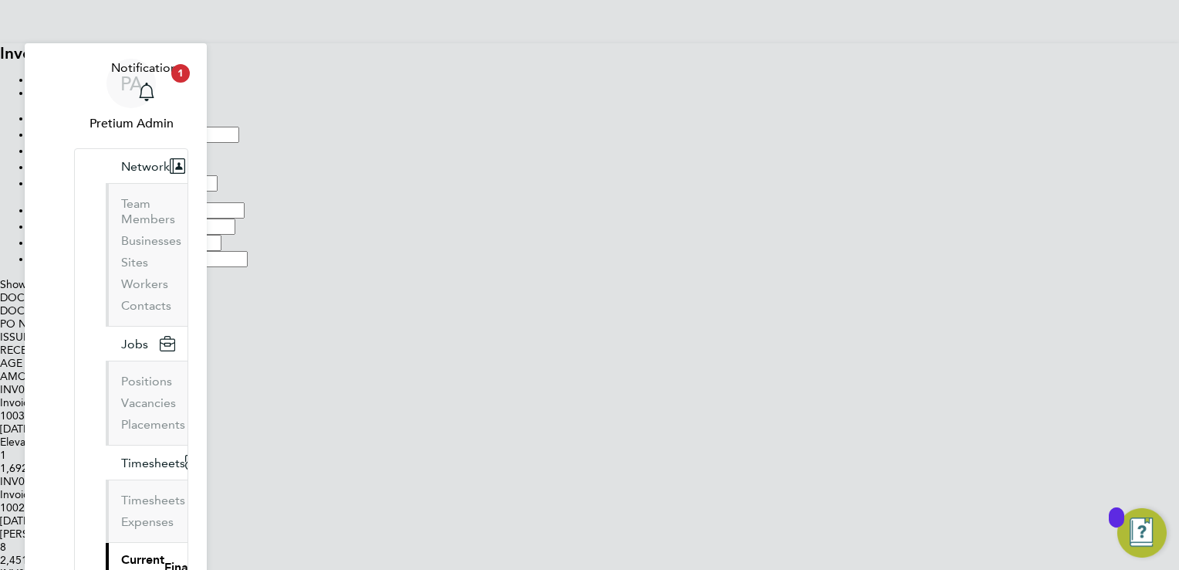
click at [0, 291] on icon at bounding box center [0, 291] width 0 height 0
click at [698, 267] on div "Site Document No PO Status Paid Date Issued To Received From Client Config Issu…" at bounding box center [589, 188] width 1179 height 157
click at [0, 291] on icon at bounding box center [0, 291] width 0 height 0
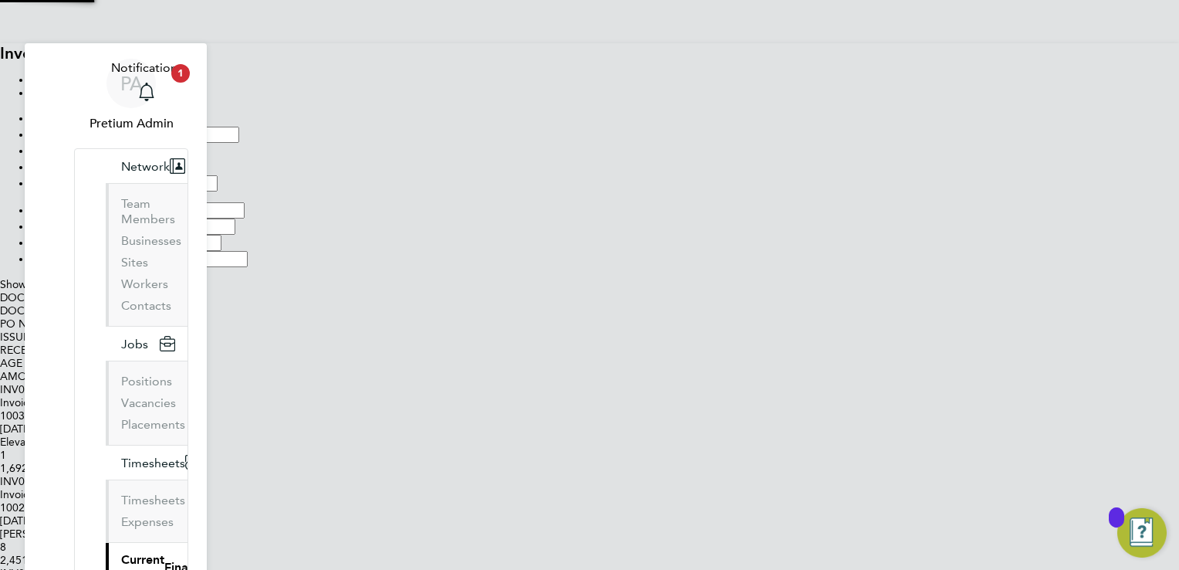
click at [0, 291] on icon at bounding box center [0, 291] width 0 height 0
type input "Engage Transaction Report"
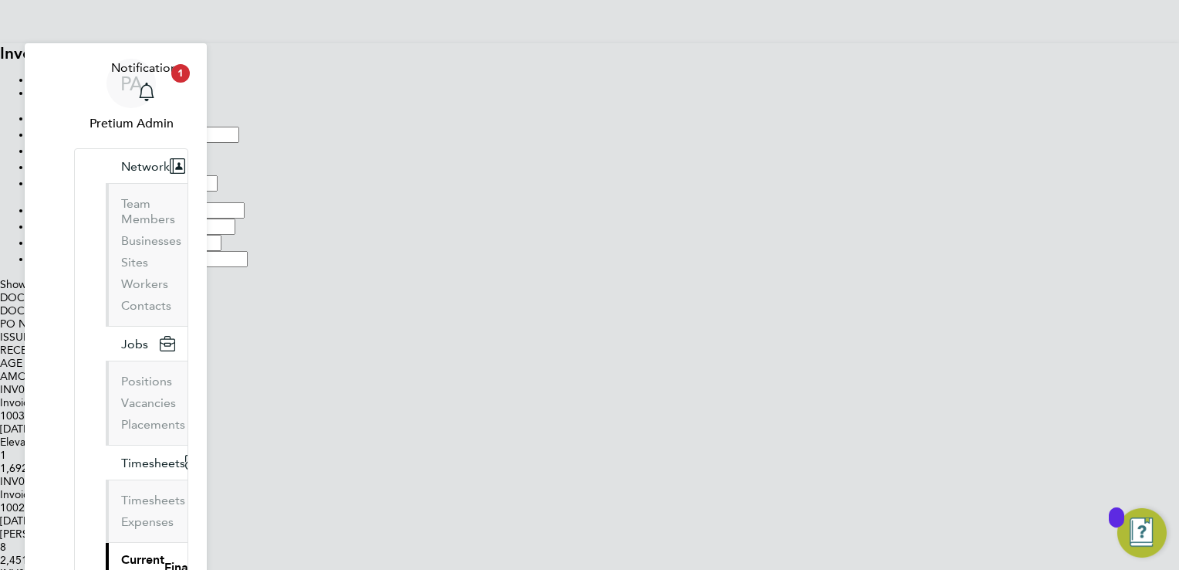
click at [133, 98] on div "PA" at bounding box center [131, 83] width 49 height 49
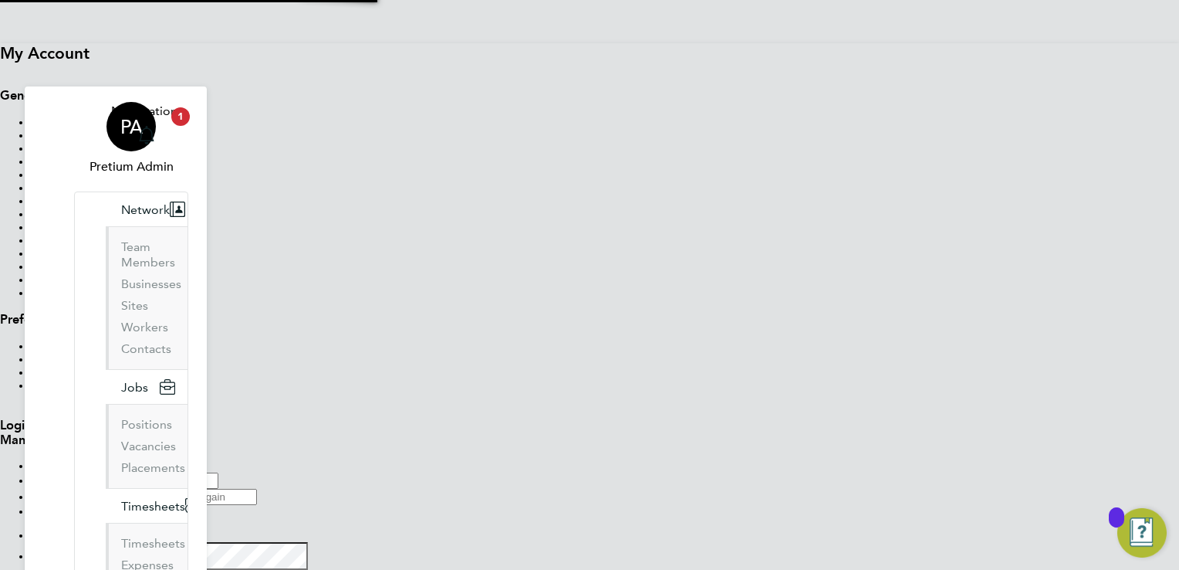
type input "ncc@pretiumresourcing.co.uk"
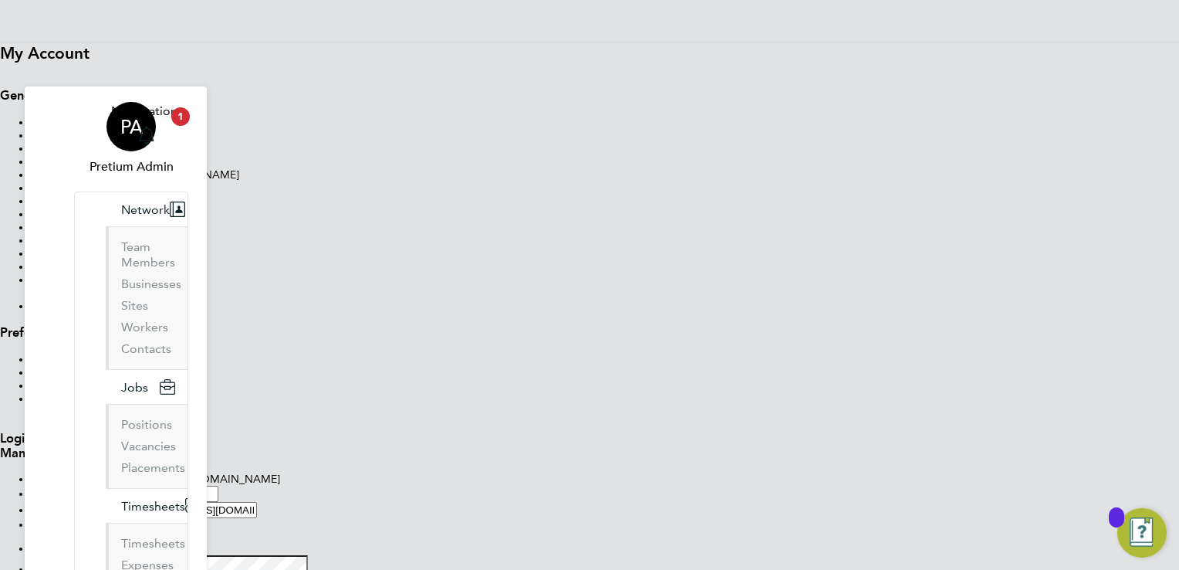
click at [0, 73] on button "Sign Out" at bounding box center [0, 73] width 0 height 0
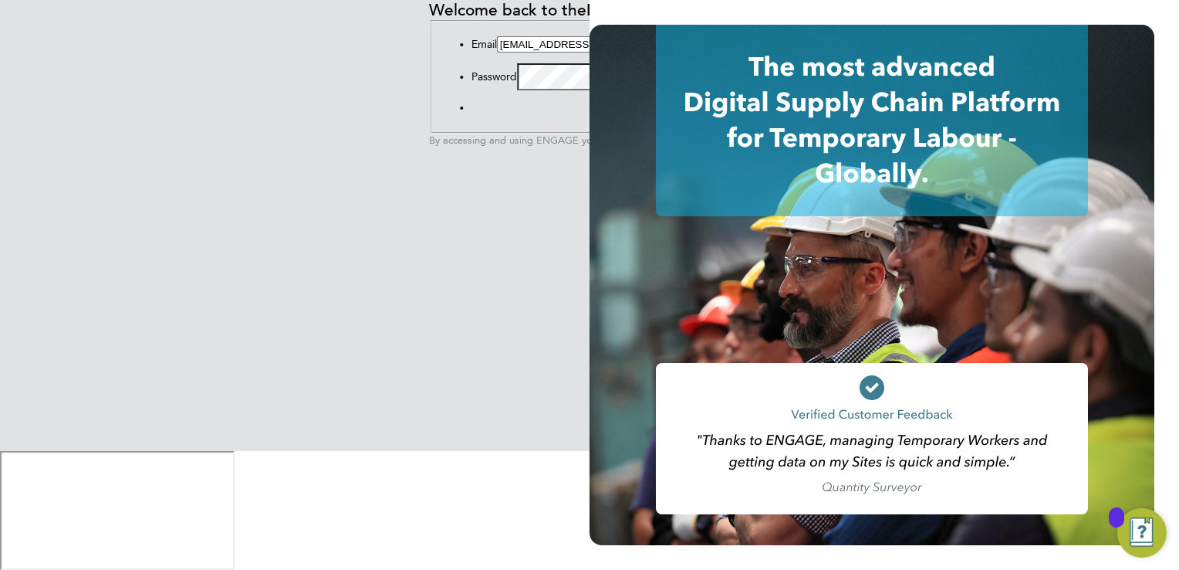
click at [497, 52] on input "ncc@pretiumresourcing.co.uk" at bounding box center [565, 44] width 137 height 16
type input "g4scash@pretiumresourcing.co.uk"
click at [472, 111] on button "Sign In" at bounding box center [472, 111] width 0 height 0
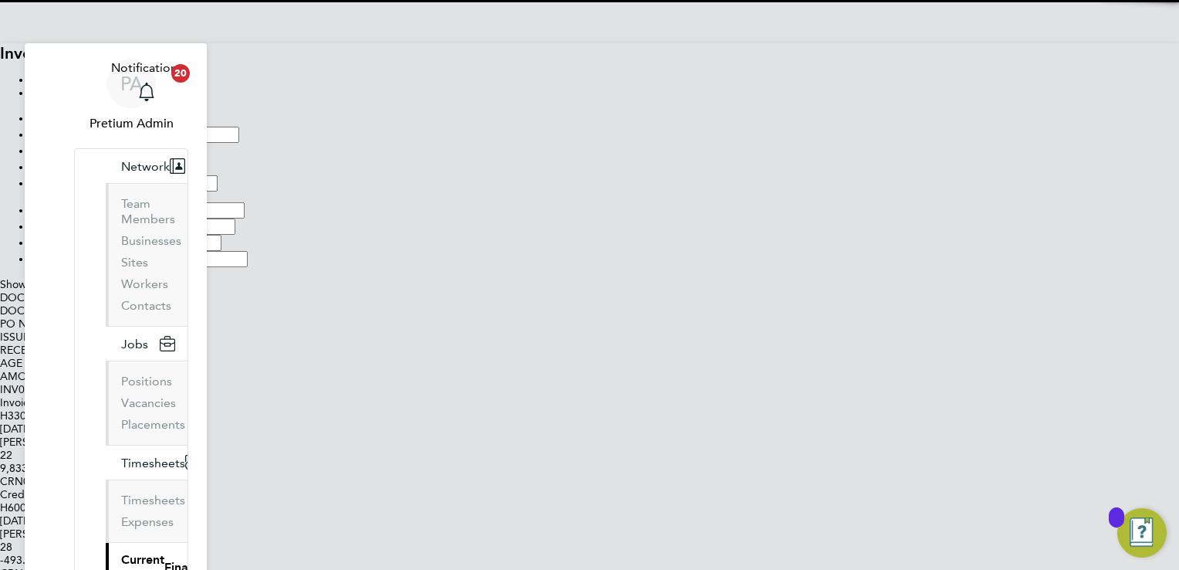
click at [0, 291] on icon at bounding box center [0, 291] width 0 height 0
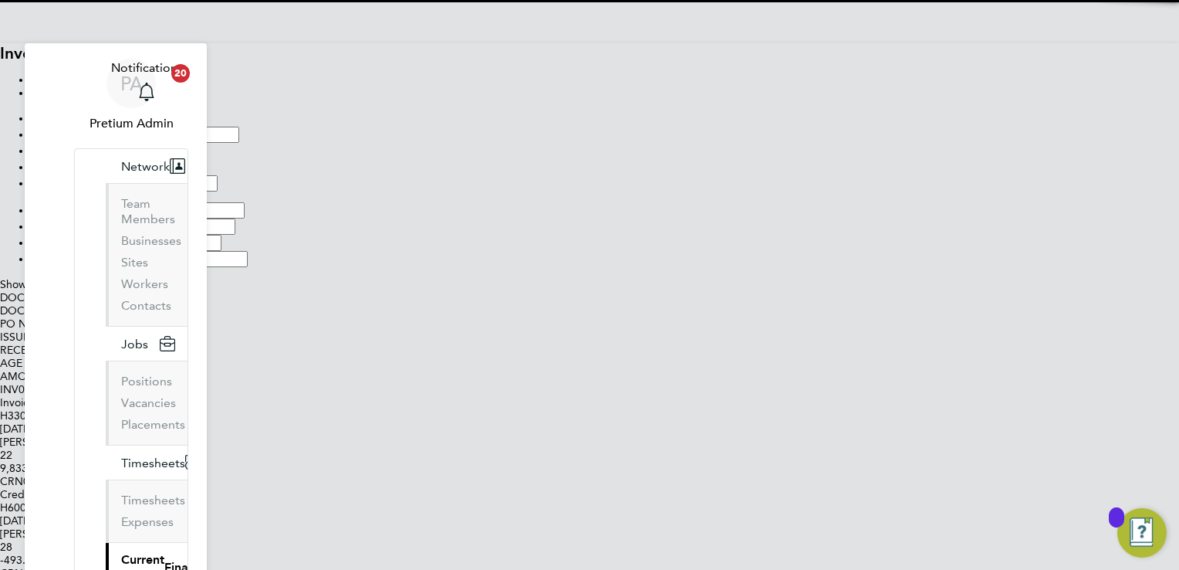
click at [781, 291] on div "Showing 30 of 267 Documents" at bounding box center [589, 284] width 1179 height 13
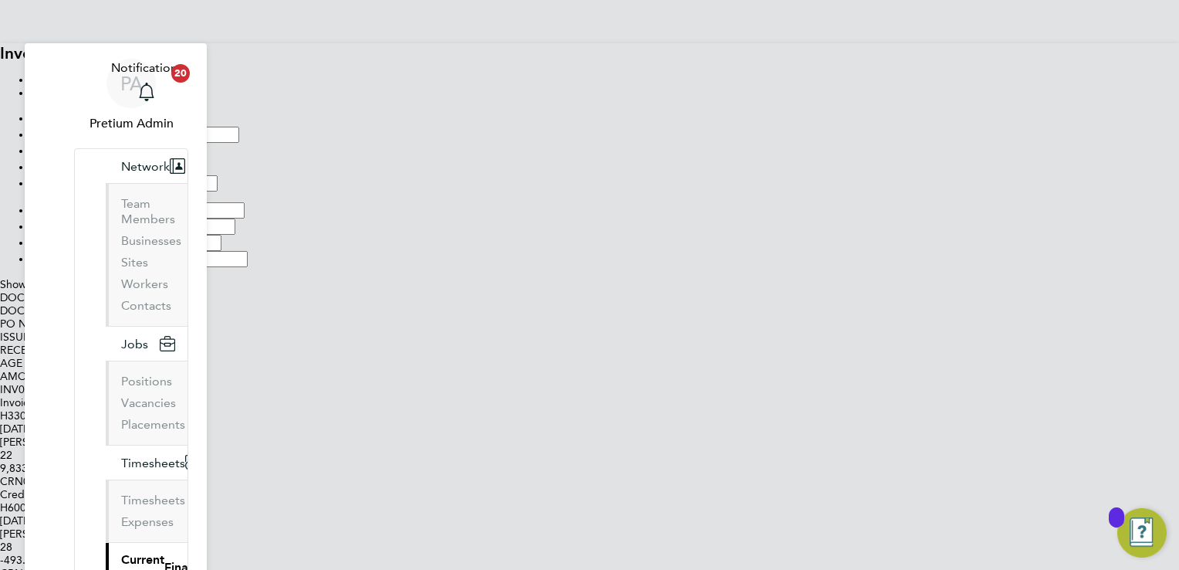
click at [0, 291] on icon at bounding box center [0, 291] width 0 height 0
click at [732, 291] on div "Showing 30 of 267 Documents" at bounding box center [589, 284] width 1179 height 13
click at [0, 291] on icon at bounding box center [0, 291] width 0 height 0
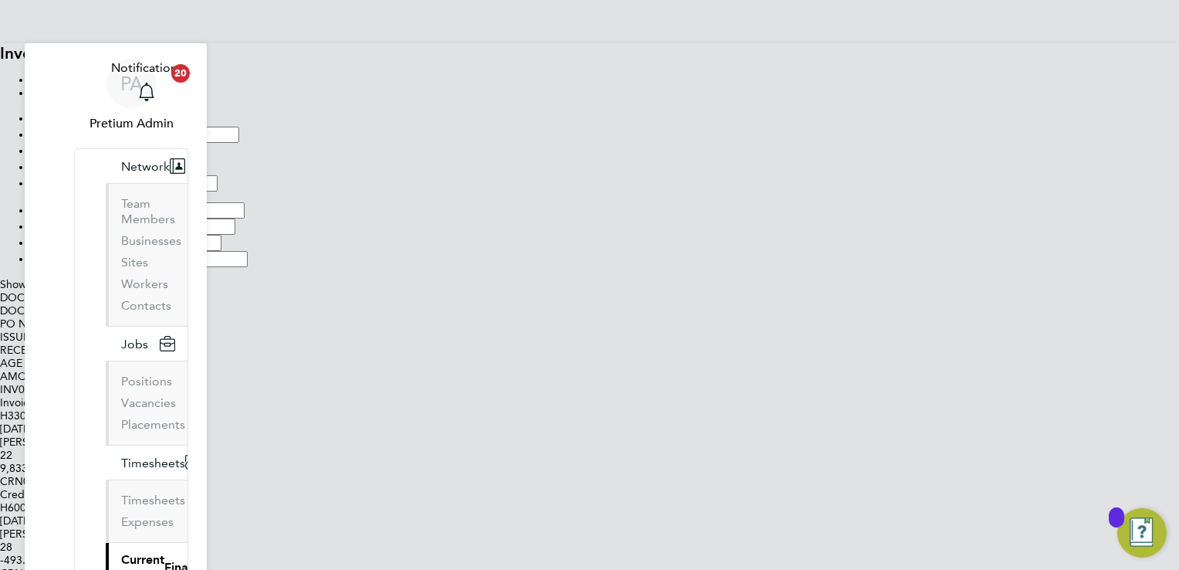
type input "Engage Transaction Report"
click at [114, 63] on div "PA" at bounding box center [131, 83] width 49 height 49
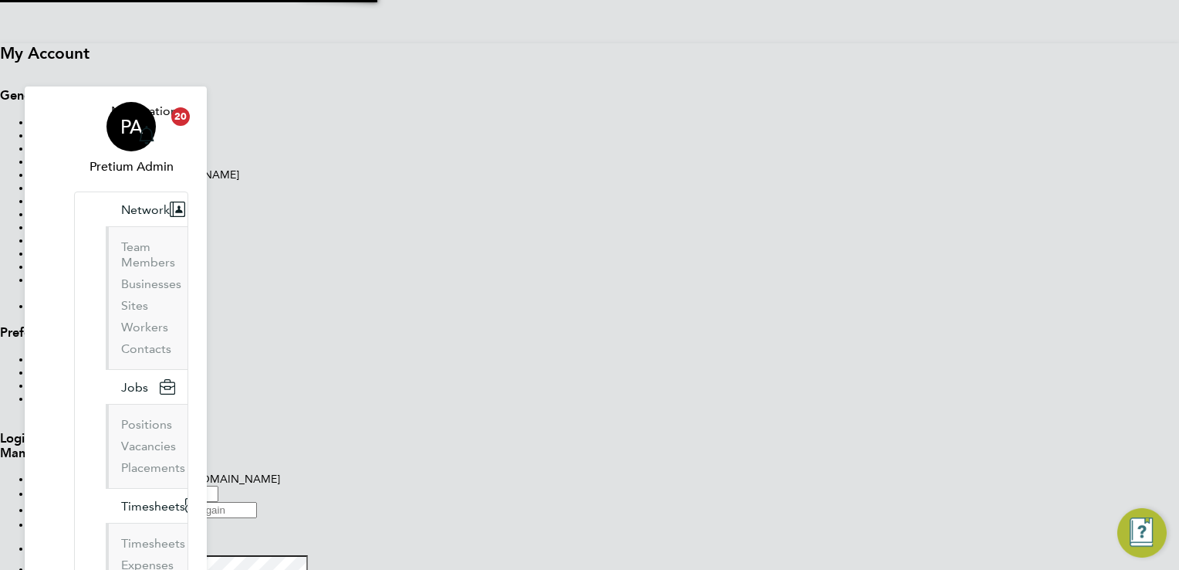
type input "ssukg4s@pretiumresourcing.co.uk"
click at [0, 73] on button "Sign Out" at bounding box center [0, 73] width 0 height 0
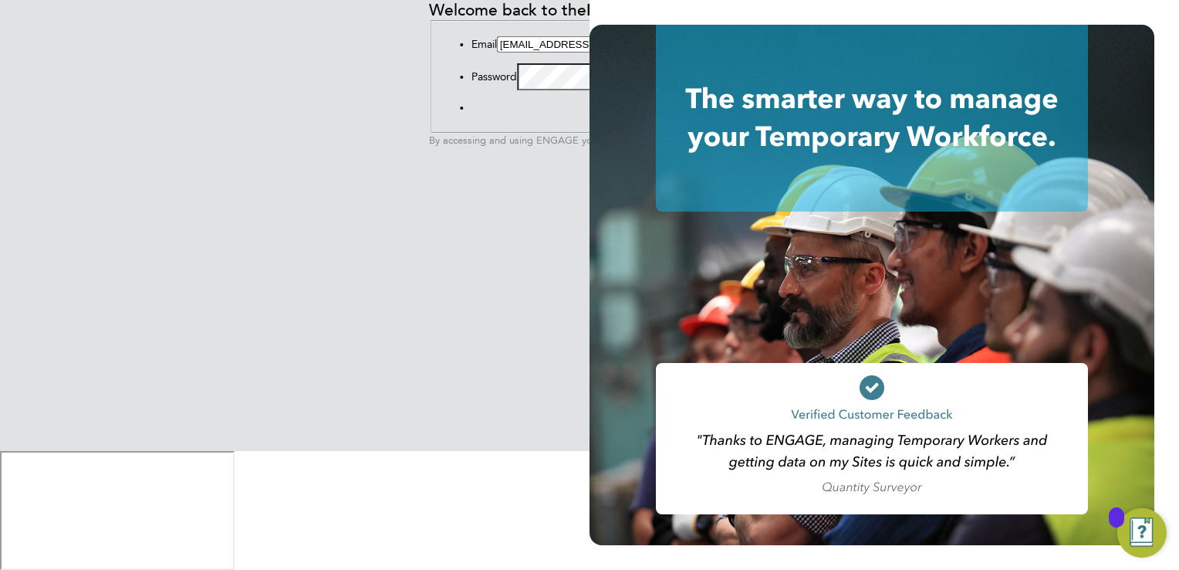
click at [497, 52] on input "ssukg4s@pretiumresourcing.co.uk" at bounding box center [565, 44] width 137 height 16
type input "G4S@pretiumresourcing.co.uk"
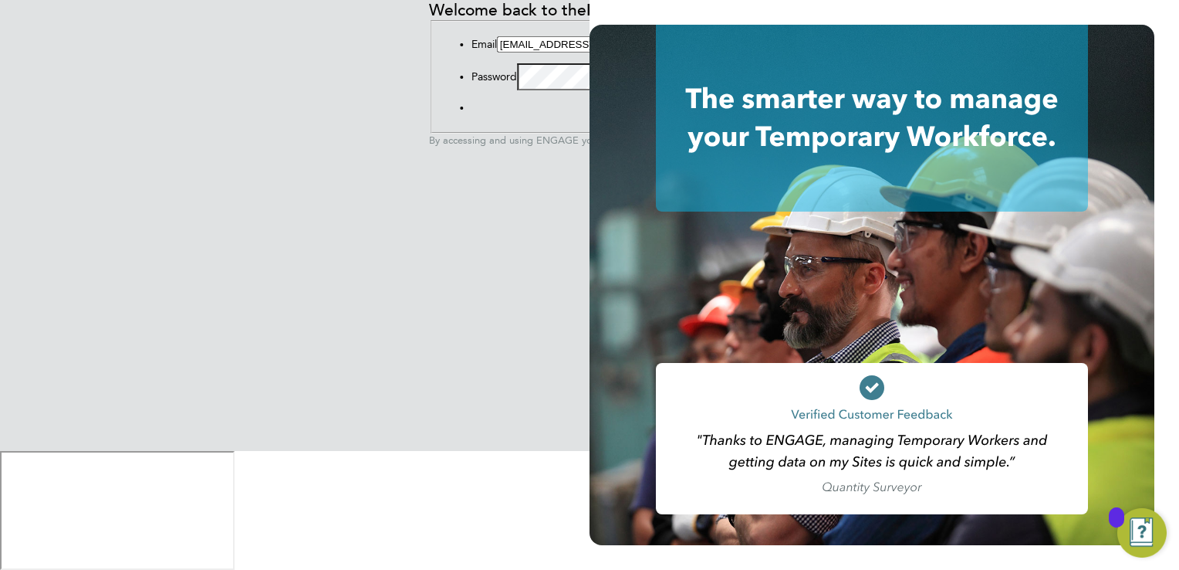
click at [472, 111] on button "Sign In" at bounding box center [472, 111] width 0 height 0
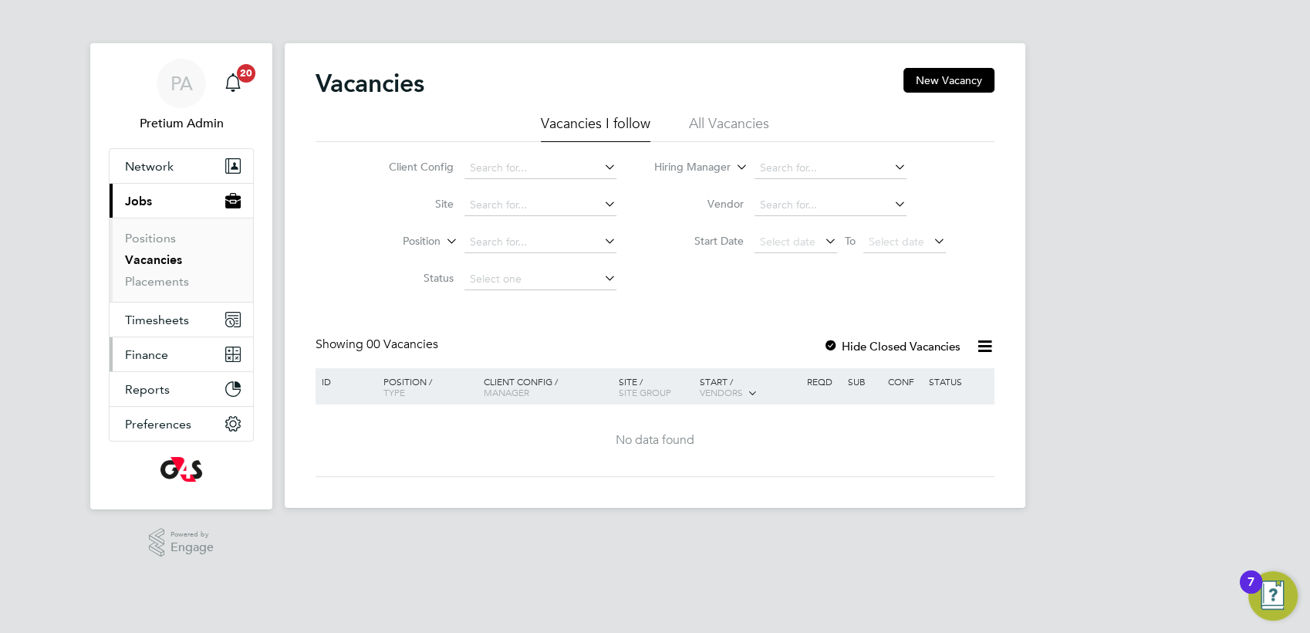
click at [137, 351] on span "Finance" at bounding box center [146, 354] width 43 height 15
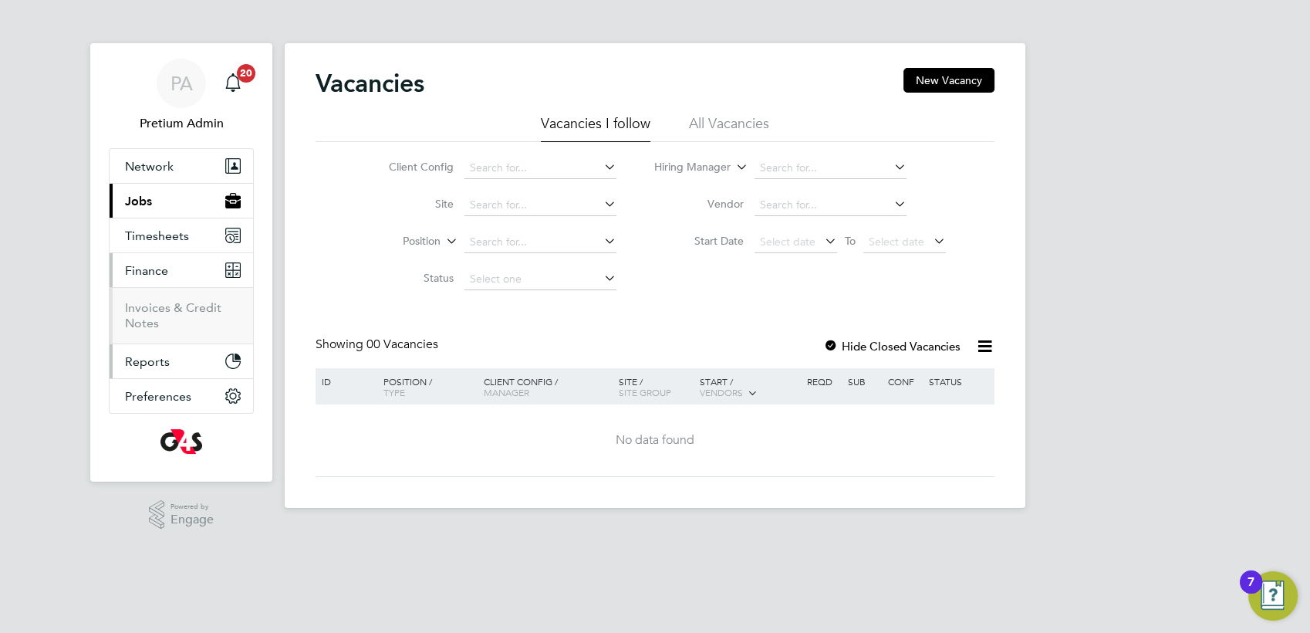
click at [170, 363] on button "Reports" at bounding box center [182, 361] width 144 height 34
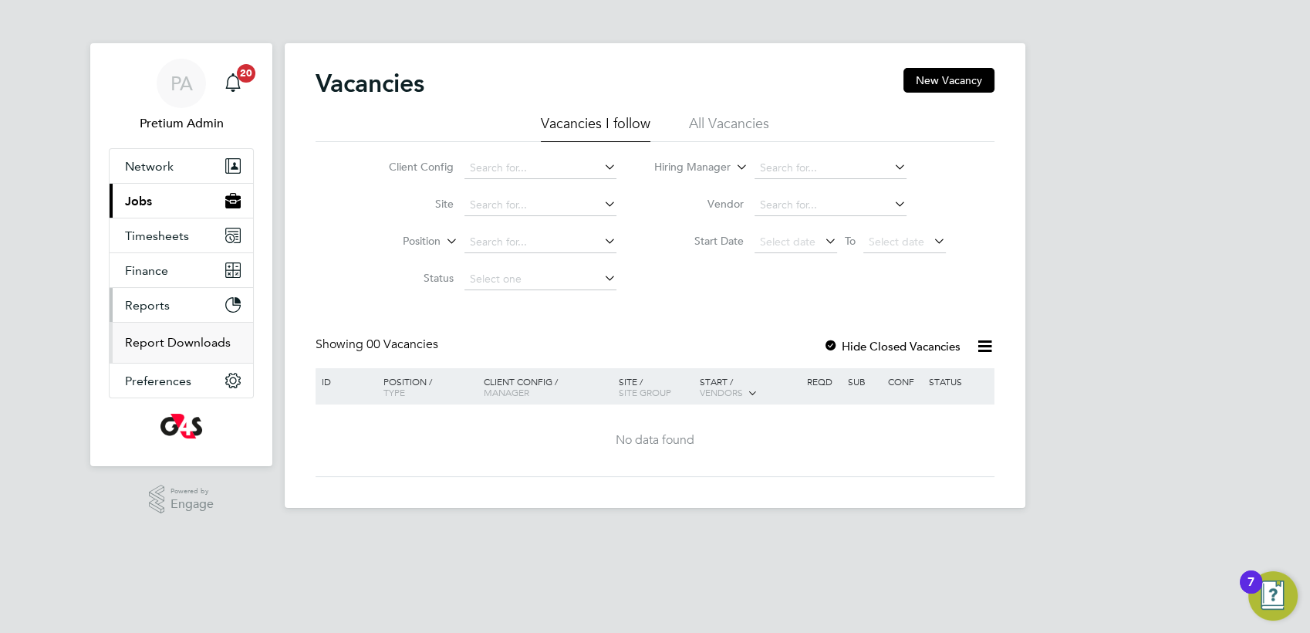
click at [161, 341] on link "Report Downloads" at bounding box center [178, 342] width 106 height 15
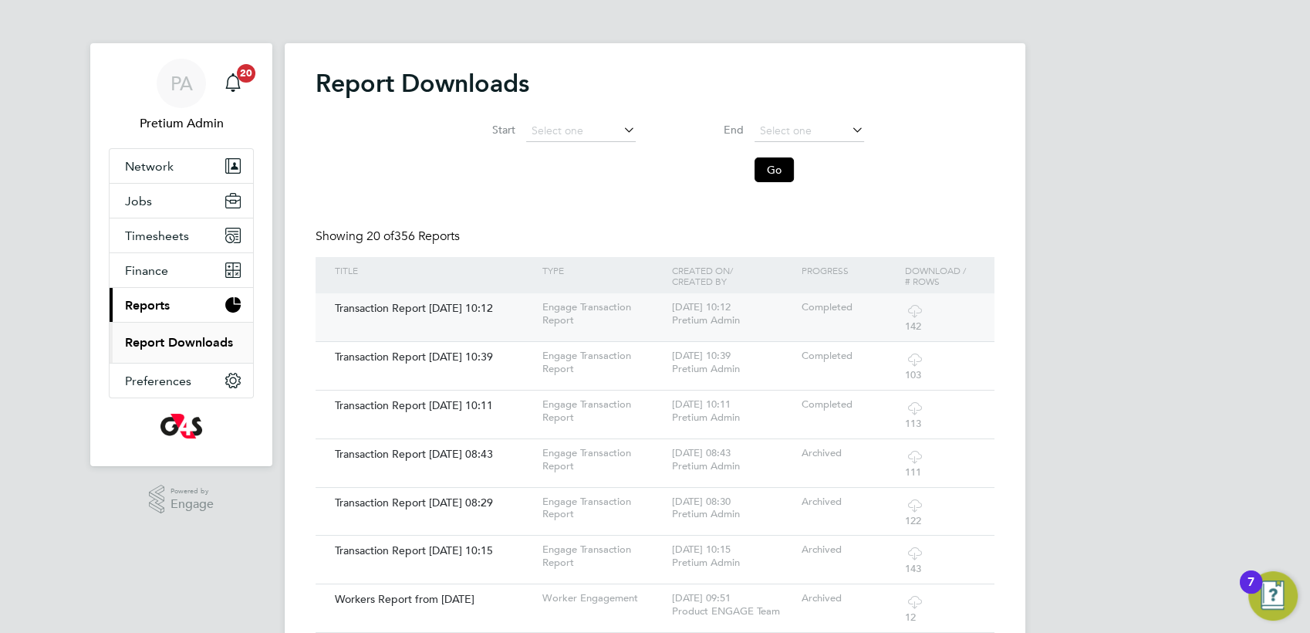
click at [916, 312] on icon at bounding box center [914, 310] width 19 height 19
click at [163, 82] on div "PA" at bounding box center [181, 83] width 49 height 49
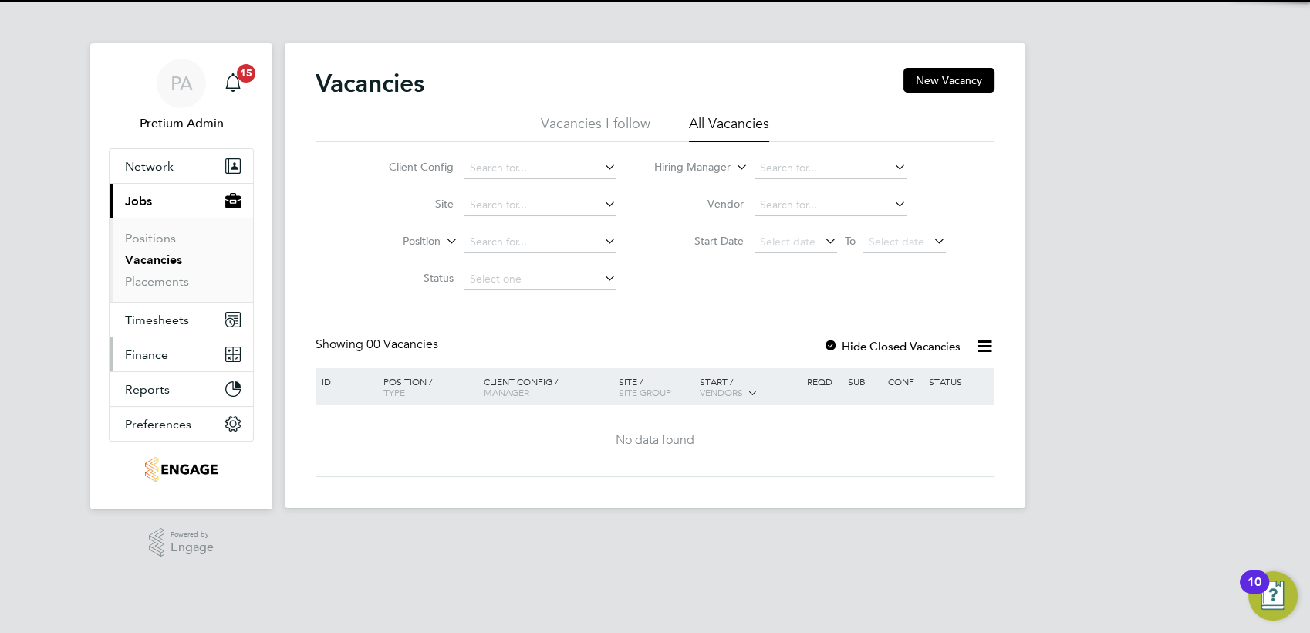
click at [164, 359] on span "Finance" at bounding box center [146, 354] width 43 height 15
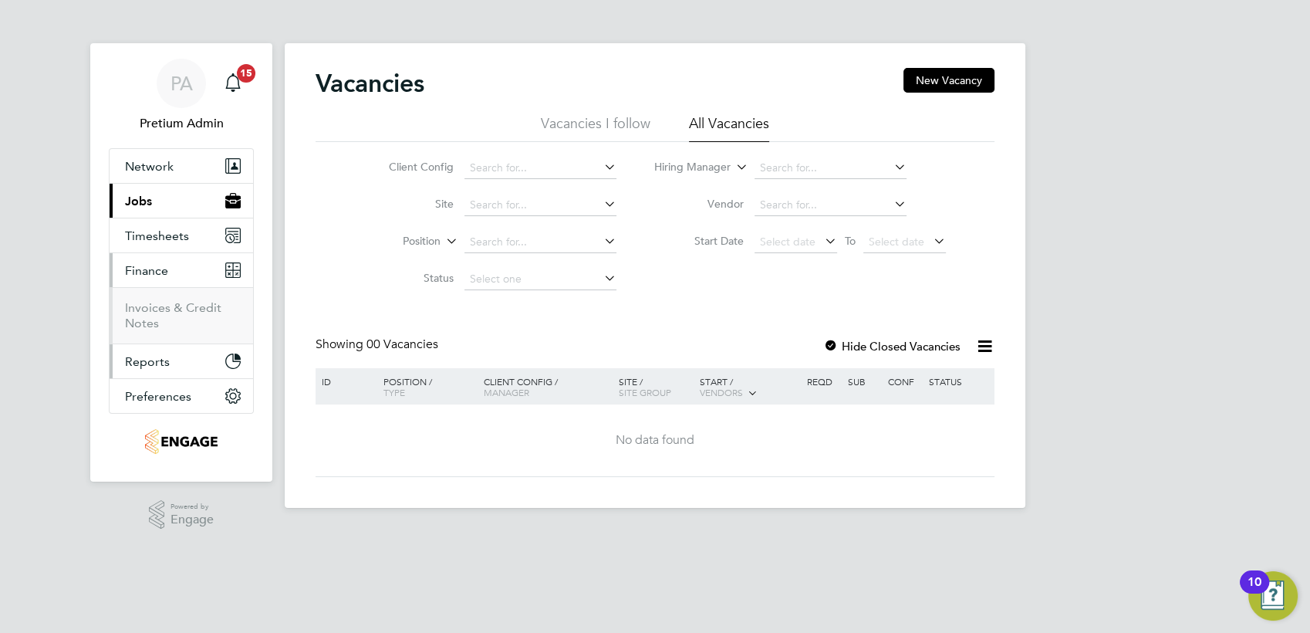
click at [171, 366] on button "Reports" at bounding box center [182, 361] width 144 height 34
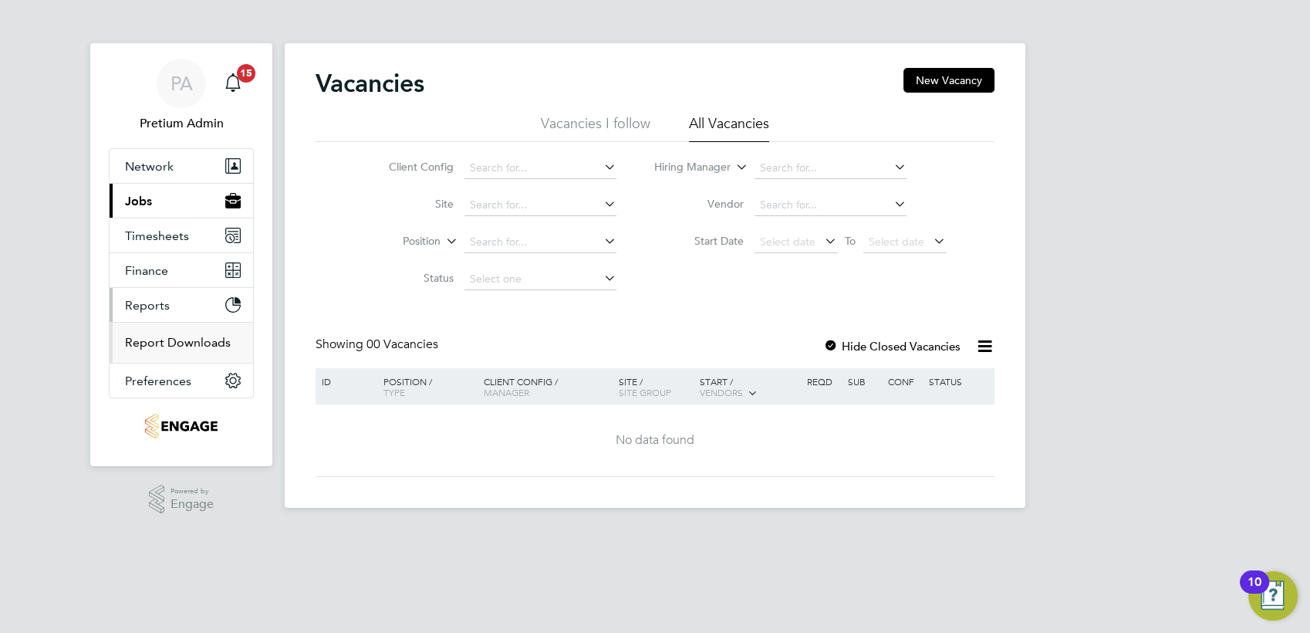
click at [150, 337] on link "Report Downloads" at bounding box center [178, 342] width 106 height 15
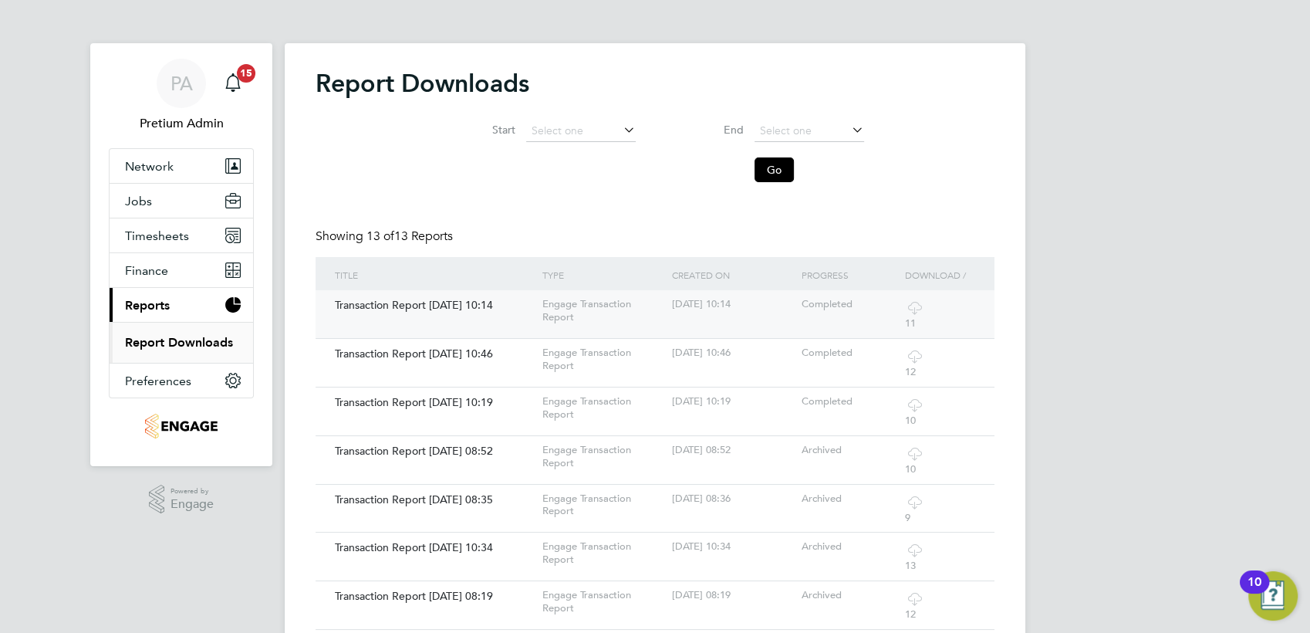
click at [914, 306] on icon at bounding box center [914, 307] width 19 height 19
click at [171, 86] on span "PA" at bounding box center [182, 83] width 22 height 20
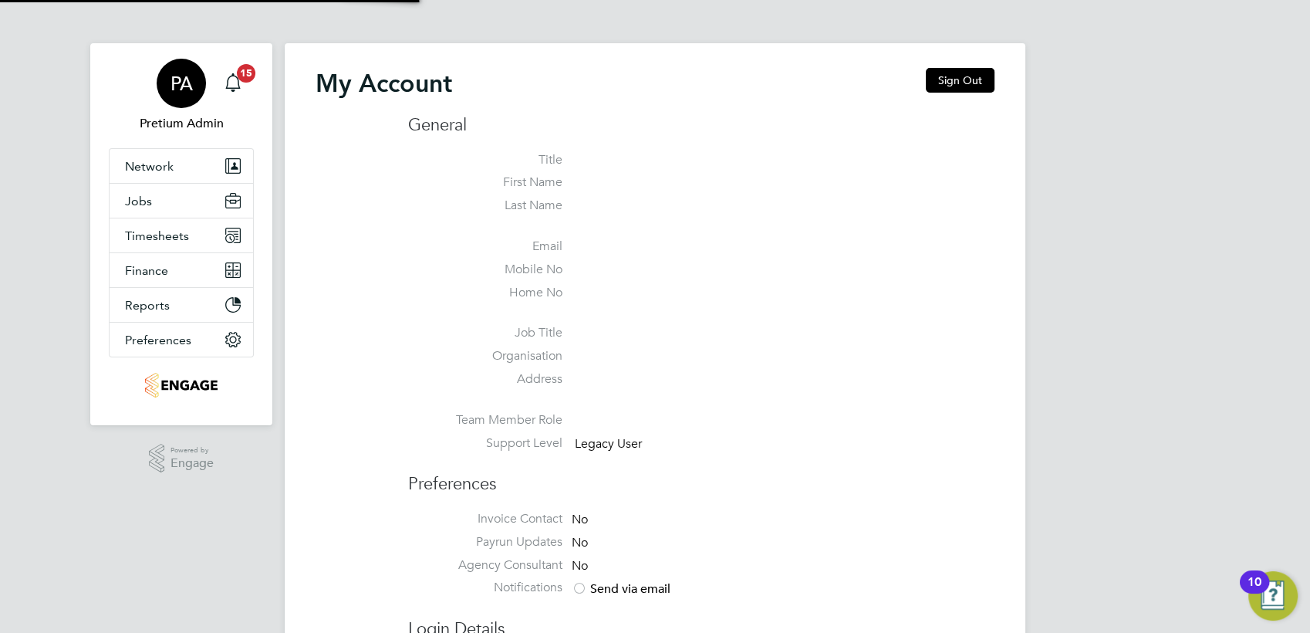
type input "[EMAIL_ADDRESS][DOMAIN_NAME]"
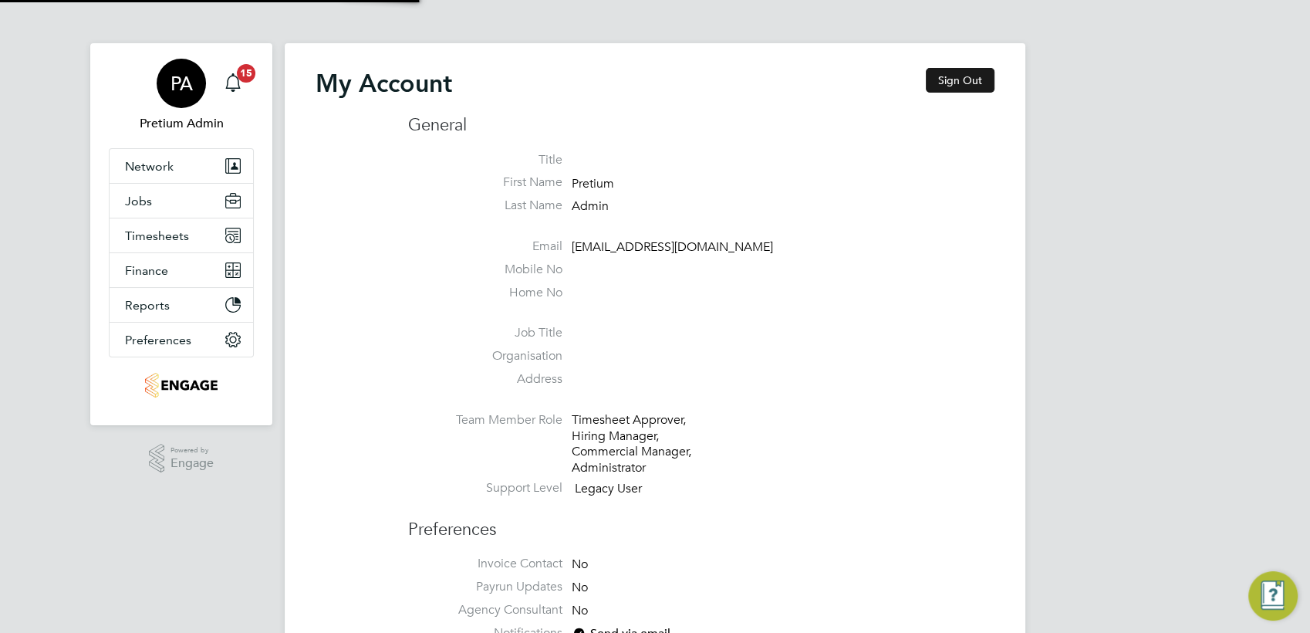
click at [976, 69] on button "Sign Out" at bounding box center [960, 80] width 69 height 25
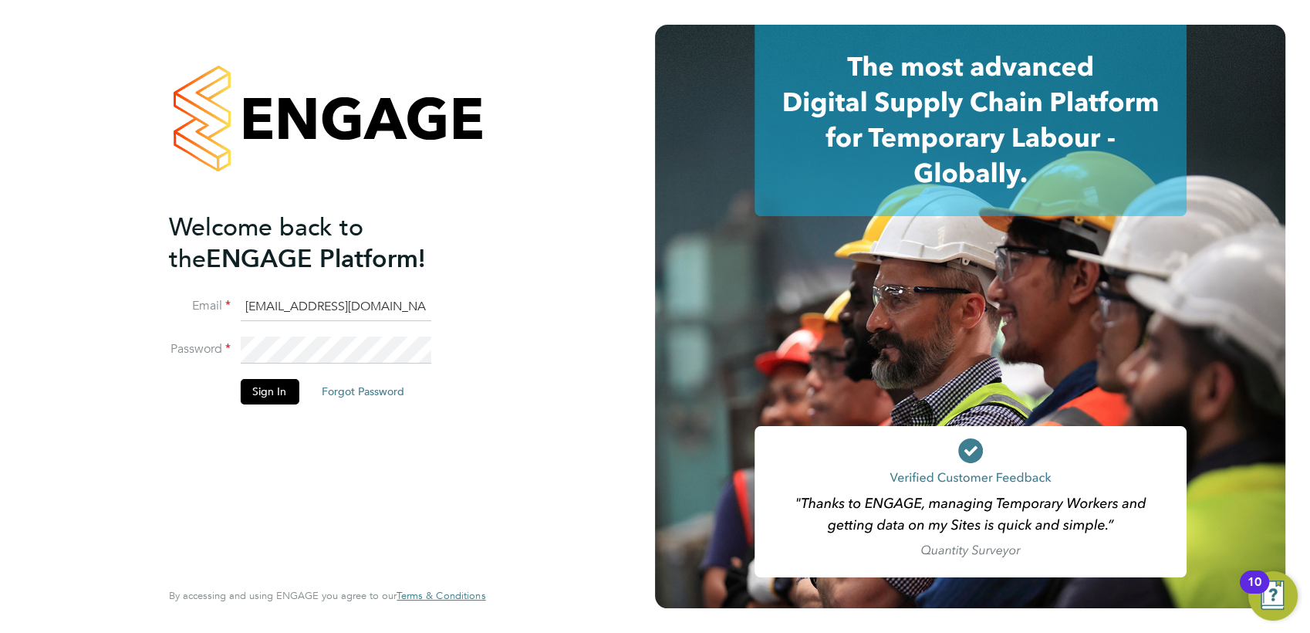
click at [272, 305] on input "[EMAIL_ADDRESS][DOMAIN_NAME]" at bounding box center [335, 307] width 191 height 28
type input "g4sess@pretiumresourcing.co.uk"
click at [242, 407] on li "Sign In Forgot Password" at bounding box center [319, 399] width 301 height 40
click at [263, 392] on button "Sign In" at bounding box center [269, 391] width 59 height 25
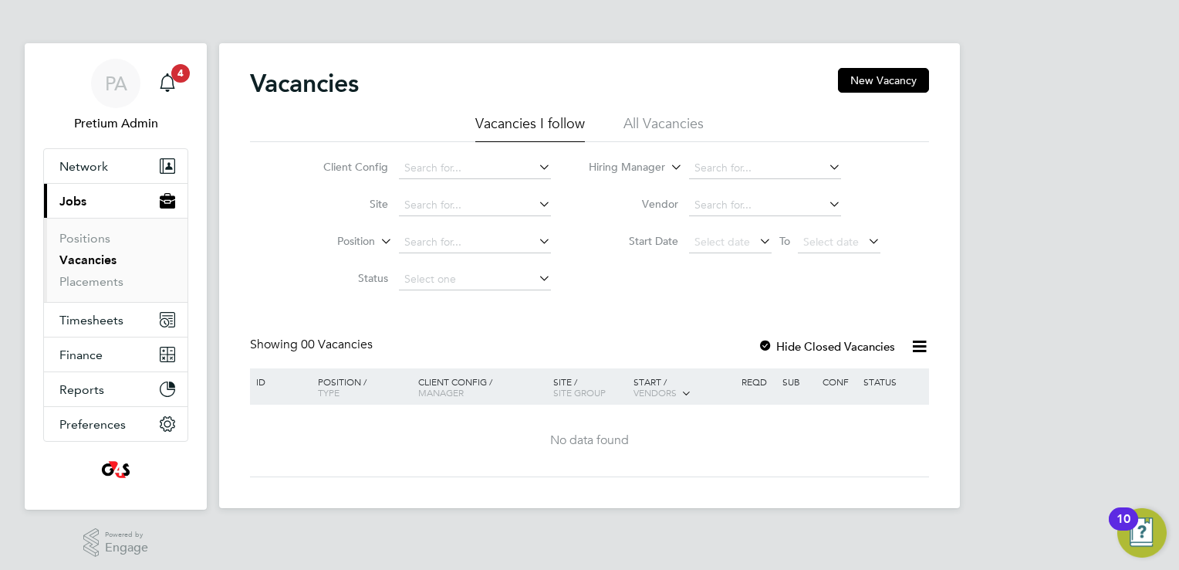
click at [325, 266] on li "Status" at bounding box center [425, 279] width 290 height 37
click at [120, 359] on button "Finance" at bounding box center [116, 354] width 144 height 34
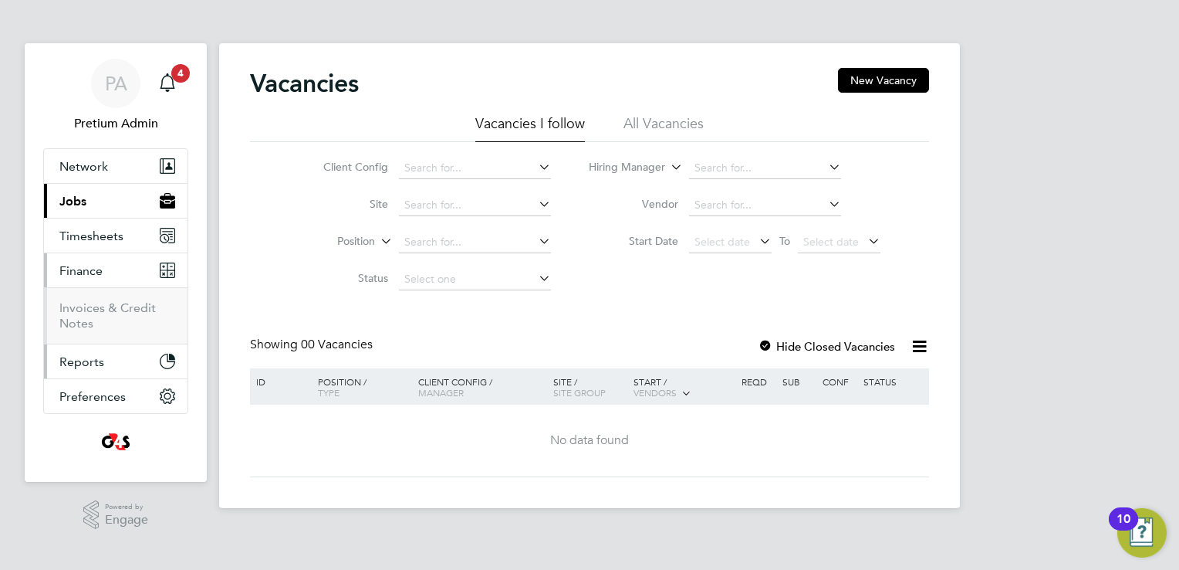
click at [99, 350] on button "Reports" at bounding box center [116, 361] width 144 height 34
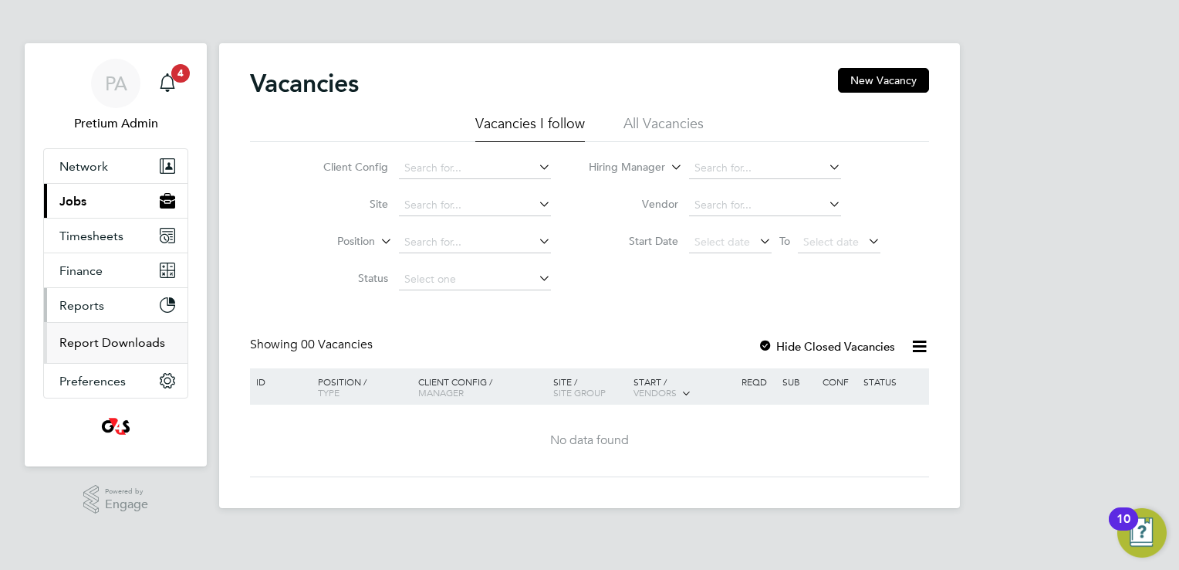
click at [115, 341] on link "Report Downloads" at bounding box center [112, 342] width 106 height 15
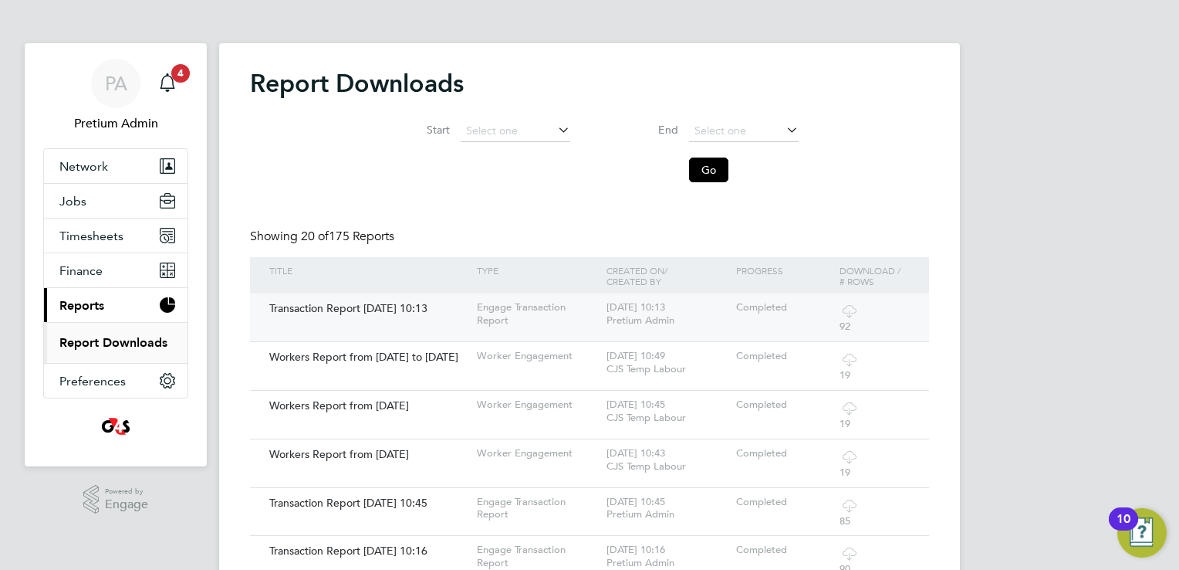
click at [844, 307] on icon at bounding box center [849, 310] width 19 height 19
click at [102, 69] on div "PA" at bounding box center [115, 83] width 49 height 49
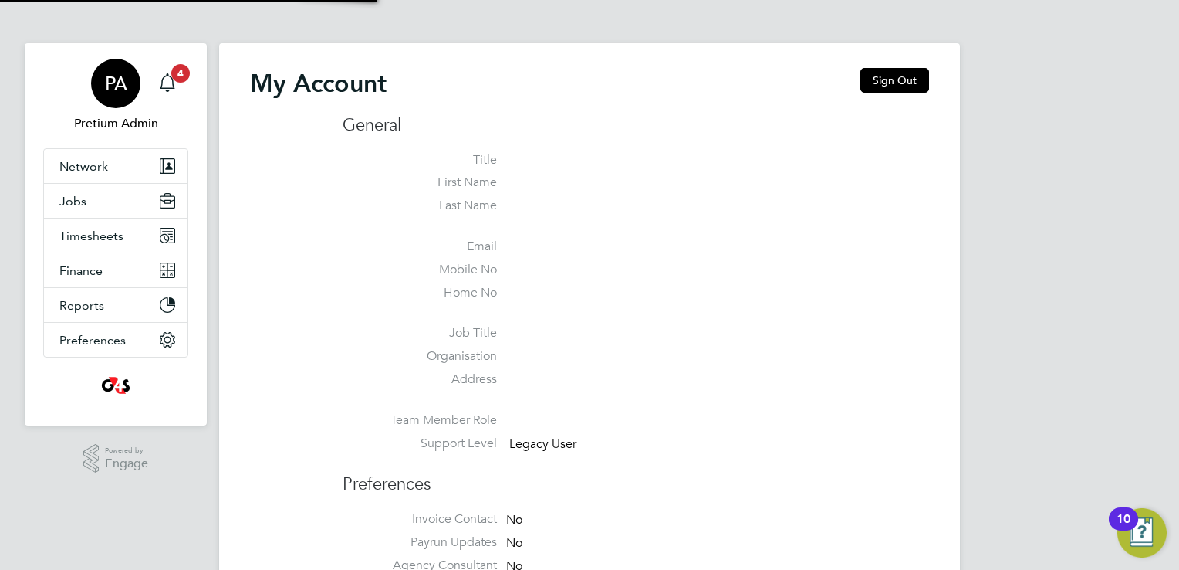
type input "G4S@pretiumresourcing.co.uk"
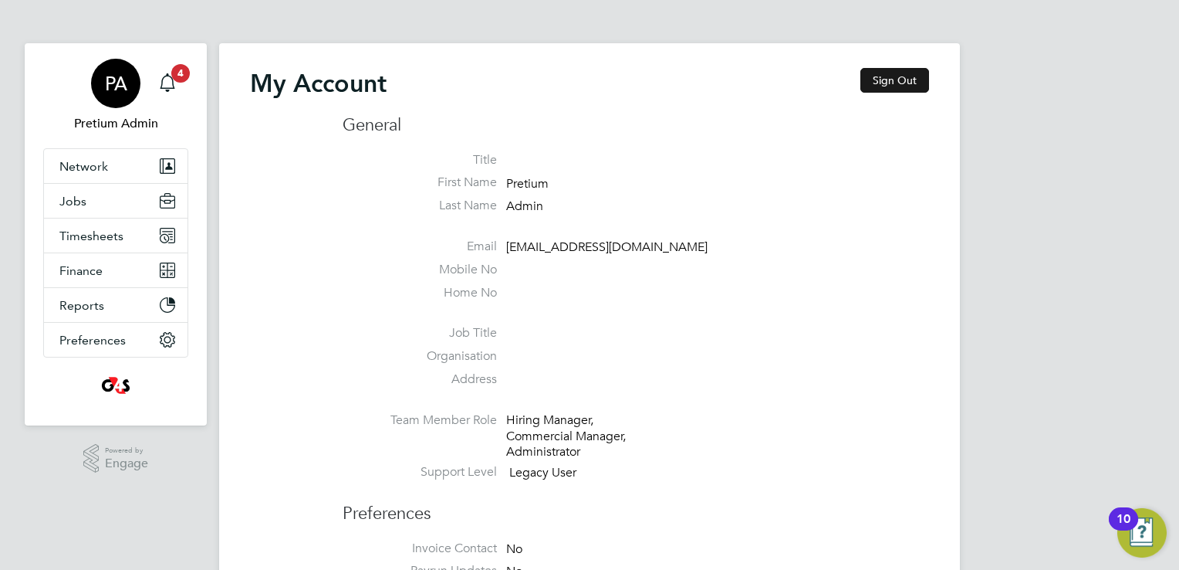
click at [888, 91] on button "Sign Out" at bounding box center [895, 80] width 69 height 25
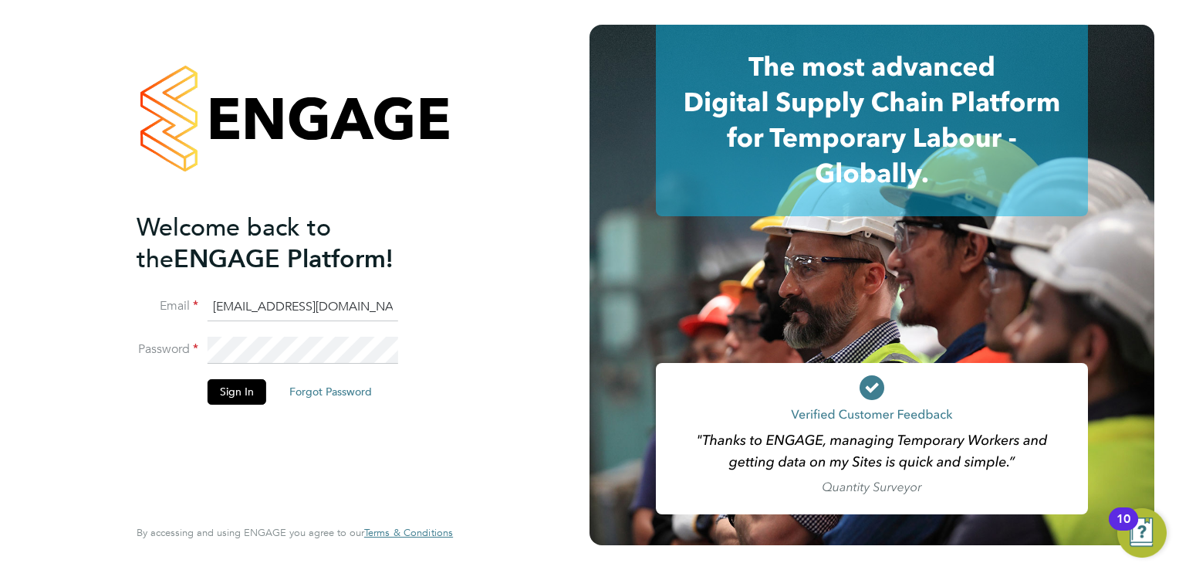
click at [252, 306] on input "G4S@pretiumresourcing.co.uk" at bounding box center [303, 307] width 191 height 28
type input "G4SCS@pretiumresourcing.co.uk"
click at [247, 391] on button "Sign In" at bounding box center [237, 391] width 59 height 25
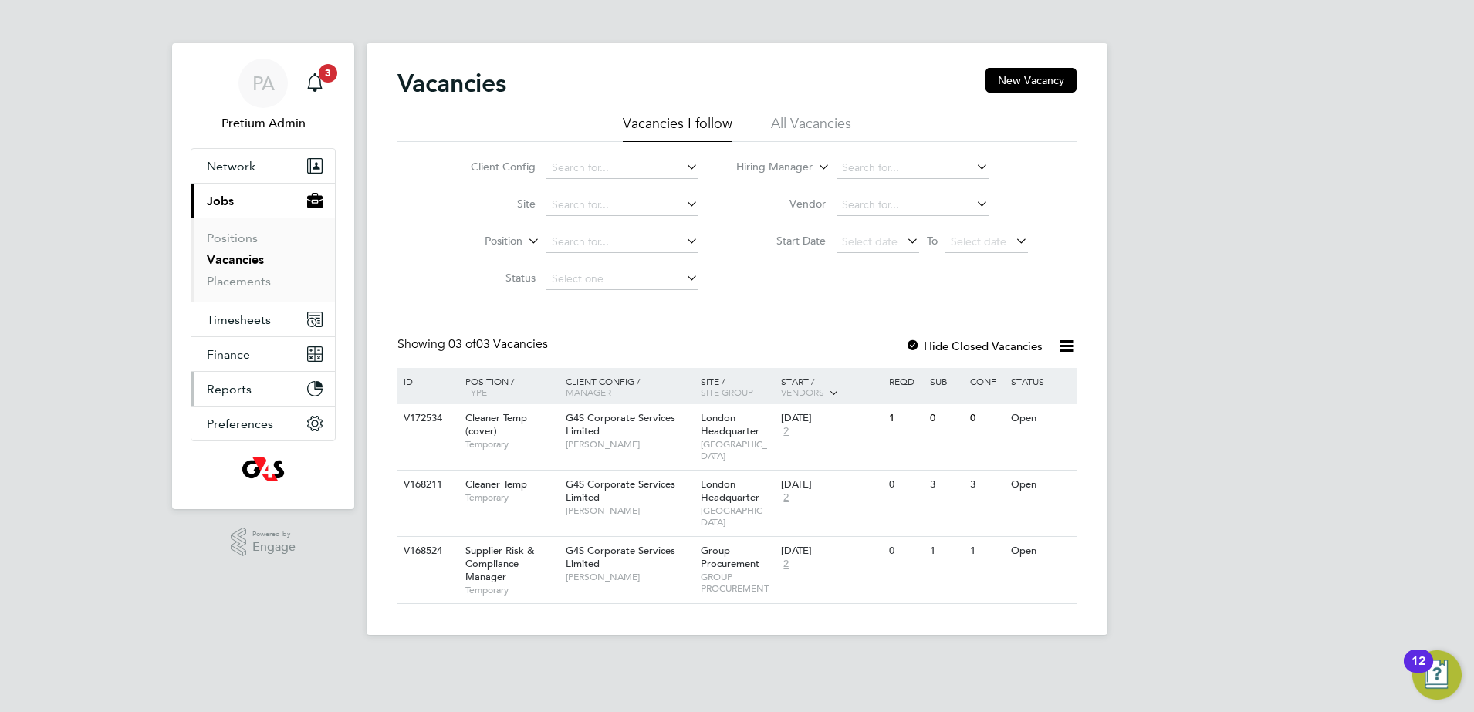
click at [258, 391] on button "Reports" at bounding box center [263, 389] width 144 height 34
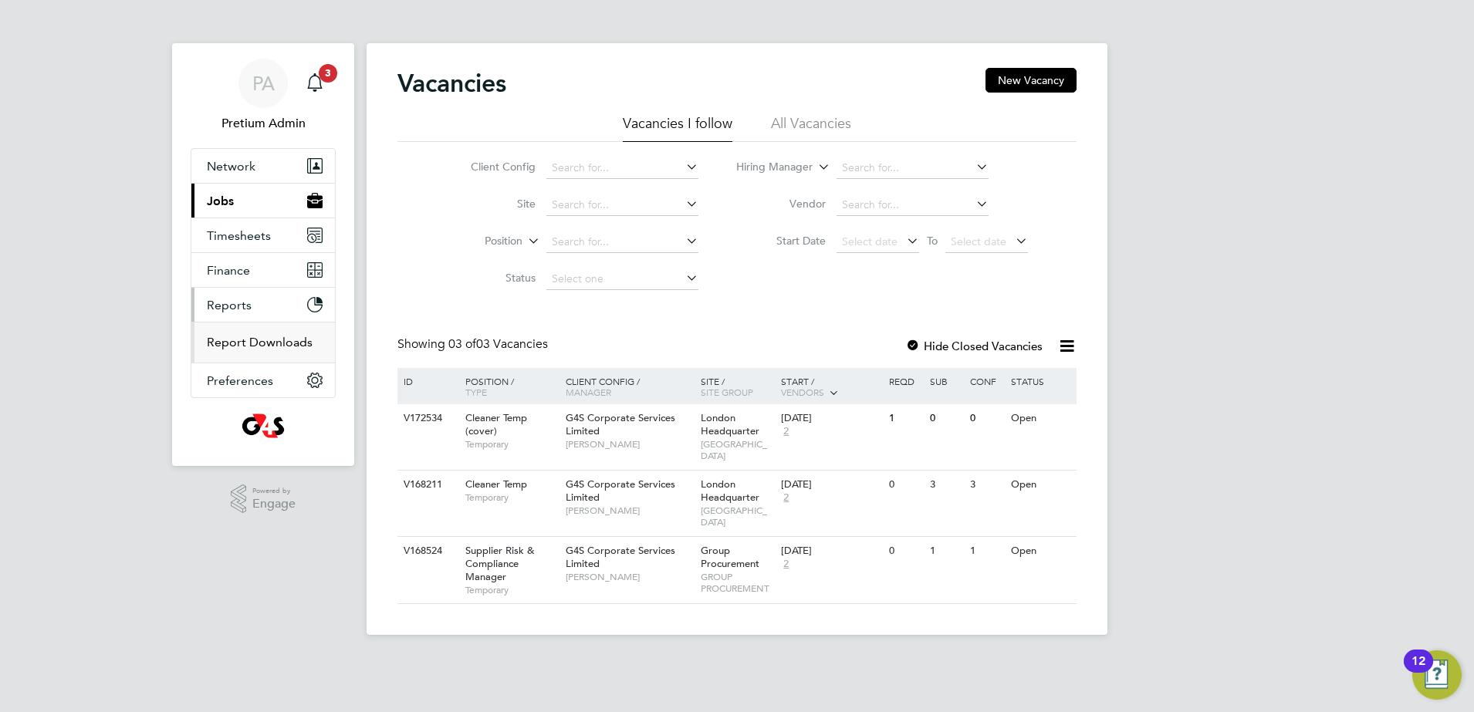
click at [245, 343] on link "Report Downloads" at bounding box center [260, 342] width 106 height 15
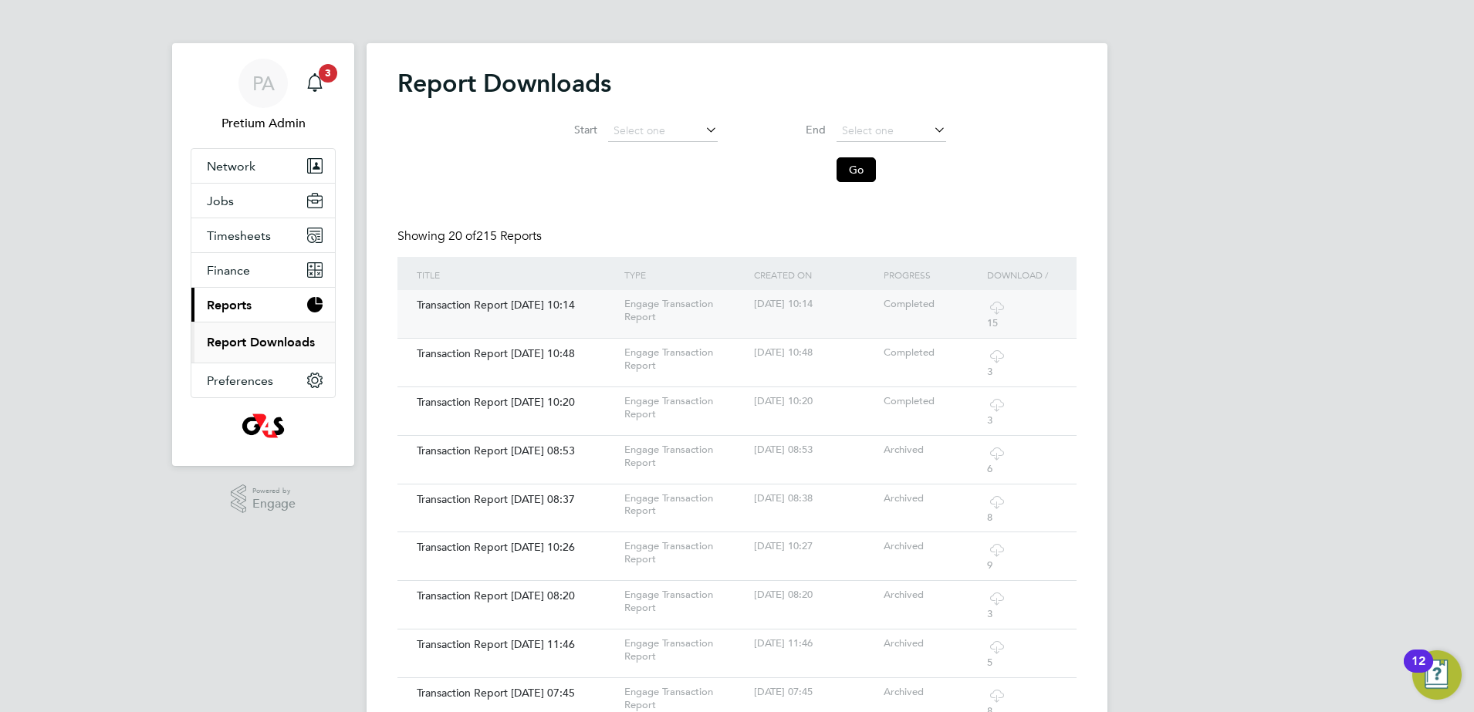
click at [993, 309] on icon at bounding box center [996, 307] width 19 height 19
click at [283, 87] on div "PA" at bounding box center [262, 83] width 49 height 49
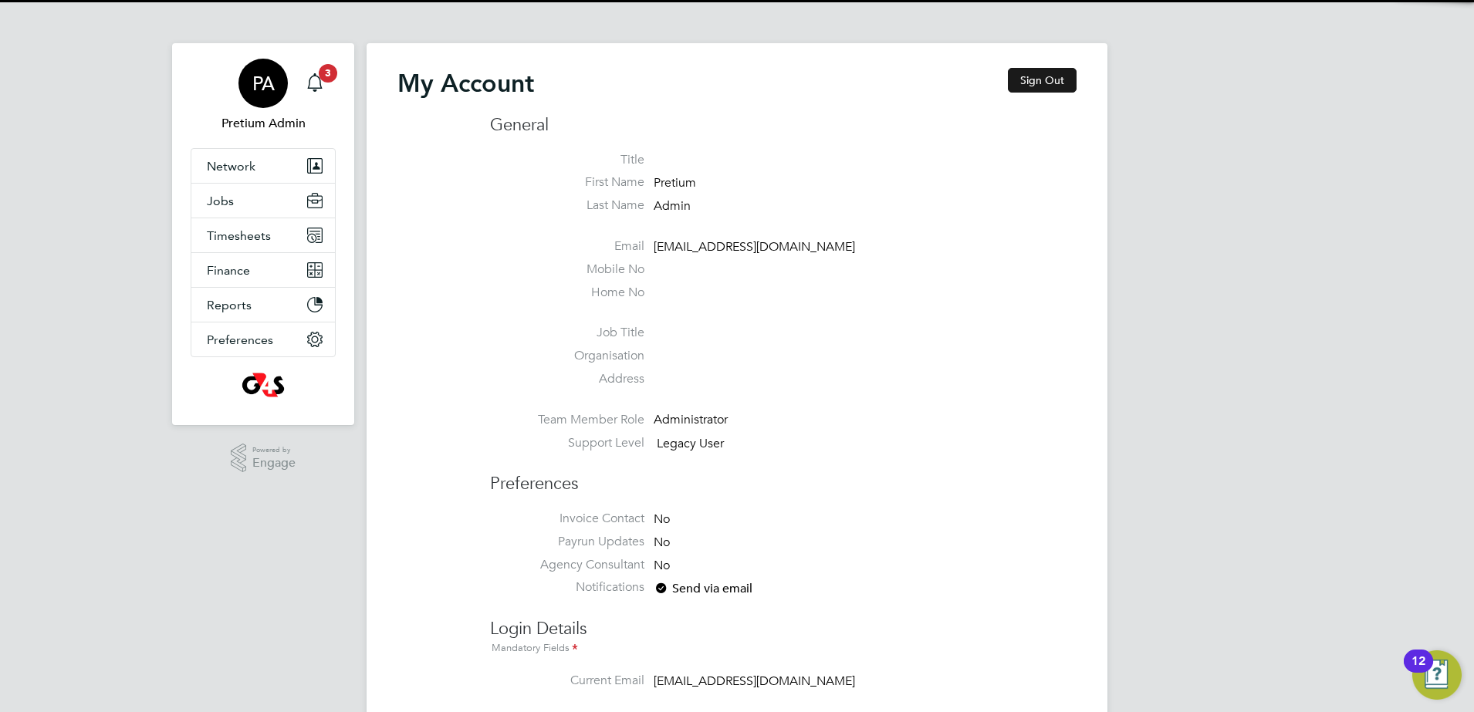
click at [1040, 73] on button "Sign Out" at bounding box center [1042, 80] width 69 height 25
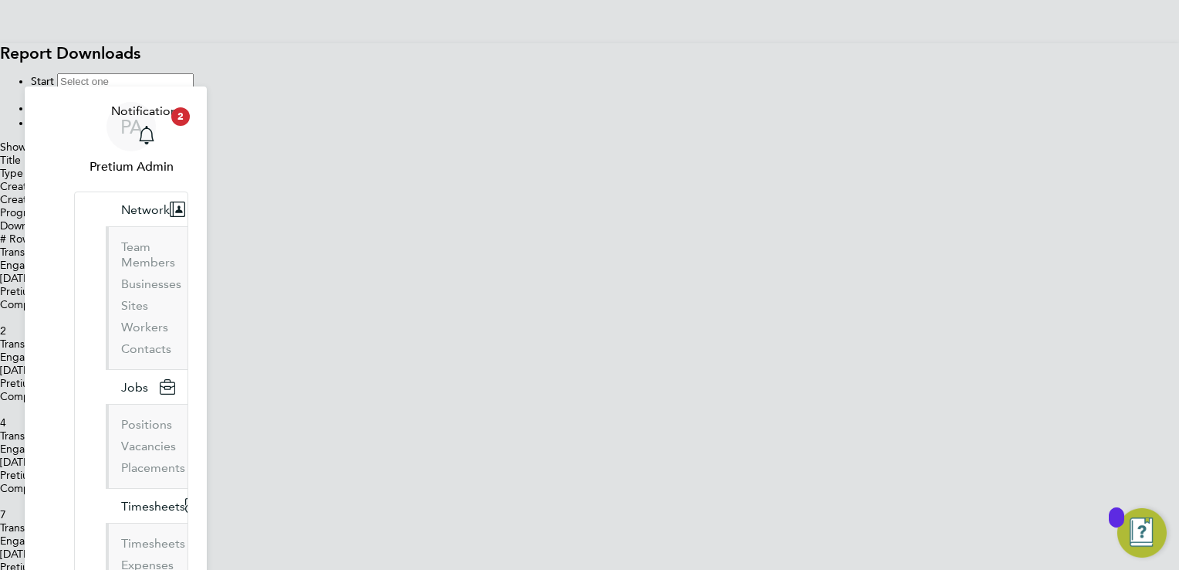
click at [0, 311] on icon at bounding box center [0, 317] width 0 height 13
click at [107, 102] on div "PA" at bounding box center [131, 126] width 49 height 49
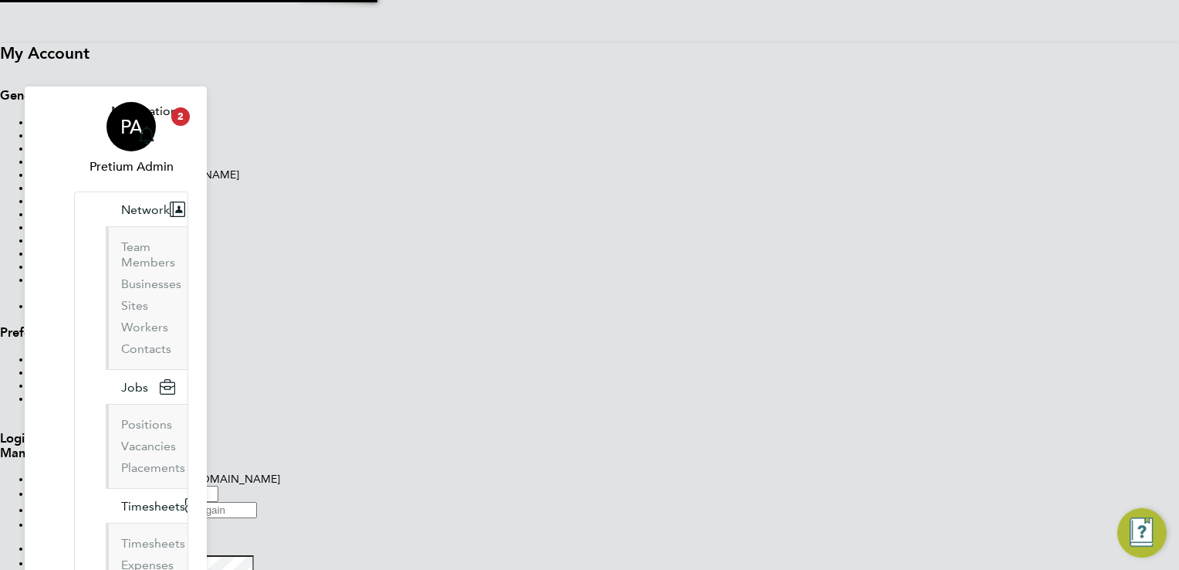
type input "[EMAIL_ADDRESS][DOMAIN_NAME]"
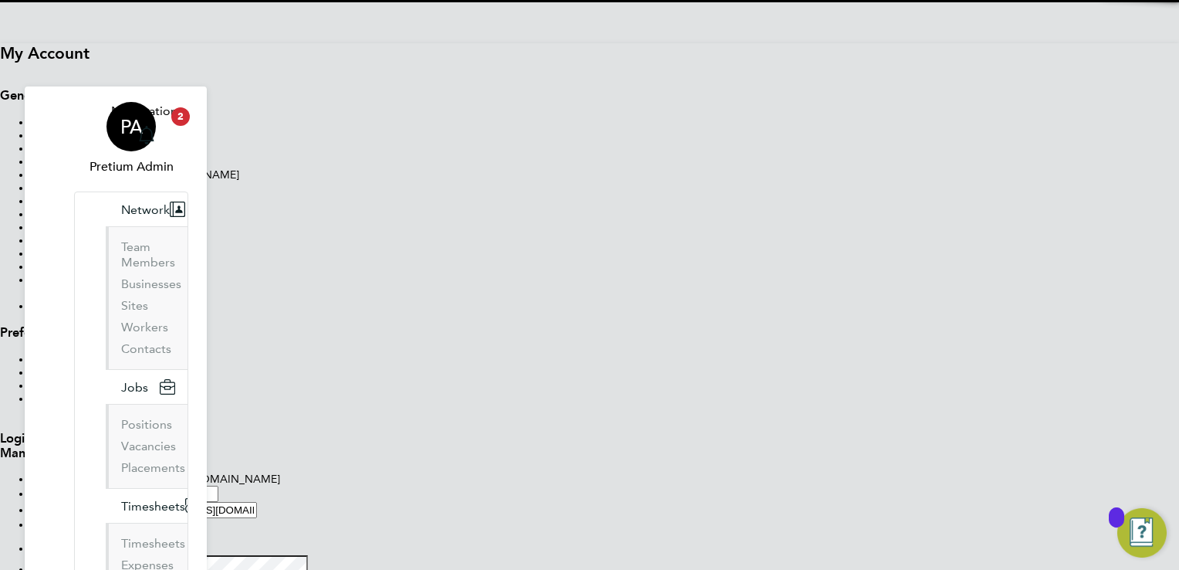
click at [0, 73] on button "Sign Out" at bounding box center [0, 73] width 0 height 0
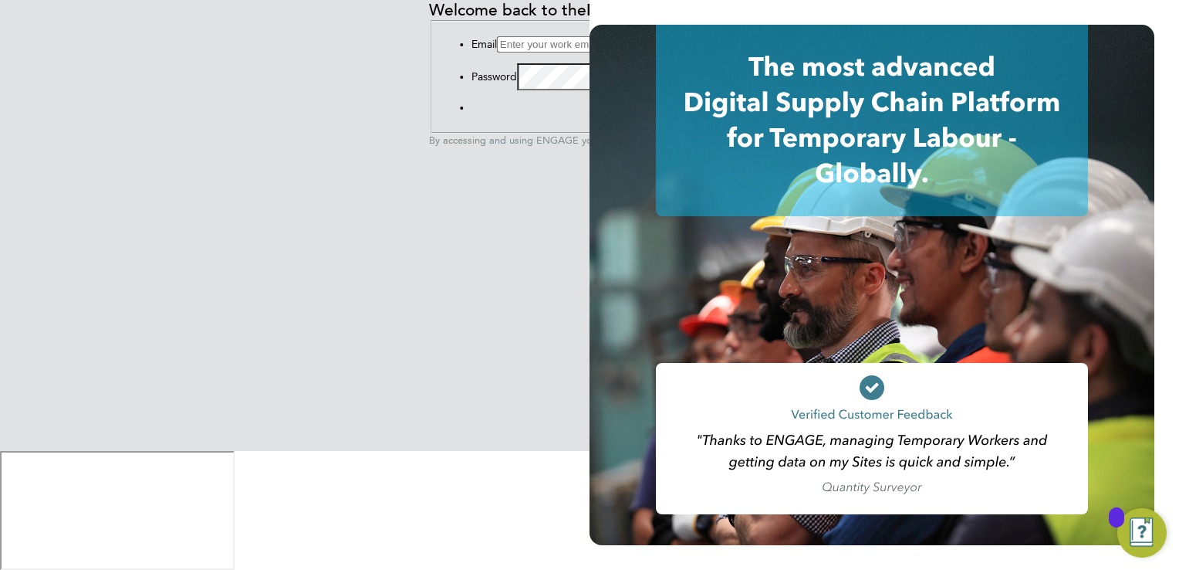
type input "[EMAIL_ADDRESS][DOMAIN_NAME]"
click at [472, 111] on button "Sign In" at bounding box center [472, 111] width 0 height 0
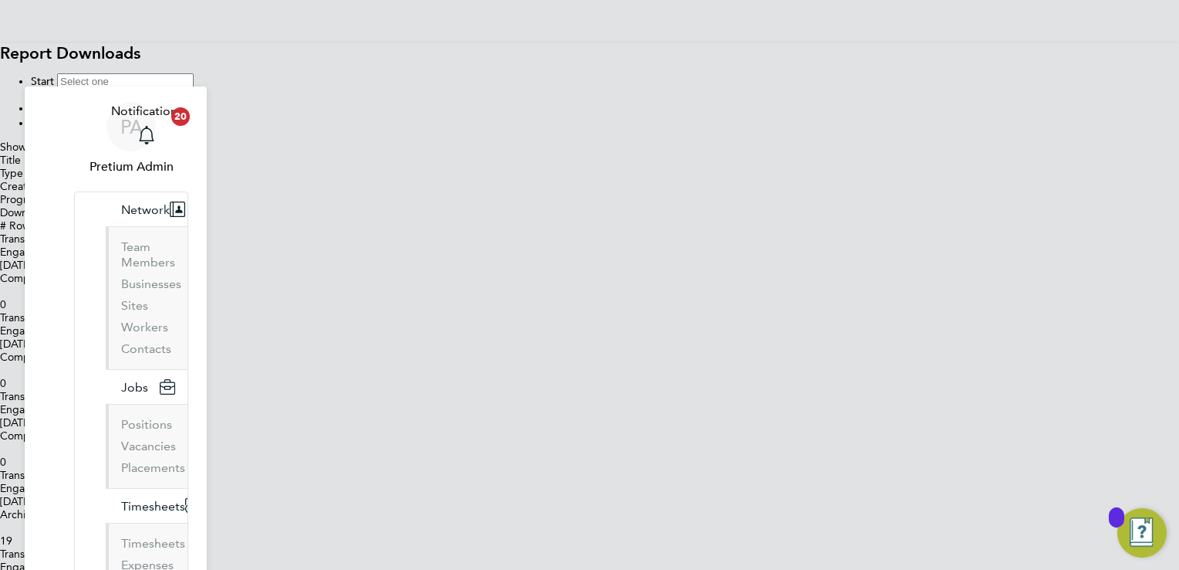
click at [497, 130] on div "Start End Go" at bounding box center [589, 101] width 1179 height 56
click at [110, 192] on button "Network" at bounding box center [152, 209] width 92 height 34
click at [112, 102] on div "PA" at bounding box center [131, 126] width 49 height 49
